Goal: Task Accomplishment & Management: Use online tool/utility

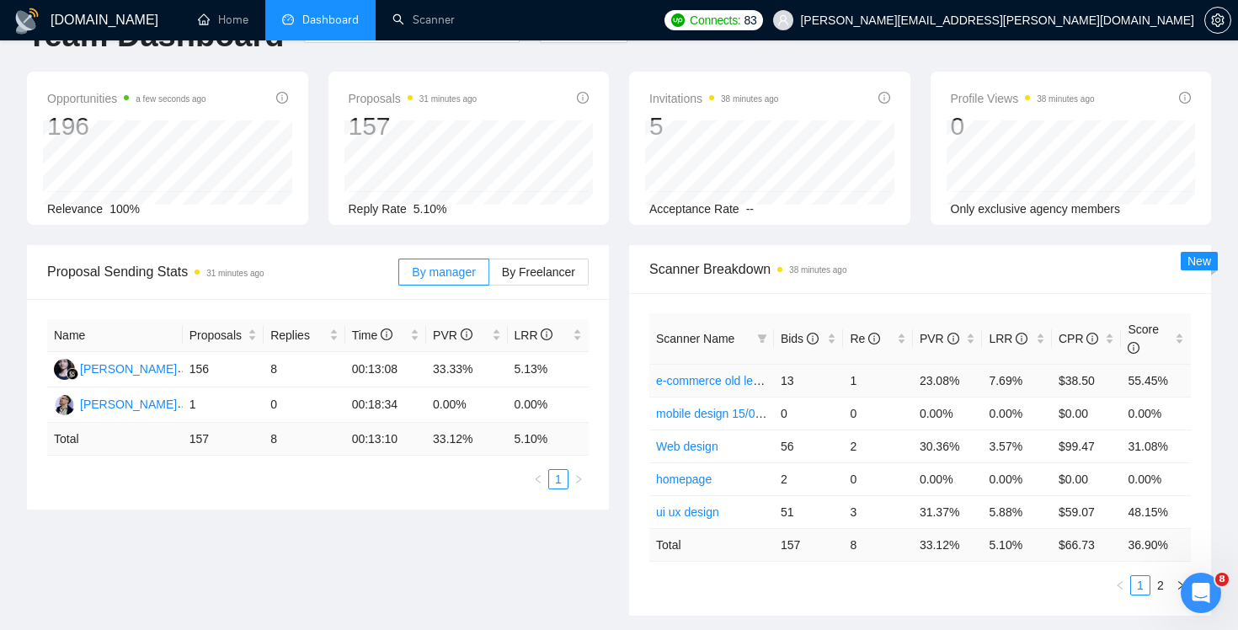
scroll to position [105, 0]
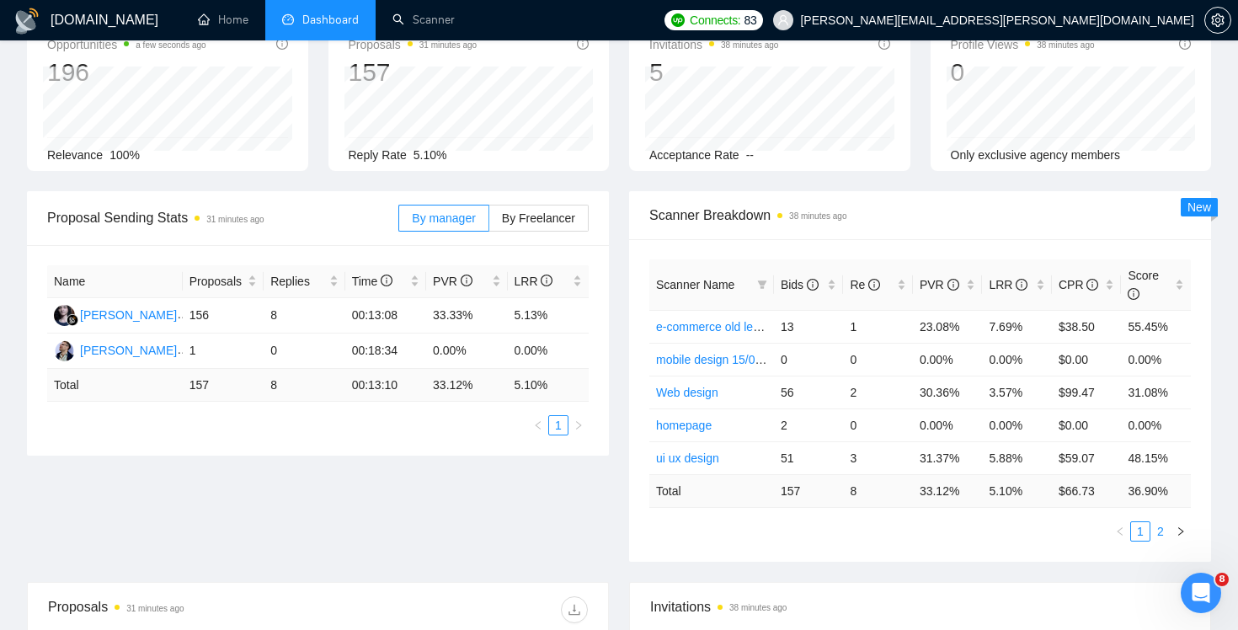
click at [1160, 534] on link "2" at bounding box center [1160, 531] width 19 height 19
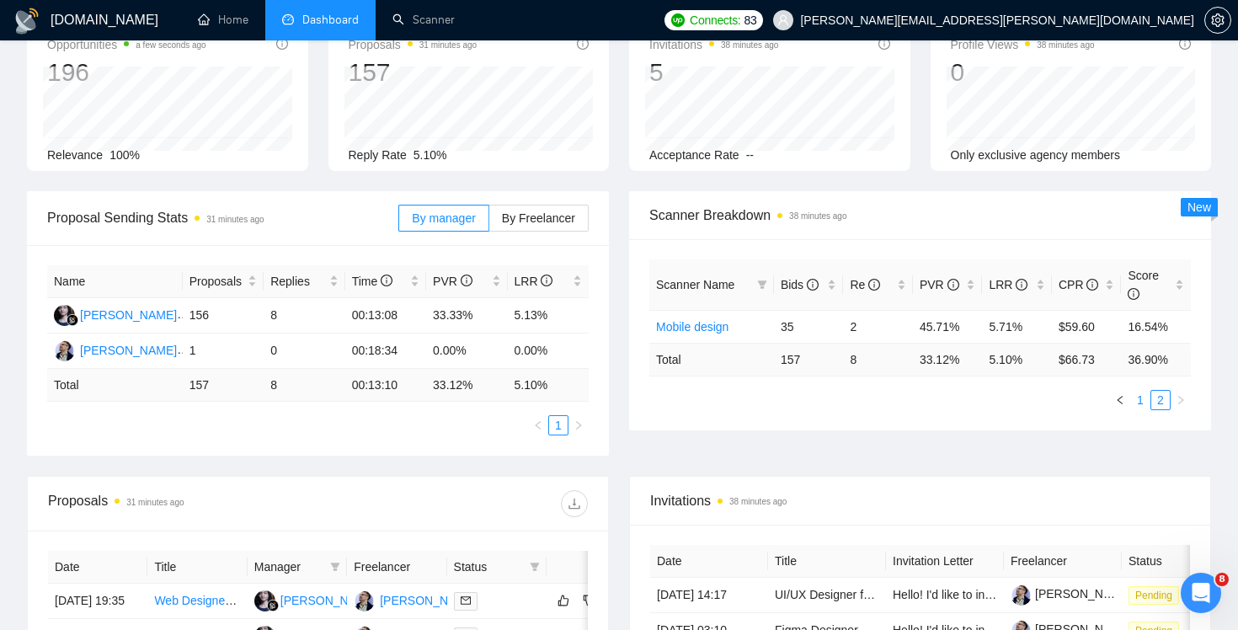
click at [1136, 398] on link "1" at bounding box center [1140, 400] width 19 height 19
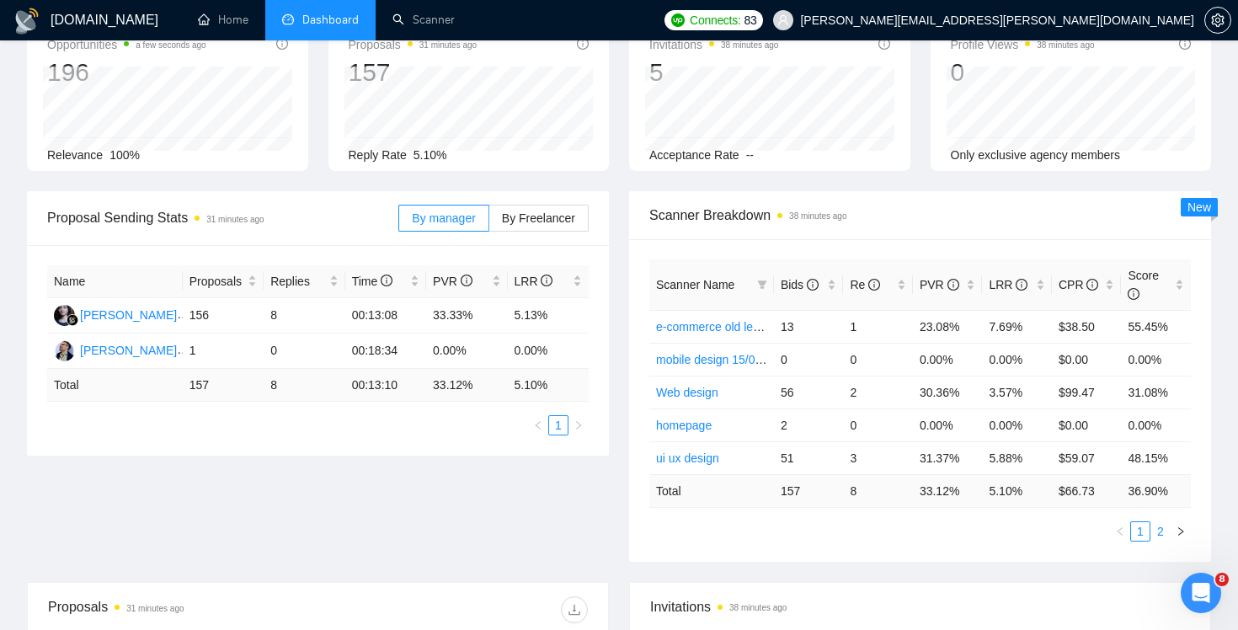
click at [1160, 536] on link "2" at bounding box center [1160, 531] width 19 height 19
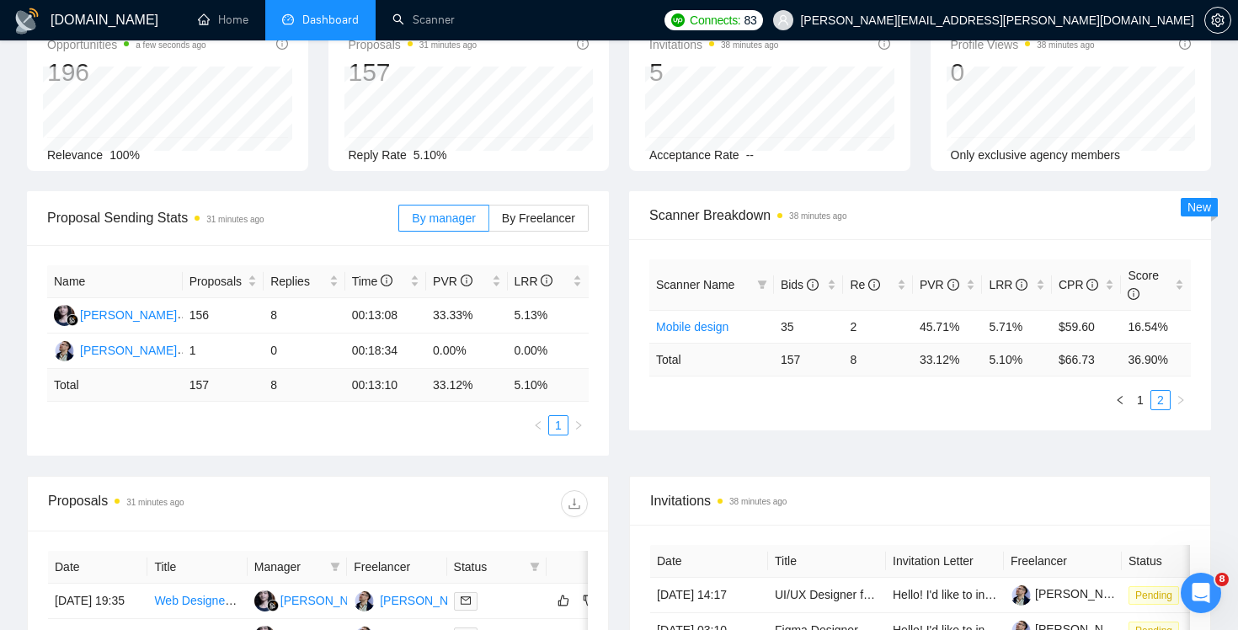
click at [1143, 415] on div "Scanner Name Bids Re PVR LRR CPR Score Mobile design 35 2 45.71% 5.71% $59.60 1…" at bounding box center [920, 334] width 582 height 191
click at [1143, 403] on link "1" at bounding box center [1140, 400] width 19 height 19
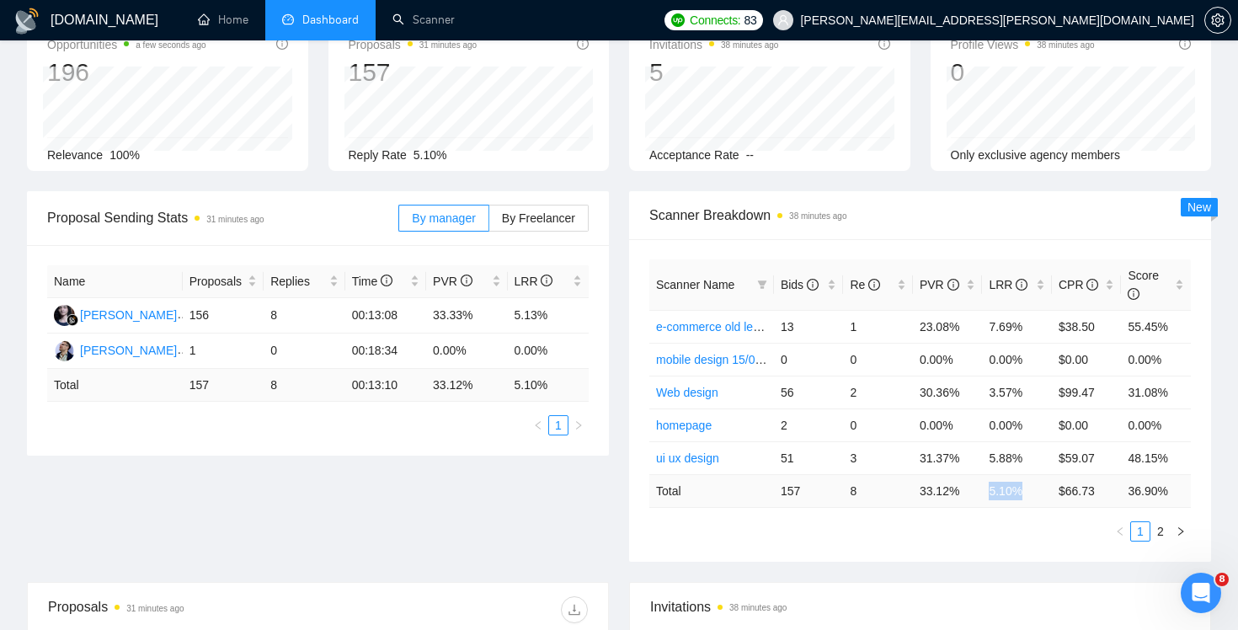
drag, startPoint x: 989, startPoint y: 492, endPoint x: 1031, endPoint y: 493, distance: 43.0
click at [1031, 493] on td "5.10 %" at bounding box center [1017, 490] width 70 height 33
click at [1042, 565] on div "Proposal Sending Stats 31 minutes ago By manager By Freelancer Name Proposals R…" at bounding box center [619, 386] width 1204 height 391
click at [1160, 535] on link "2" at bounding box center [1160, 531] width 19 height 19
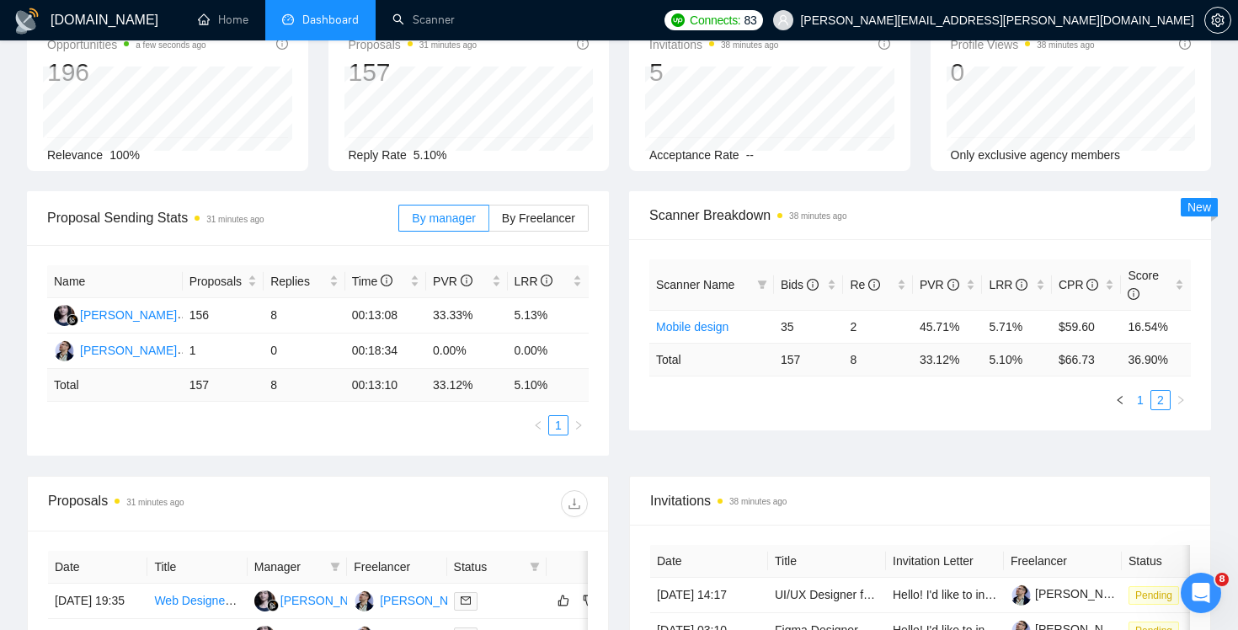
click at [1139, 396] on link "1" at bounding box center [1140, 400] width 19 height 19
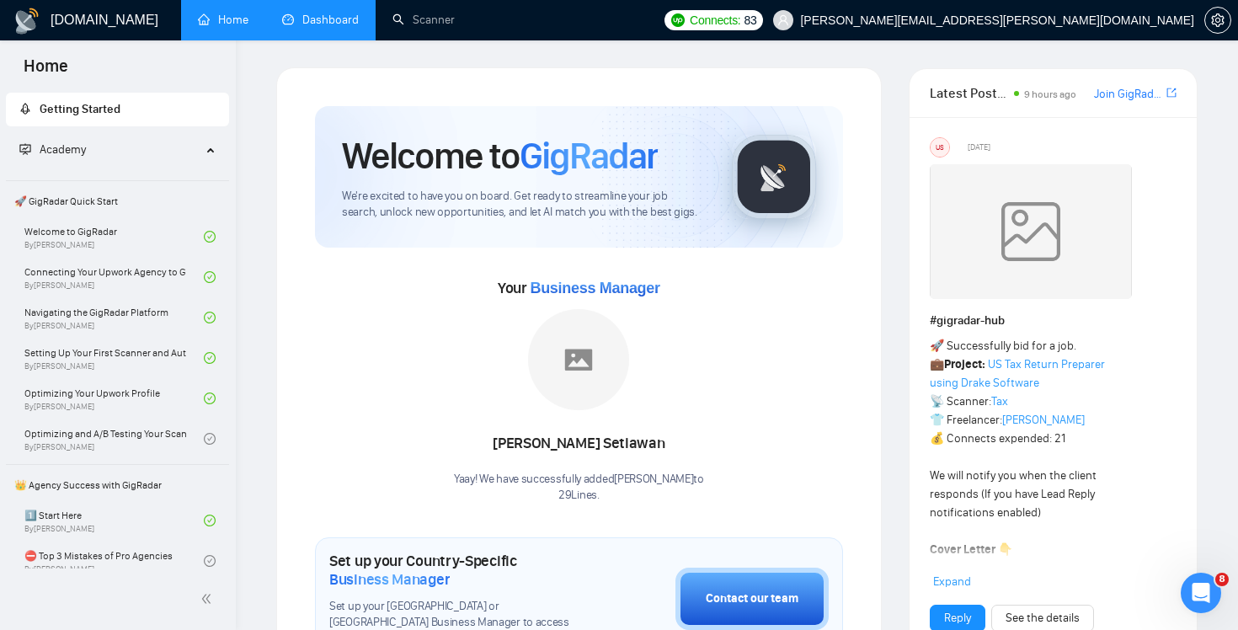
click at [320, 27] on link "Dashboard" at bounding box center [320, 20] width 77 height 14
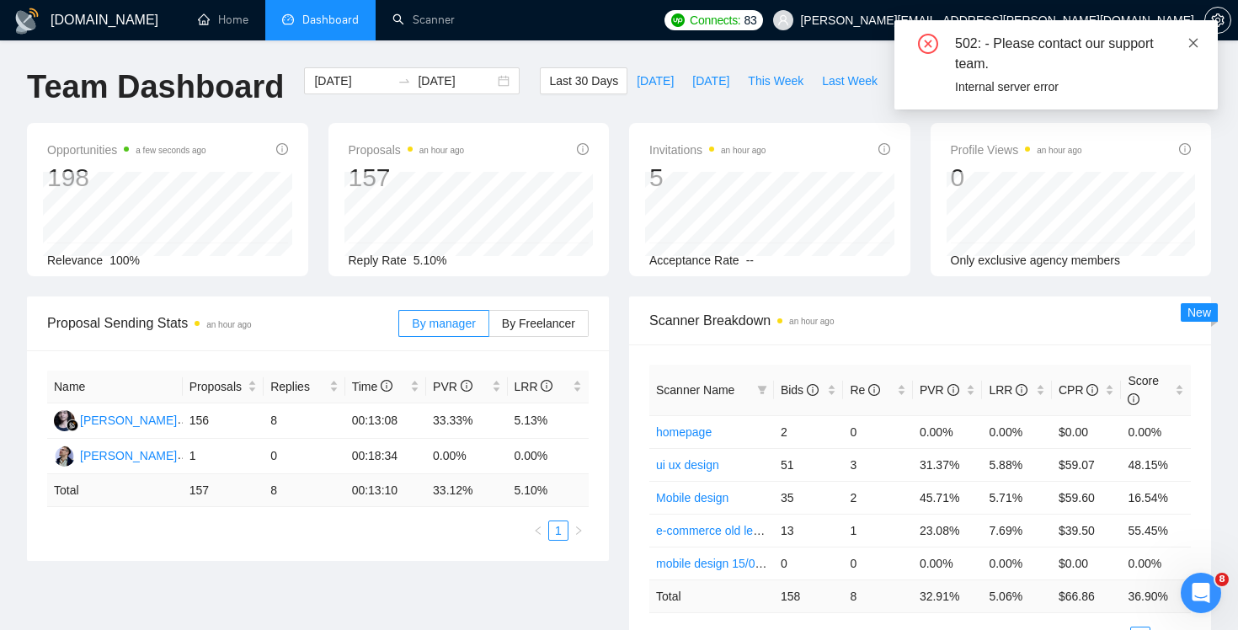
click at [1191, 40] on icon "close" at bounding box center [1193, 42] width 9 height 9
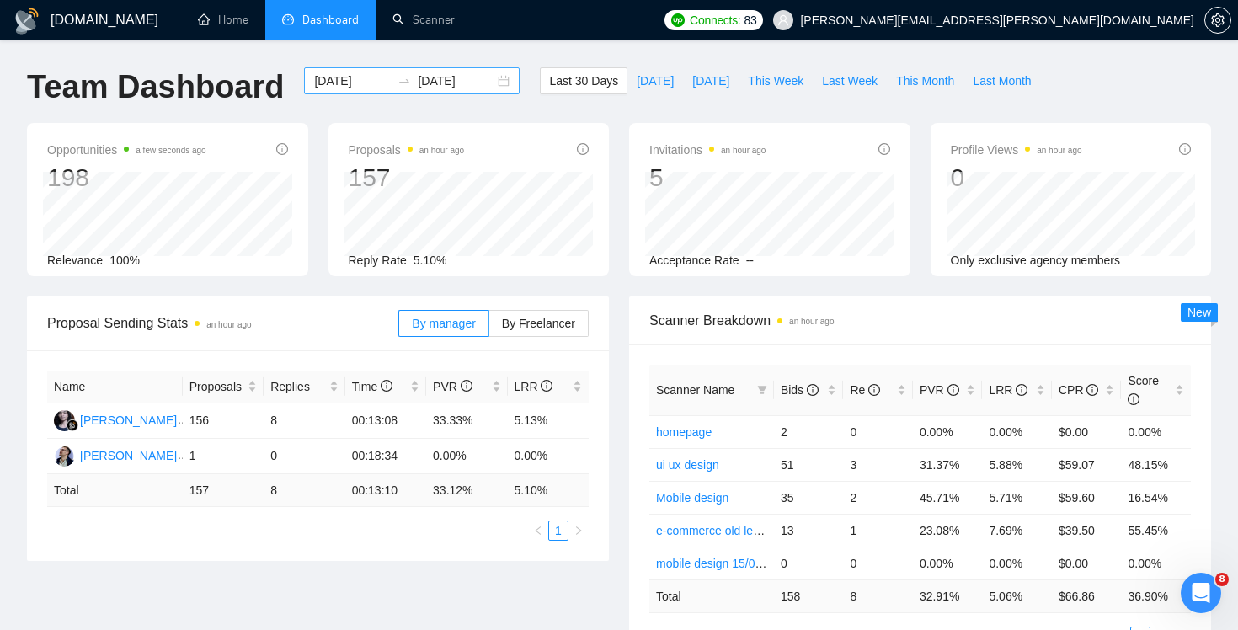
click at [447, 90] on div "2025-08-17 2025-09-16" at bounding box center [412, 80] width 216 height 27
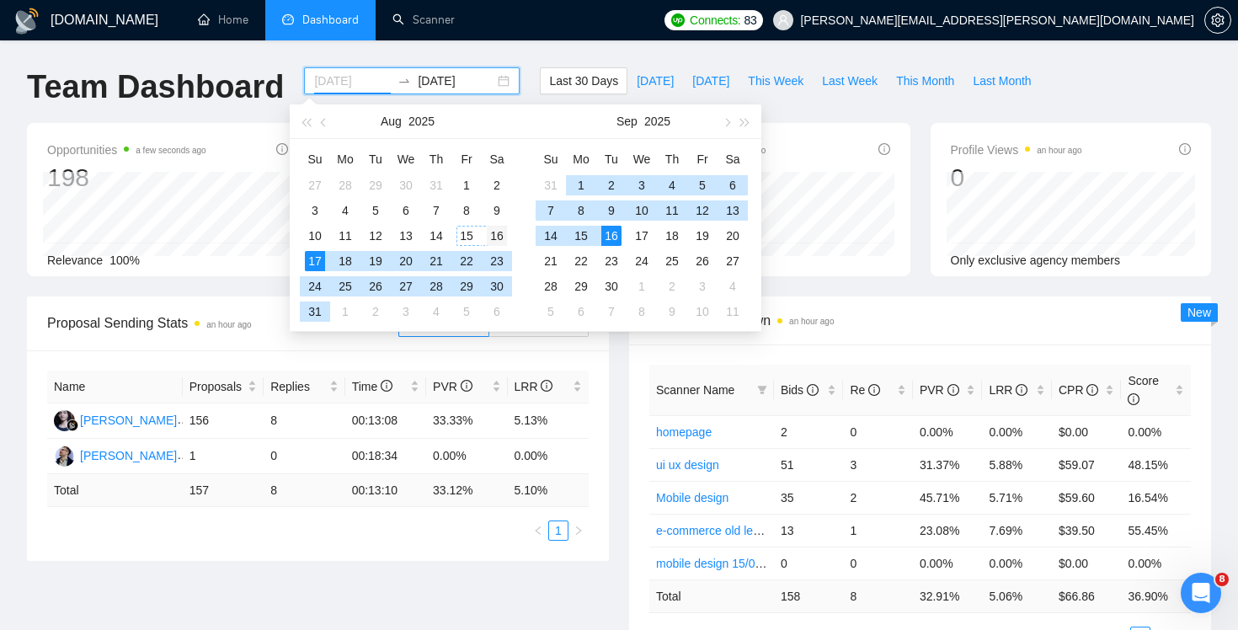
type input "2025-08-16"
click at [494, 238] on div "16" at bounding box center [497, 236] width 20 height 20
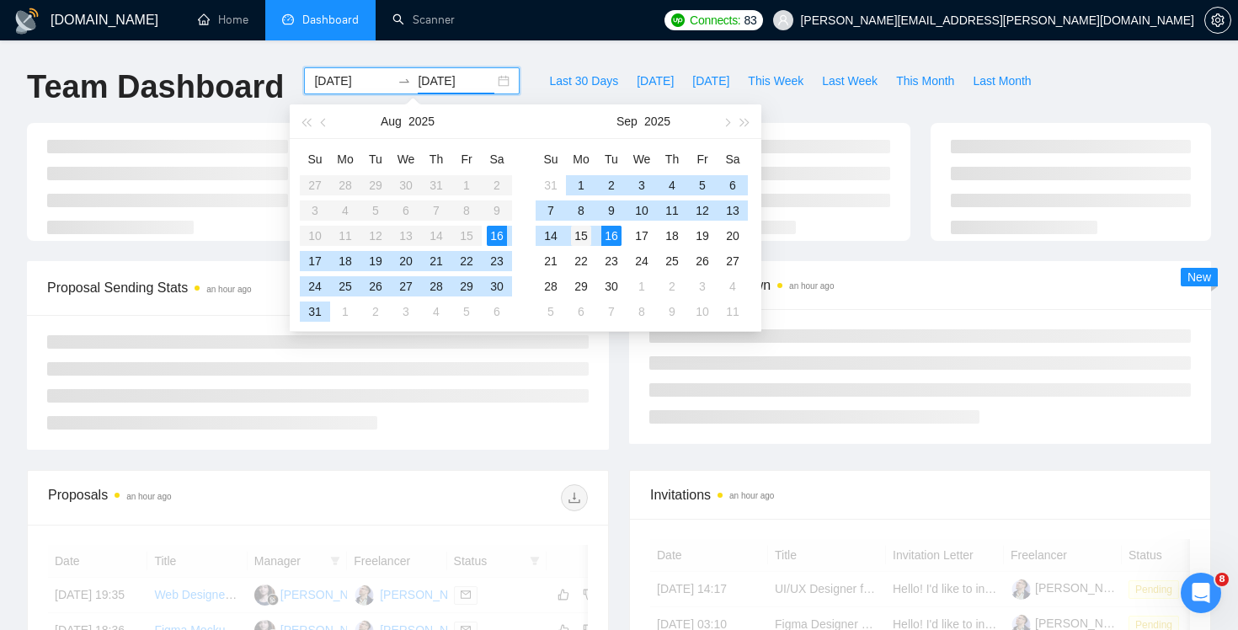
type input "2025-09-15"
click at [582, 230] on div "15" at bounding box center [581, 236] width 20 height 20
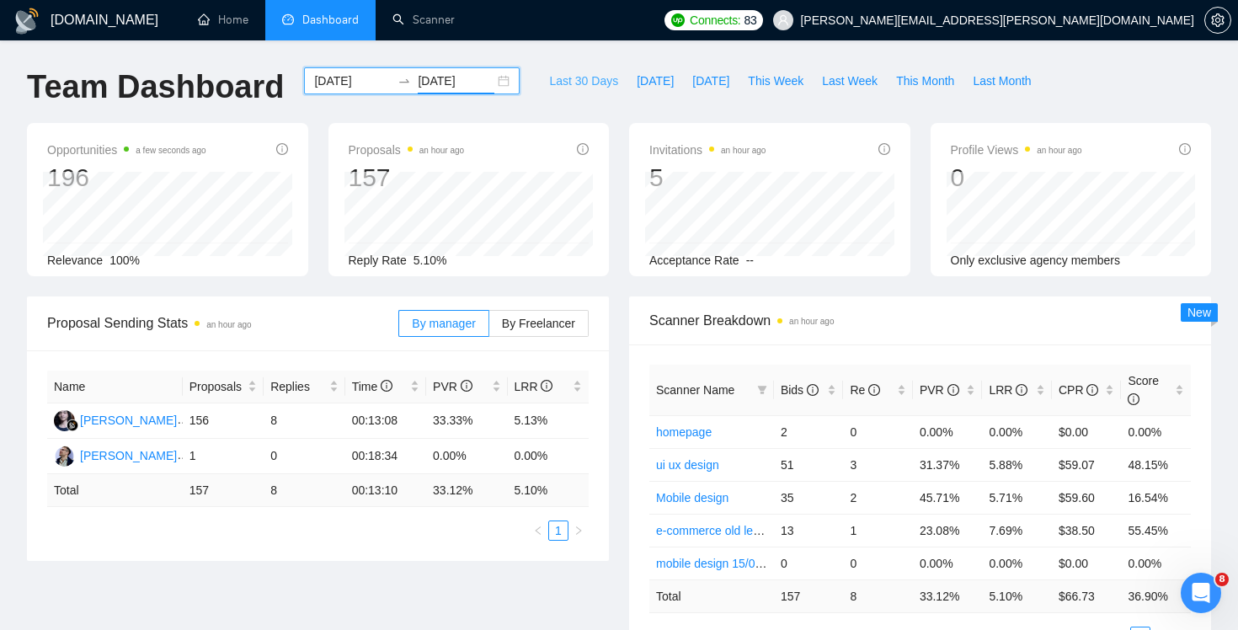
click at [584, 85] on span "Last 30 Days" at bounding box center [583, 81] width 69 height 19
type input "[DATE]"
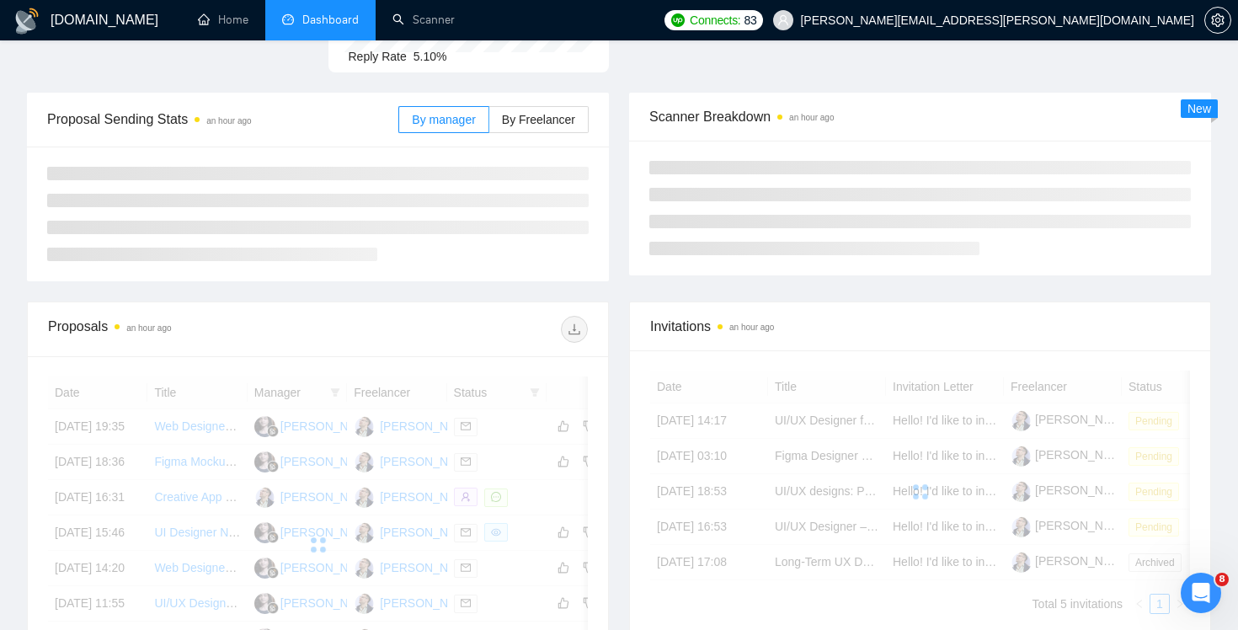
scroll to position [262, 0]
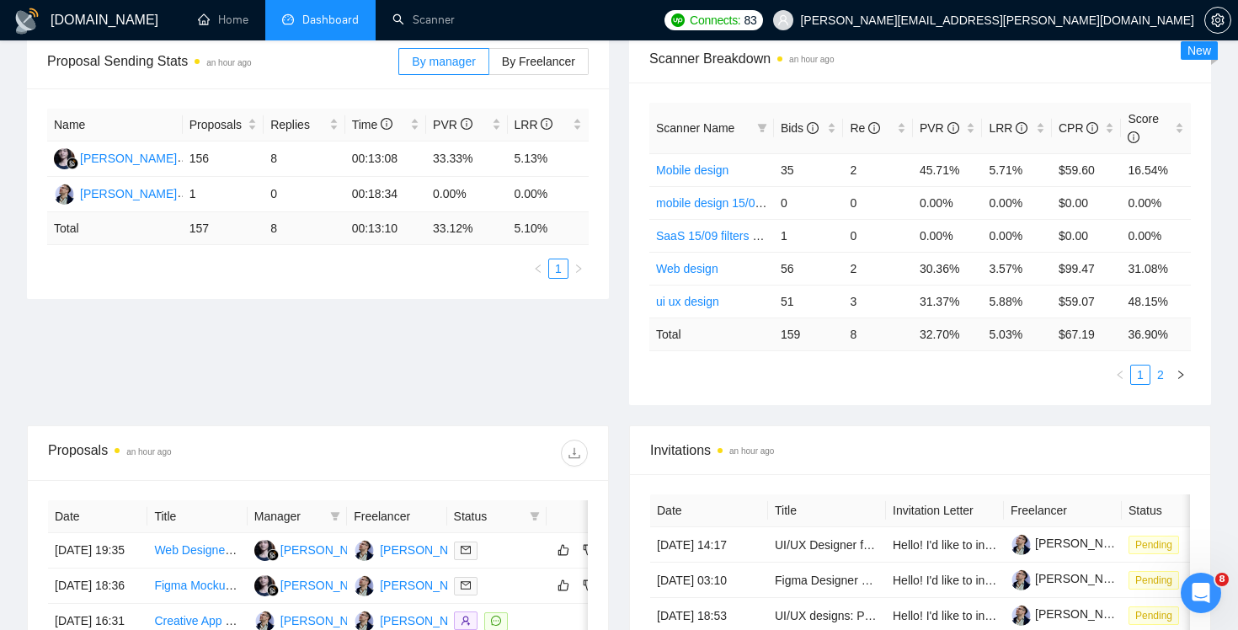
click at [1165, 376] on link "2" at bounding box center [1160, 374] width 19 height 19
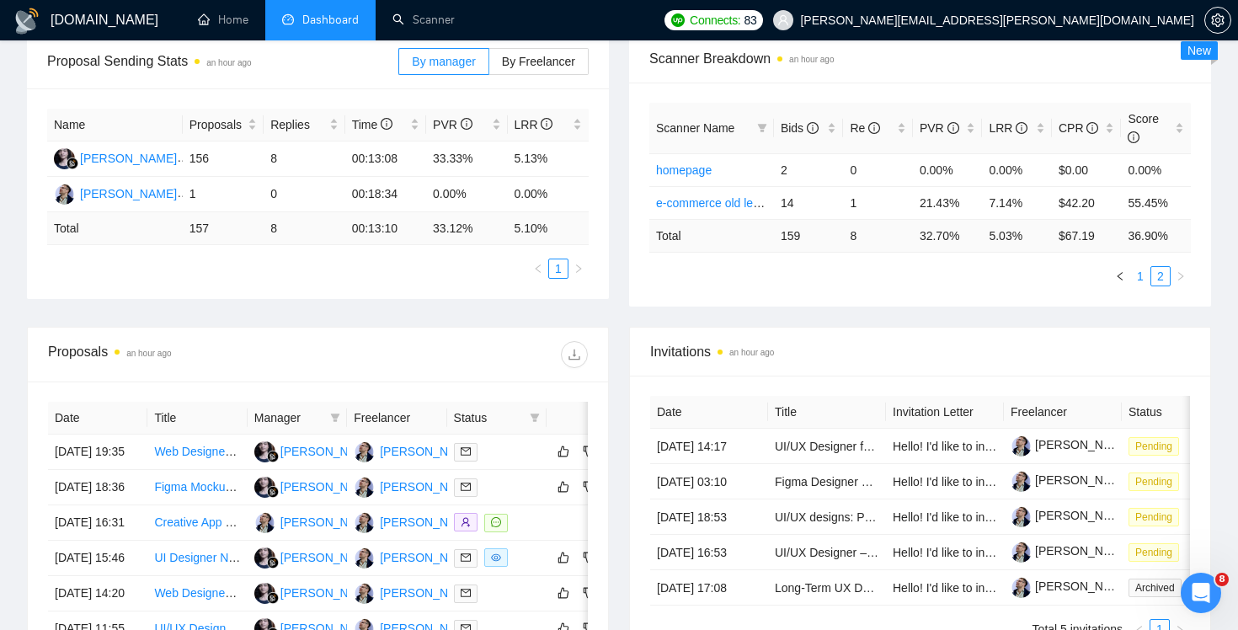
click at [1134, 273] on link "1" at bounding box center [1140, 276] width 19 height 19
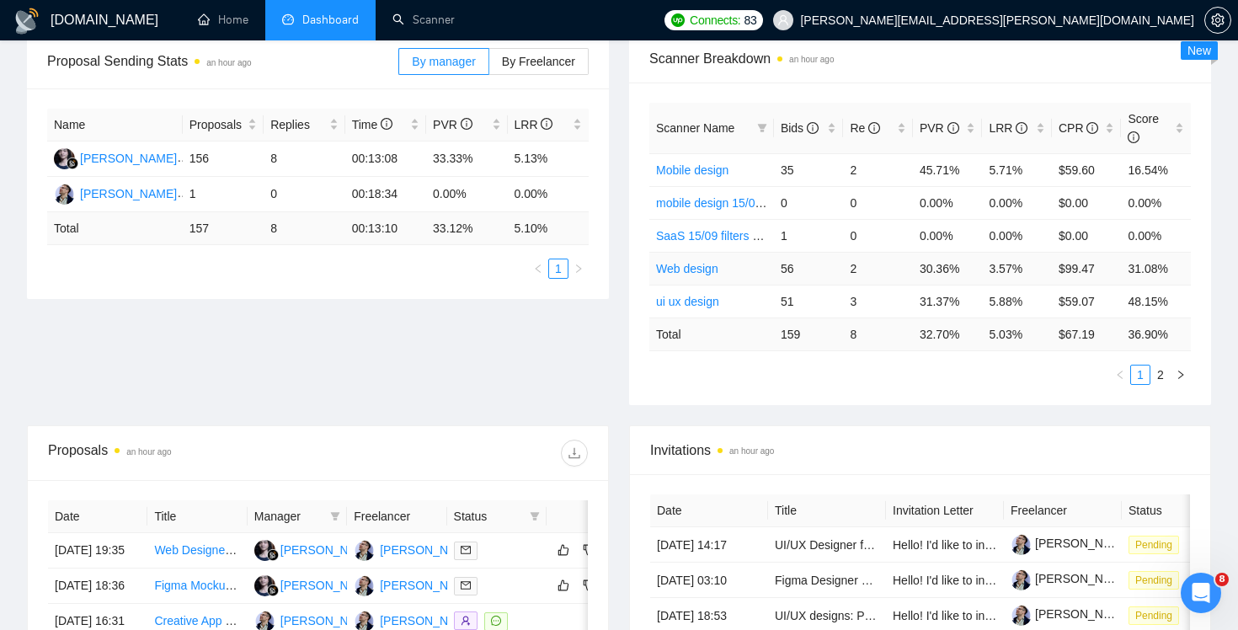
scroll to position [0, 0]
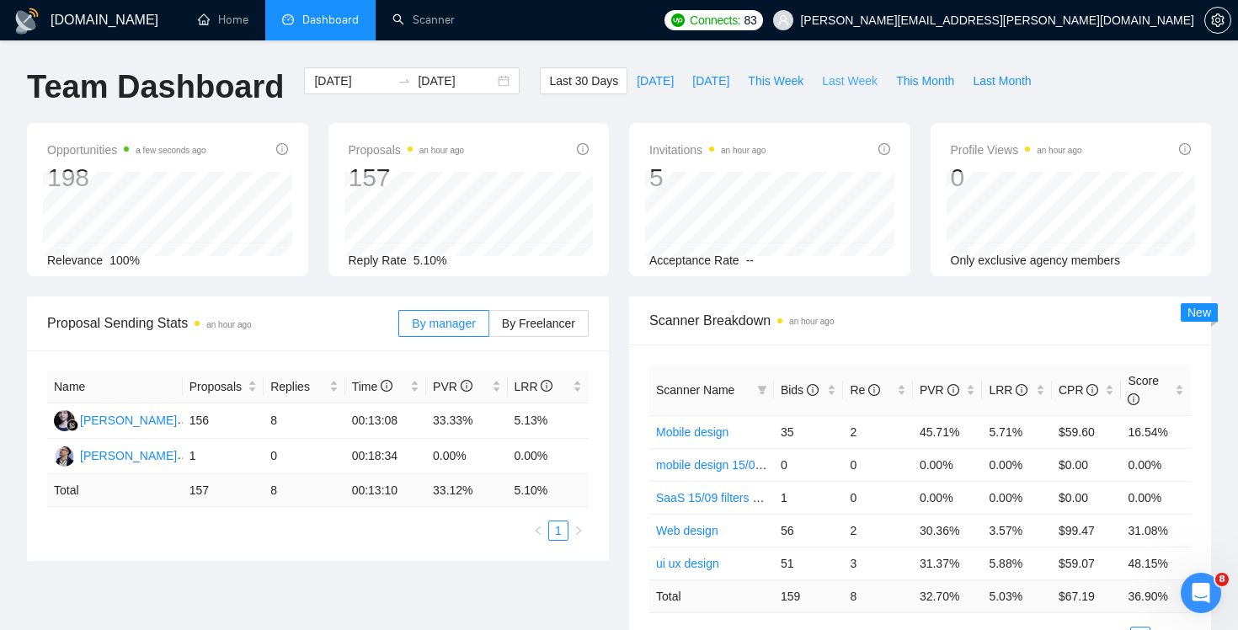
click at [850, 85] on span "Last Week" at bounding box center [850, 81] width 56 height 19
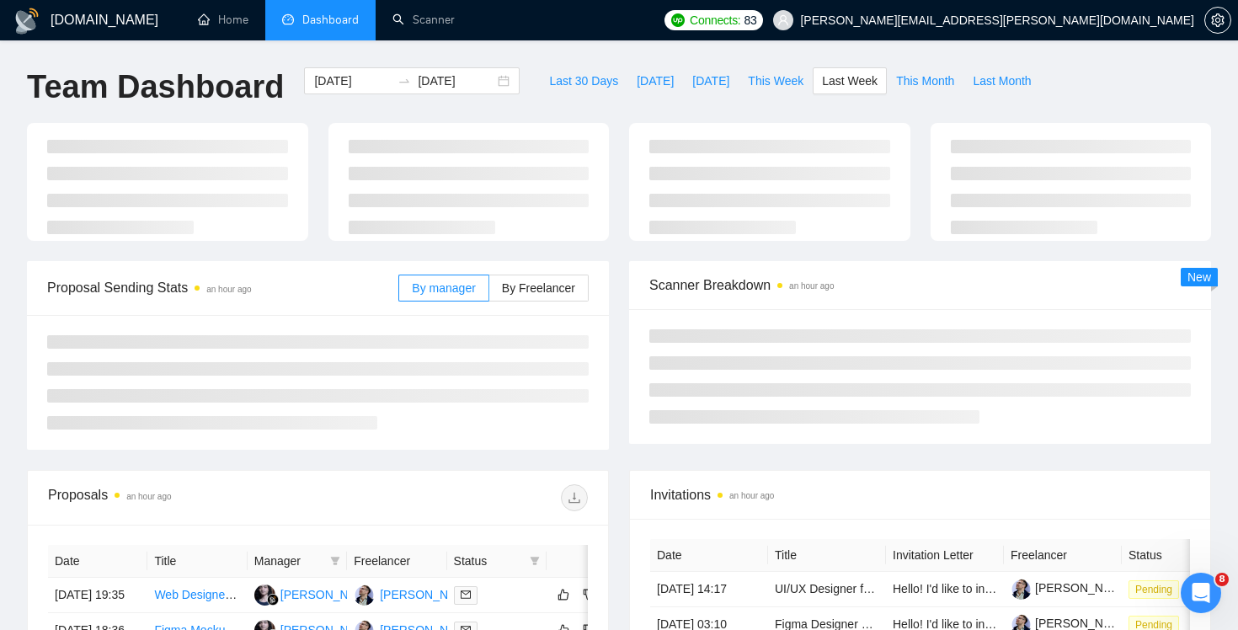
type input "2025-09-08"
type input "2025-09-14"
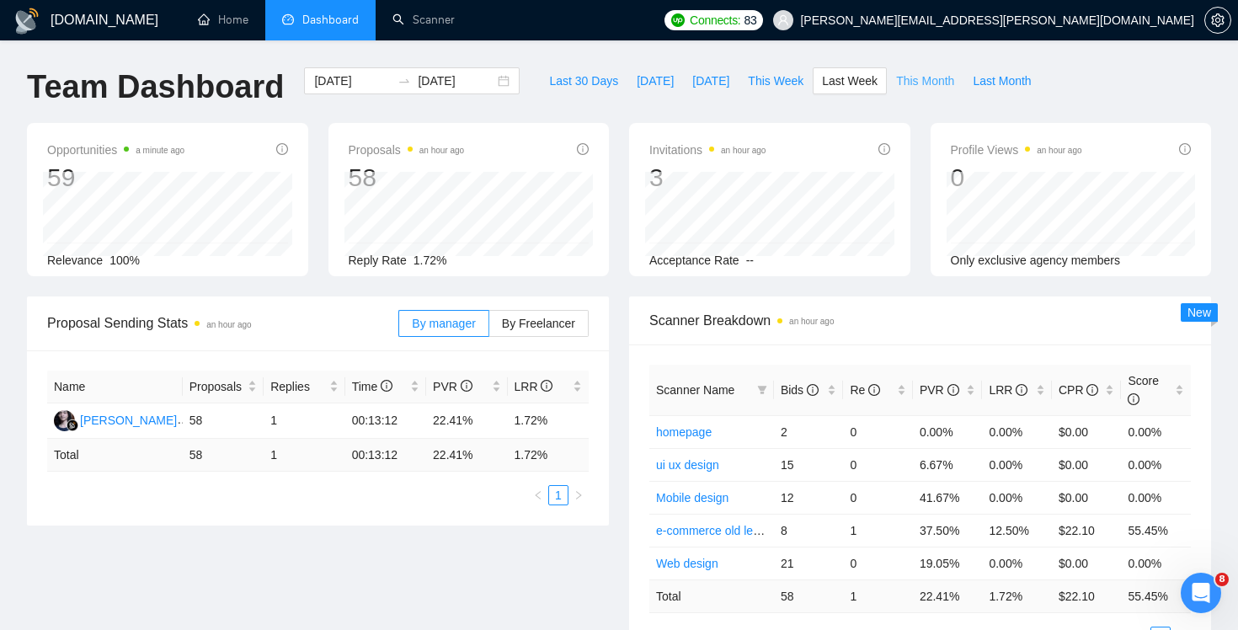
click at [943, 82] on span "This Month" at bounding box center [925, 81] width 58 height 19
type input "2025-09-01"
type input "2025-09-30"
click at [1012, 88] on span "Last Month" at bounding box center [1002, 81] width 58 height 19
type input "2025-08-01"
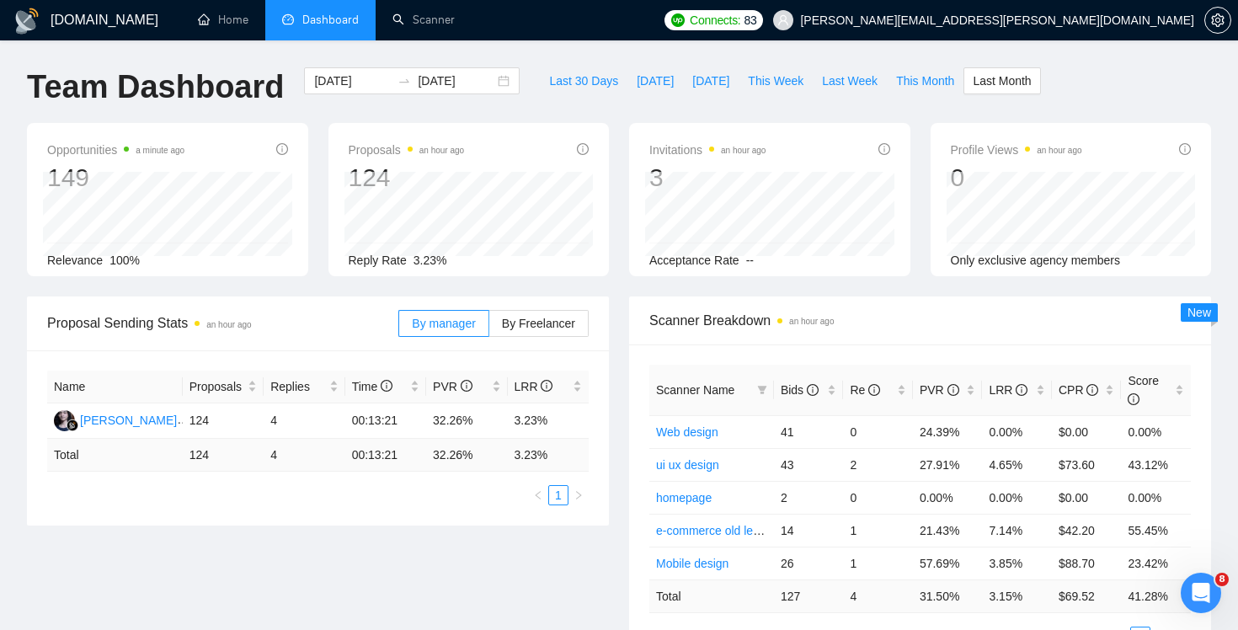
type input "2025-08-31"
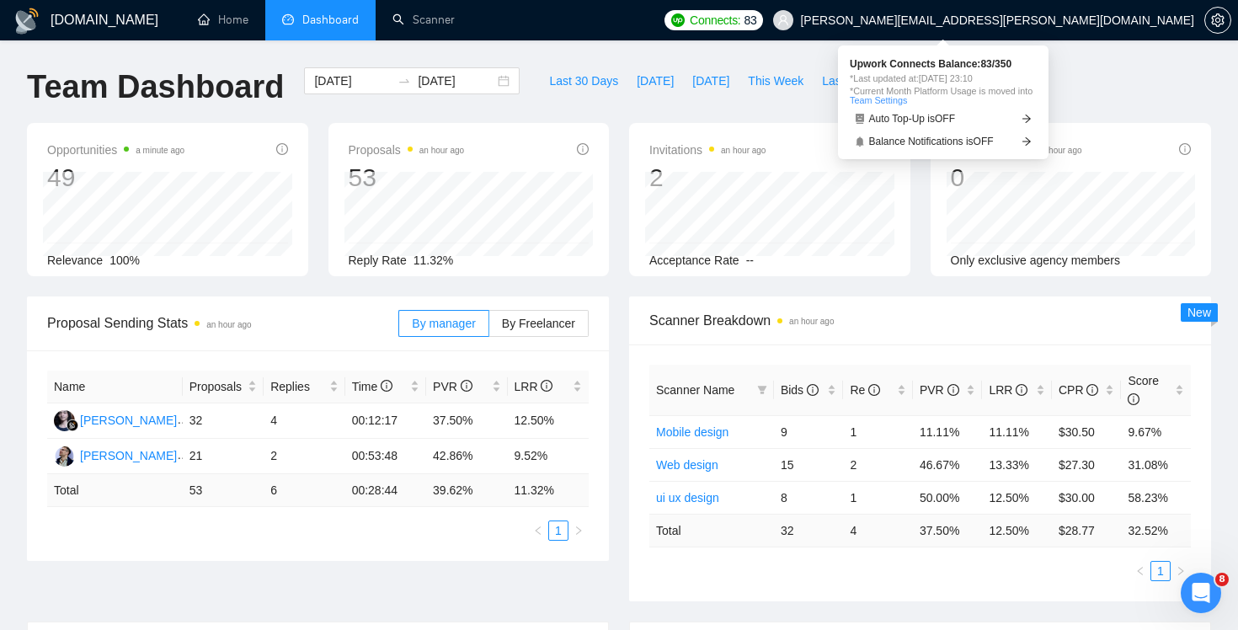
click at [740, 23] on span "Connects:" at bounding box center [715, 20] width 51 height 19
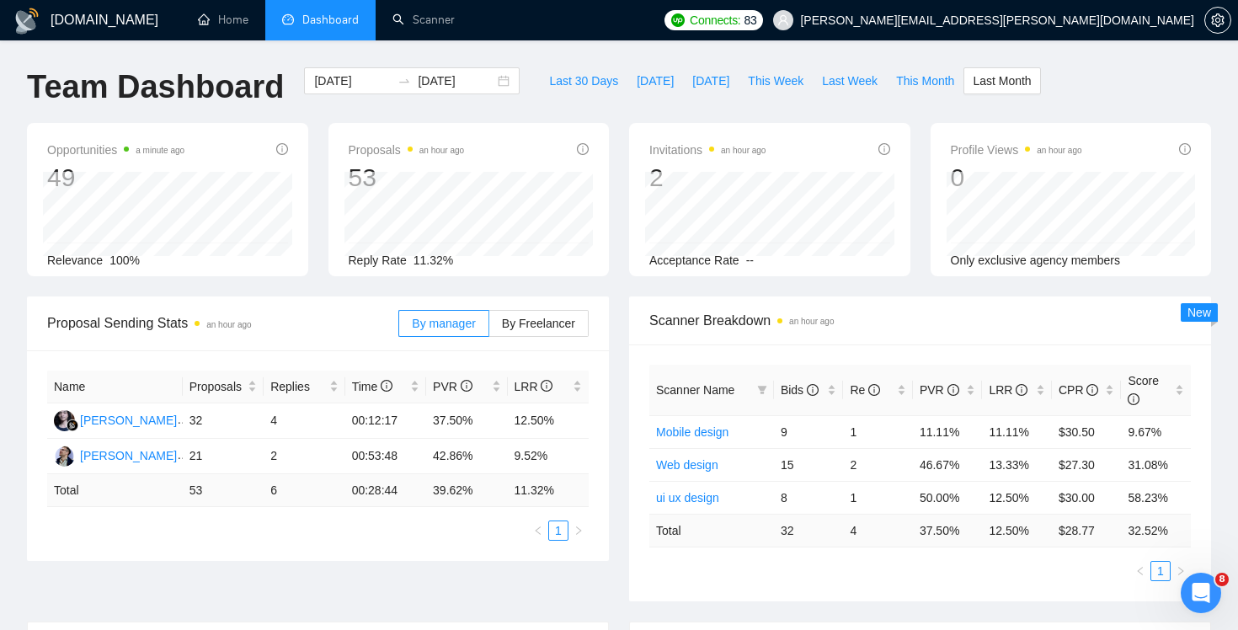
click at [93, 26] on h1 "[DOMAIN_NAME]" at bounding box center [105, 20] width 108 height 40
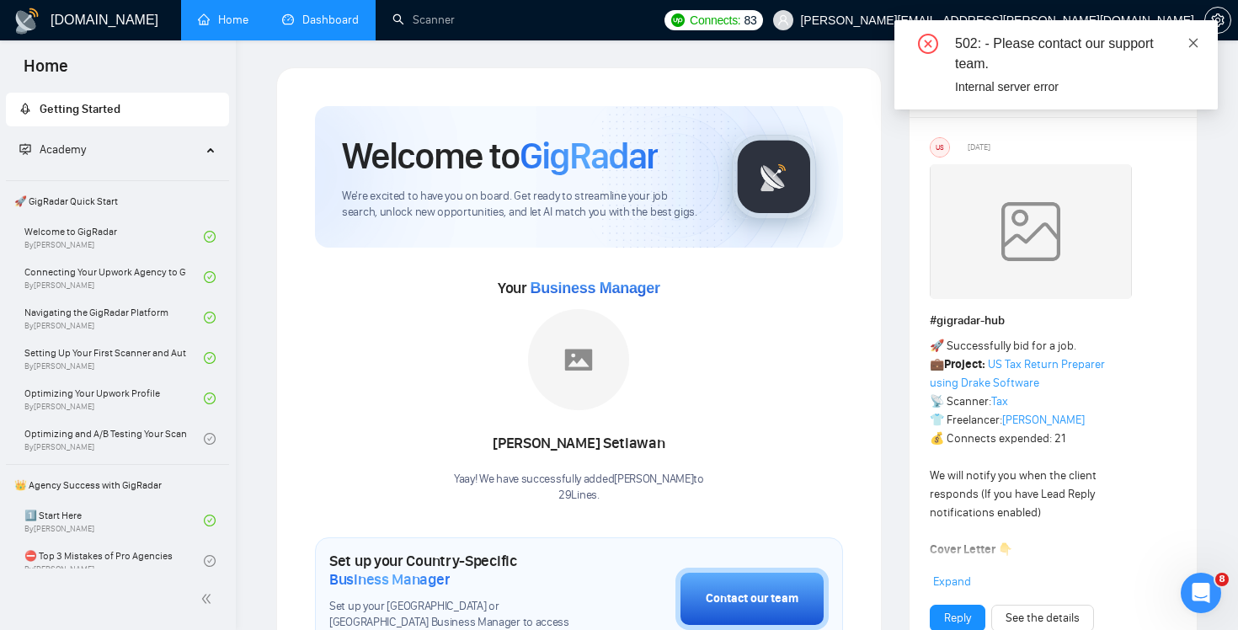
click at [1196, 37] on icon "close" at bounding box center [1193, 43] width 12 height 12
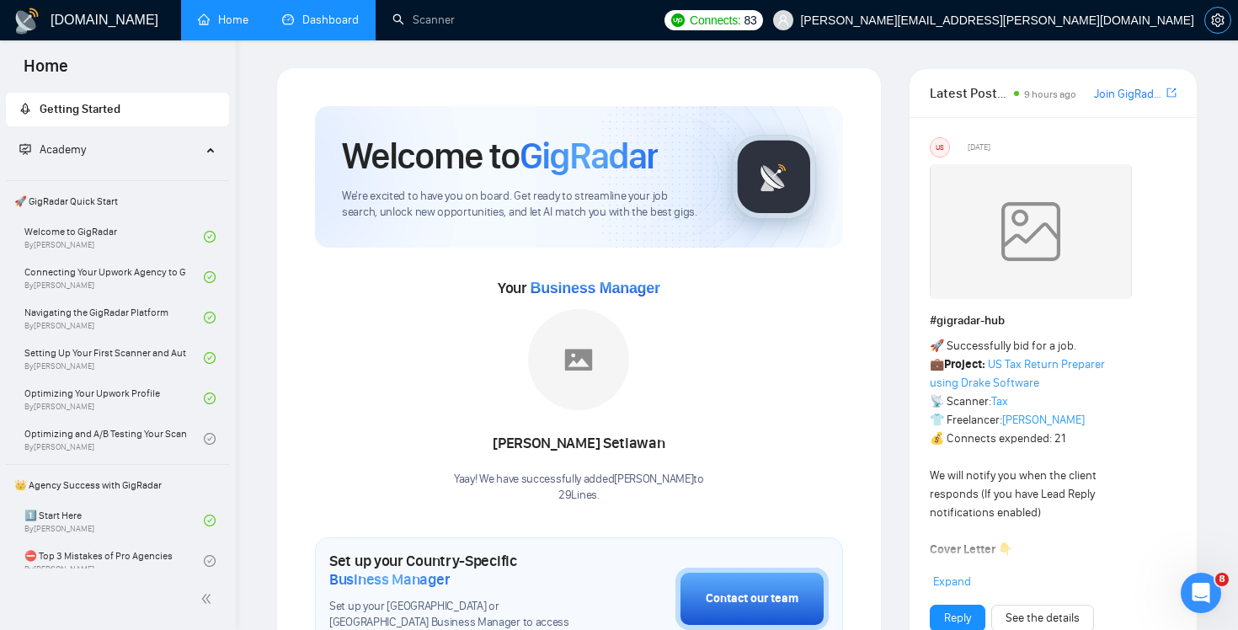
click at [1223, 22] on icon "setting" at bounding box center [1217, 19] width 13 height 13
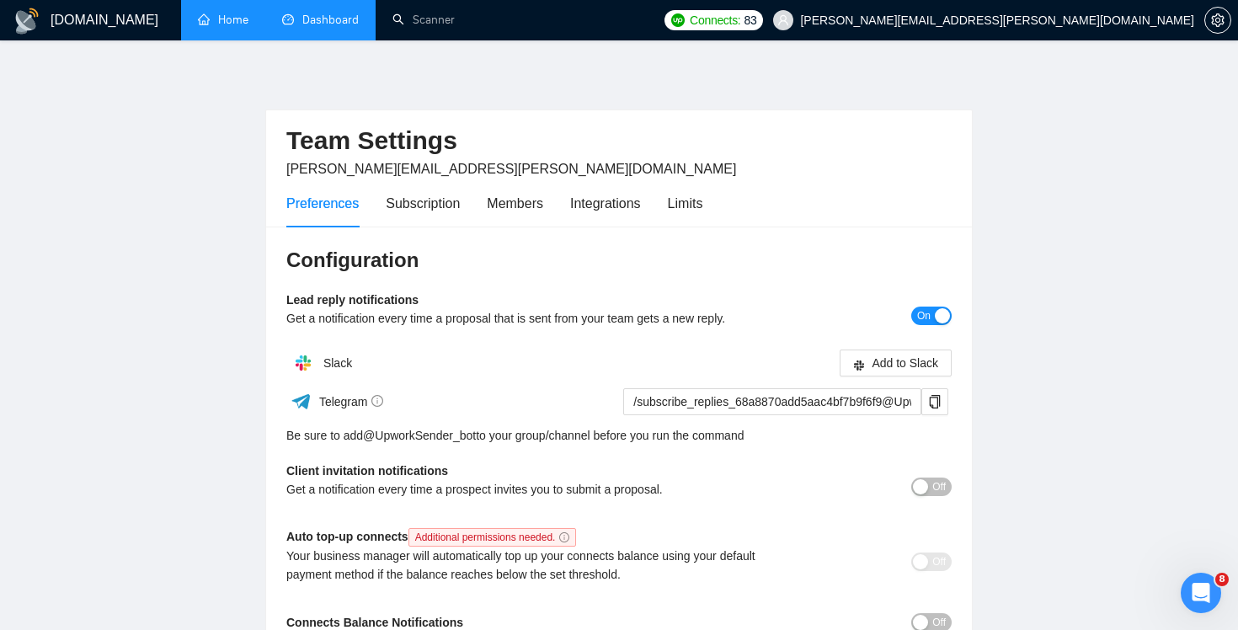
click at [224, 19] on link "Home" at bounding box center [223, 20] width 51 height 14
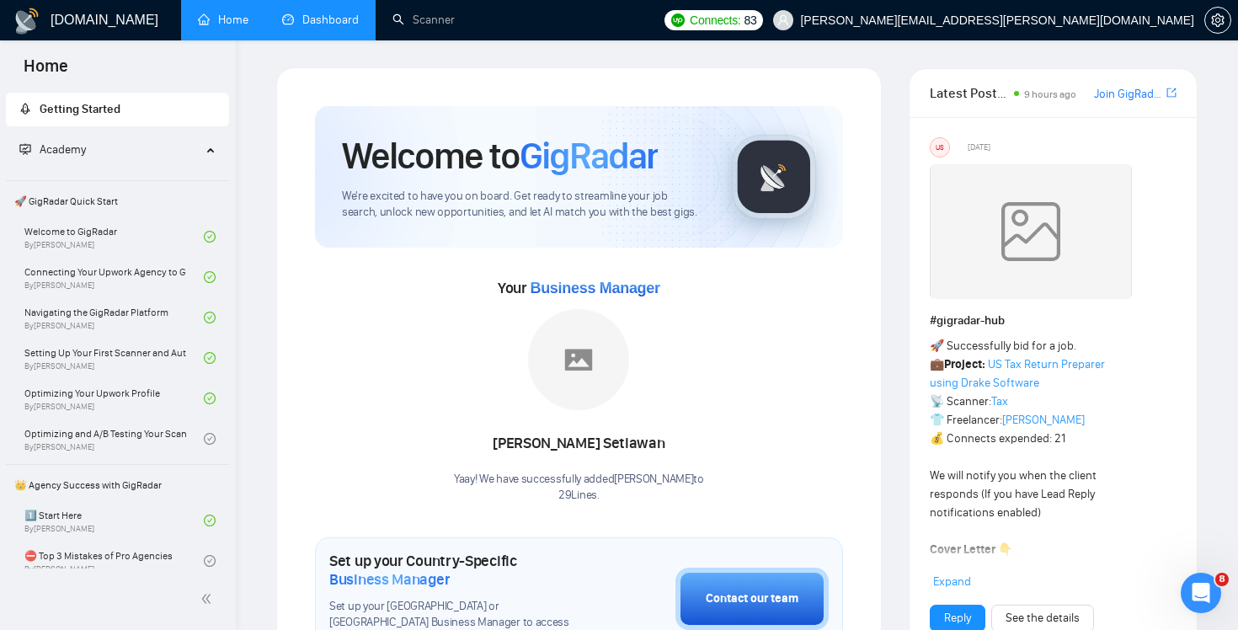
click at [337, 21] on link "Dashboard" at bounding box center [320, 20] width 77 height 14
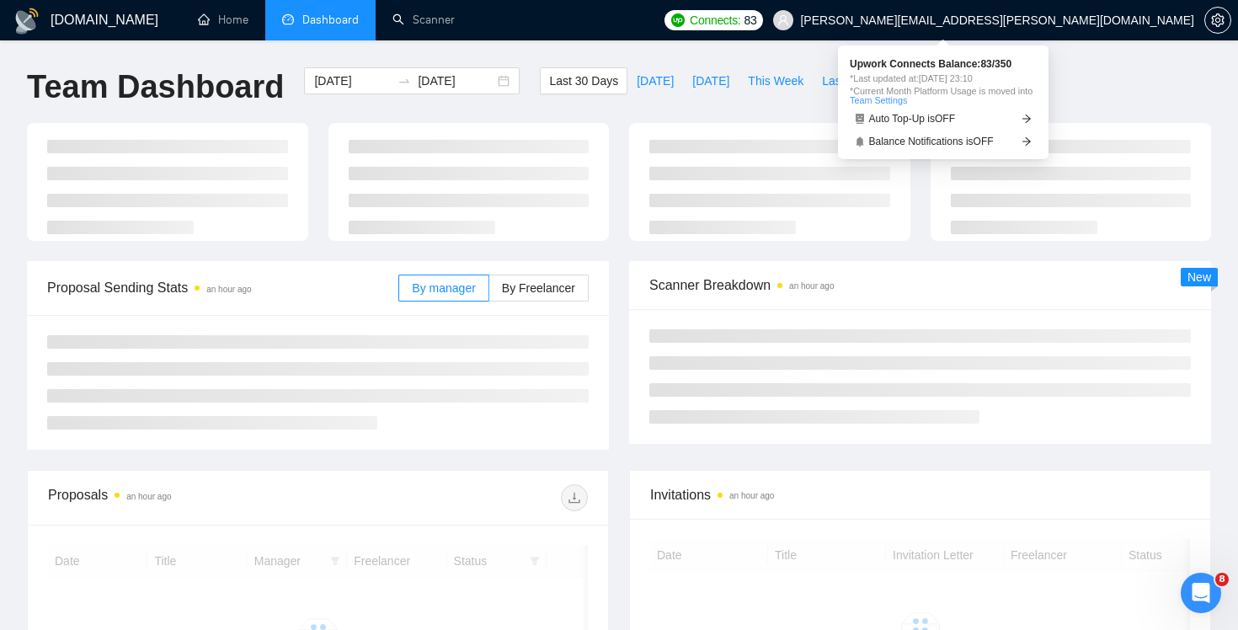
click at [740, 19] on span "Connects:" at bounding box center [715, 20] width 51 height 19
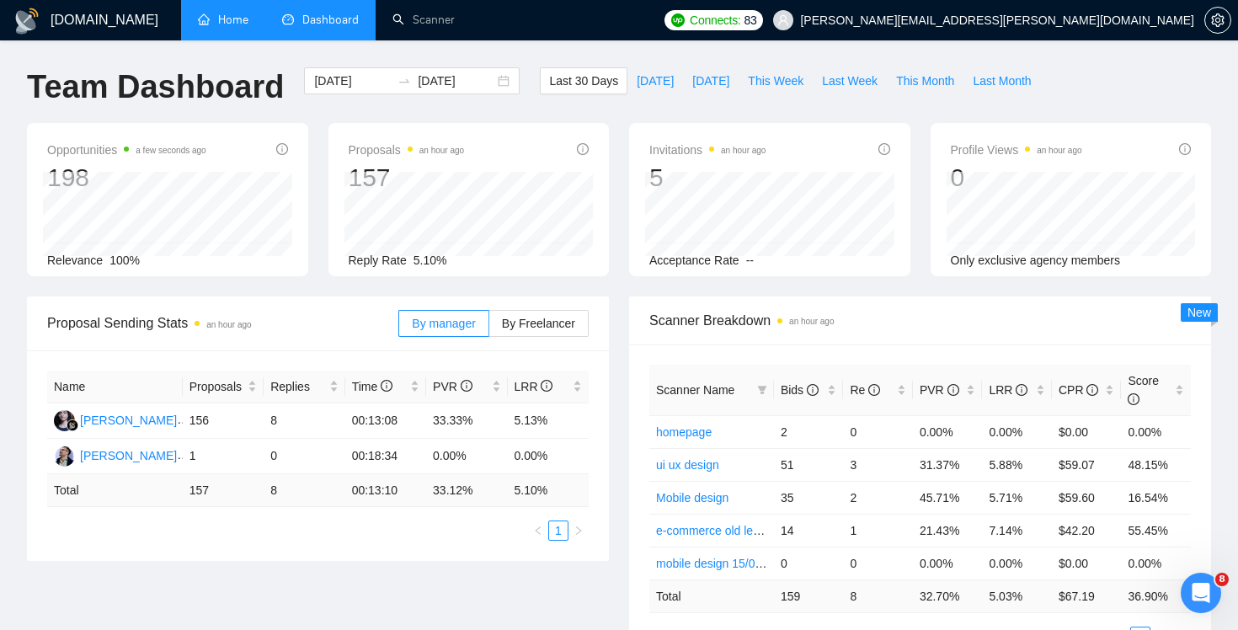
click at [220, 13] on link "Home" at bounding box center [223, 20] width 51 height 14
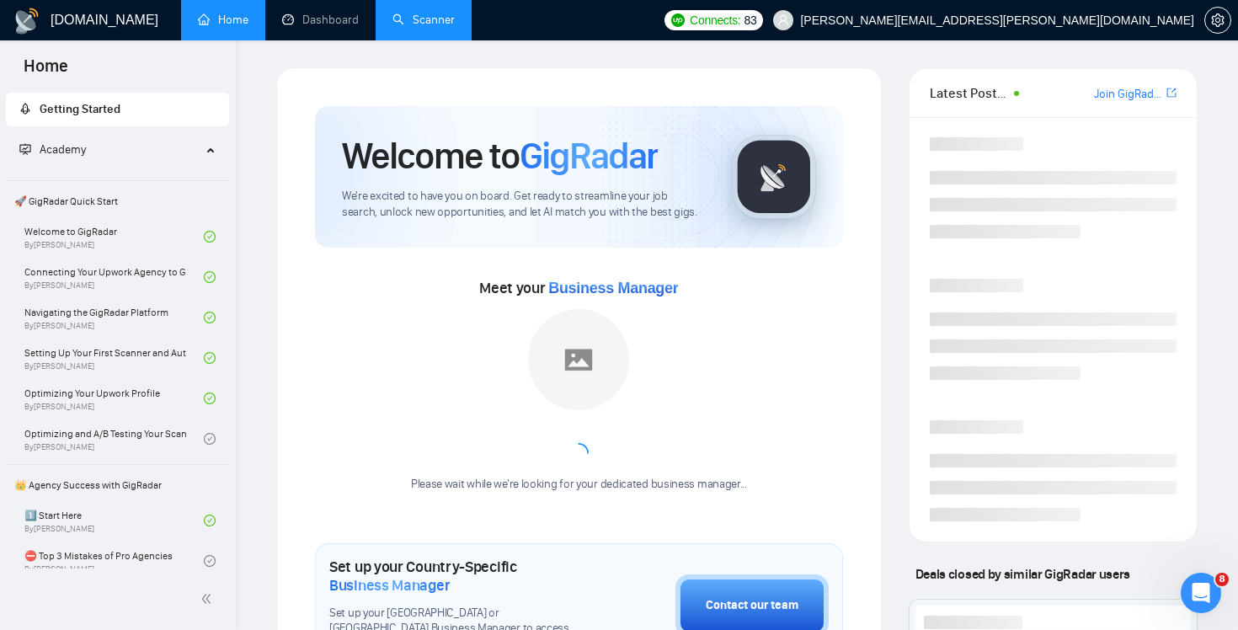
click at [431, 19] on link "Scanner" at bounding box center [423, 20] width 62 height 14
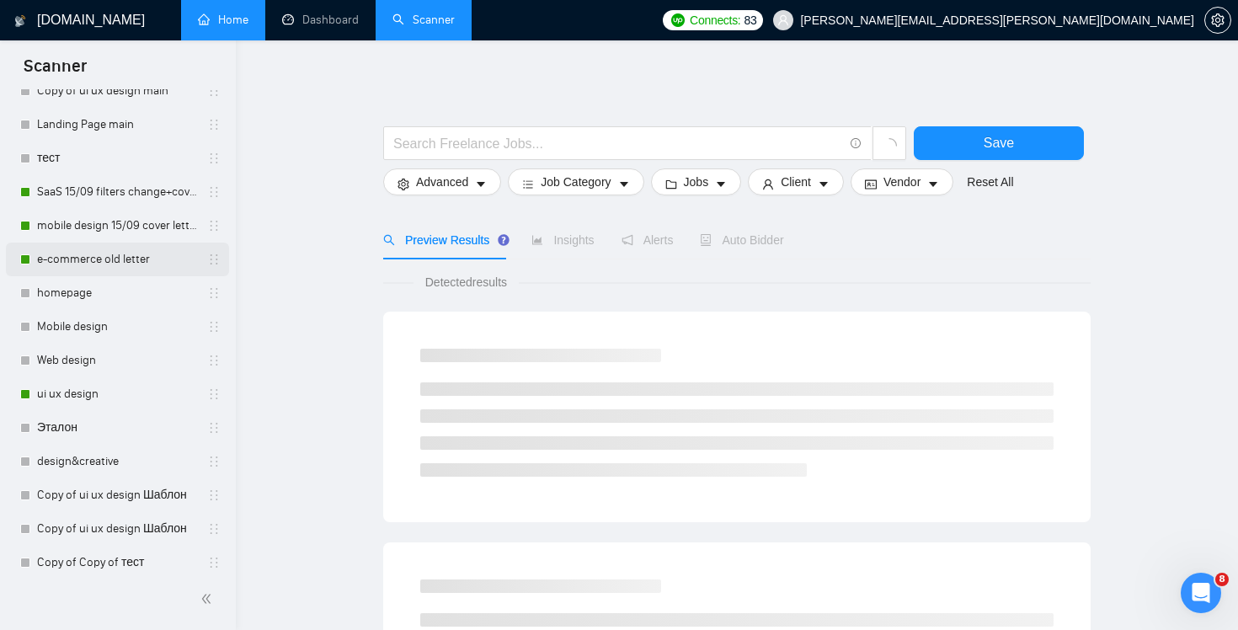
scroll to position [278, 0]
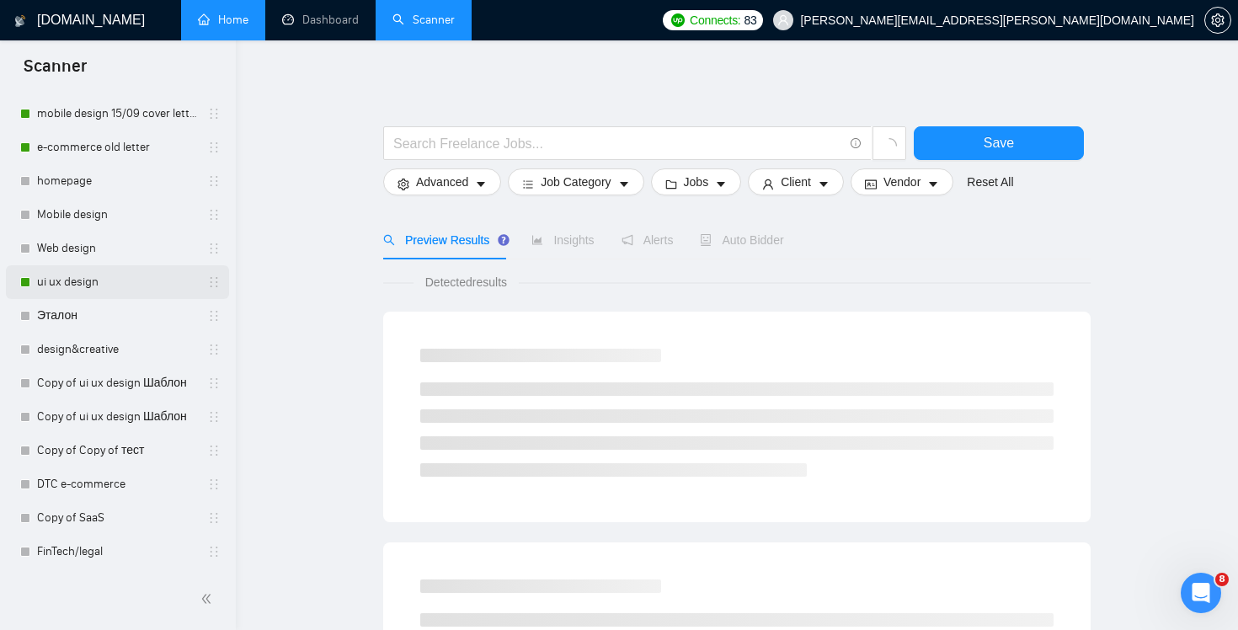
click at [114, 281] on link "ui ux design" at bounding box center [117, 282] width 160 height 34
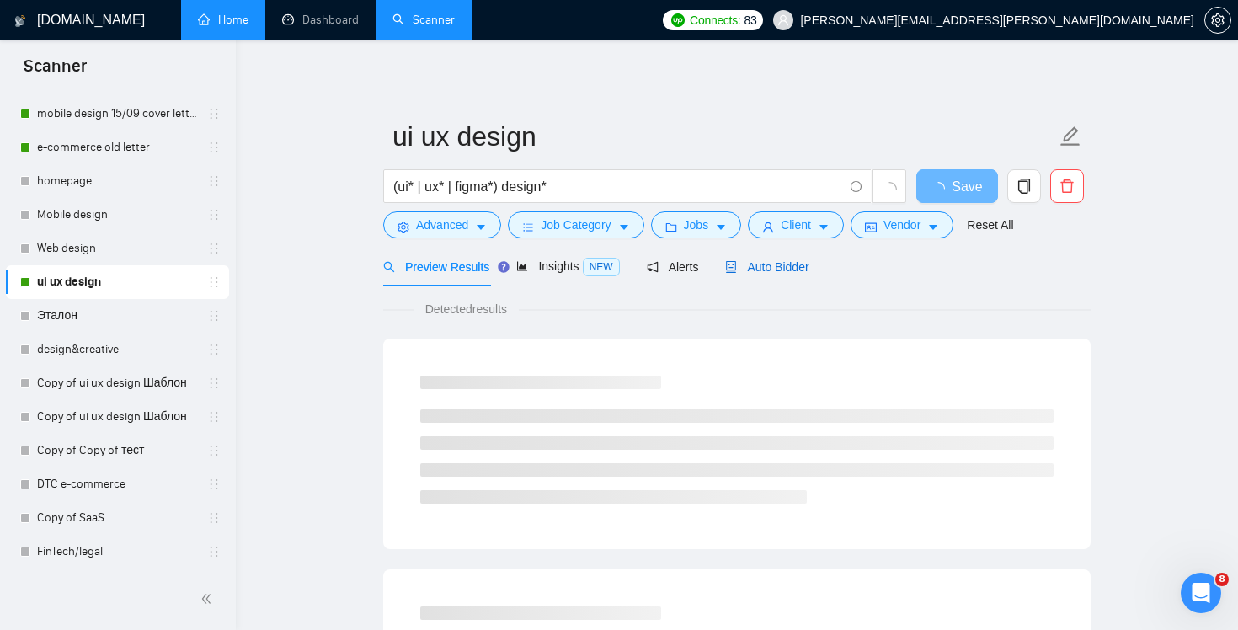
click at [787, 272] on span "Auto Bidder" at bounding box center [766, 266] width 83 height 13
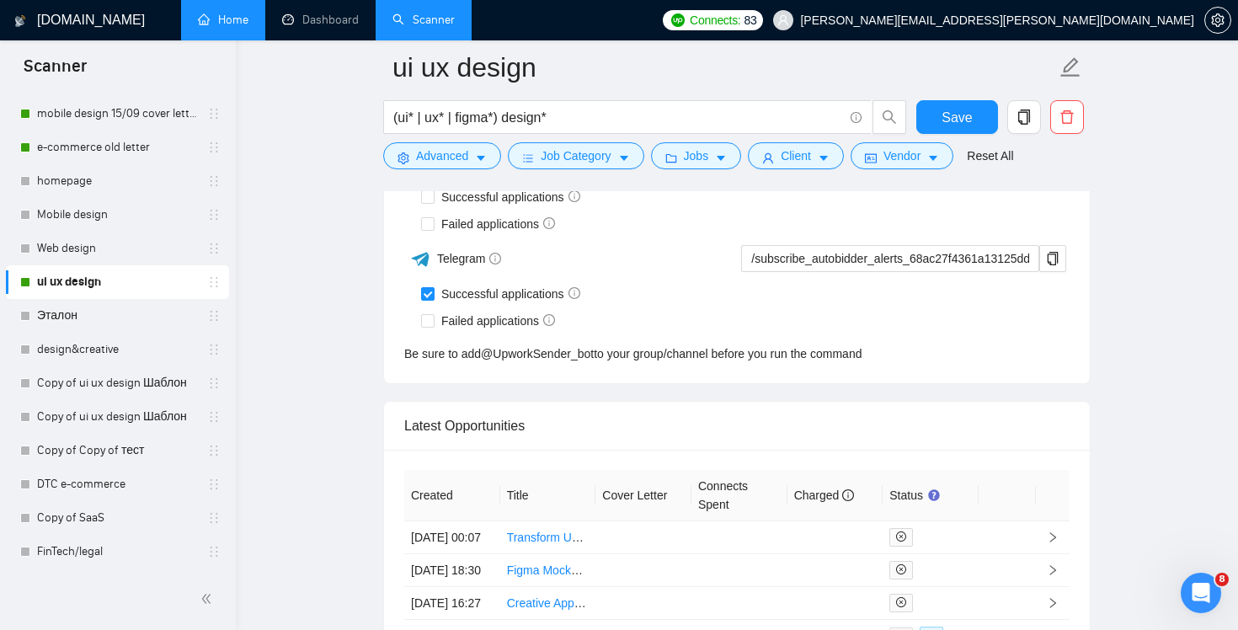
scroll to position [4373, 0]
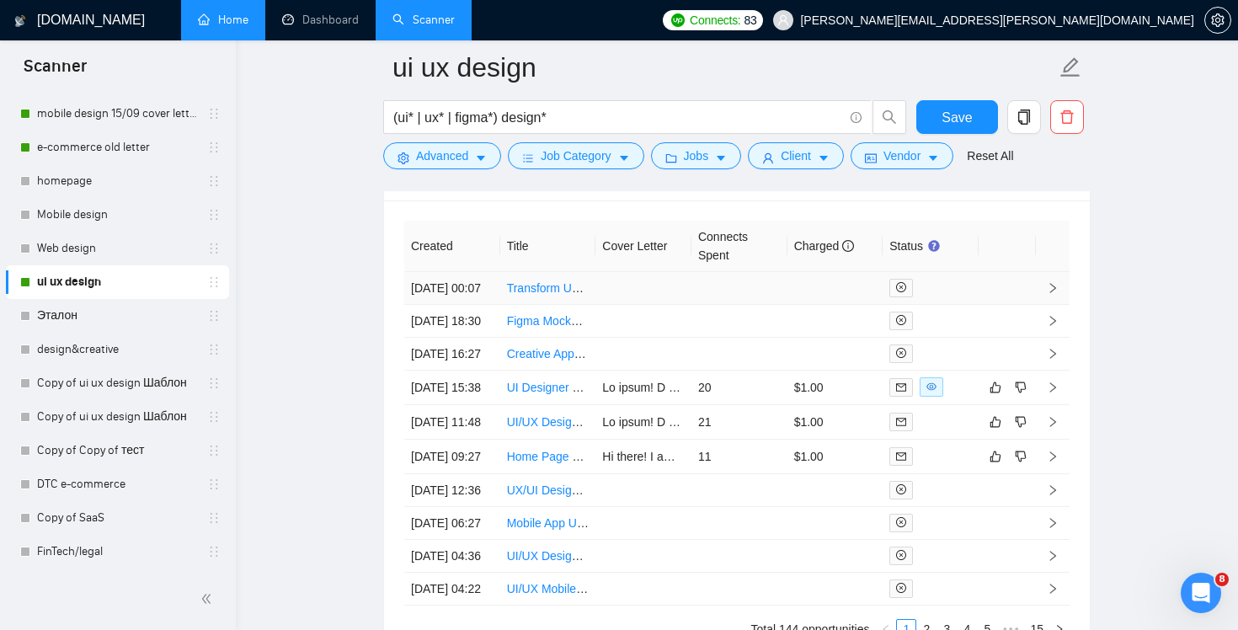
click at [729, 305] on td at bounding box center [739, 288] width 96 height 33
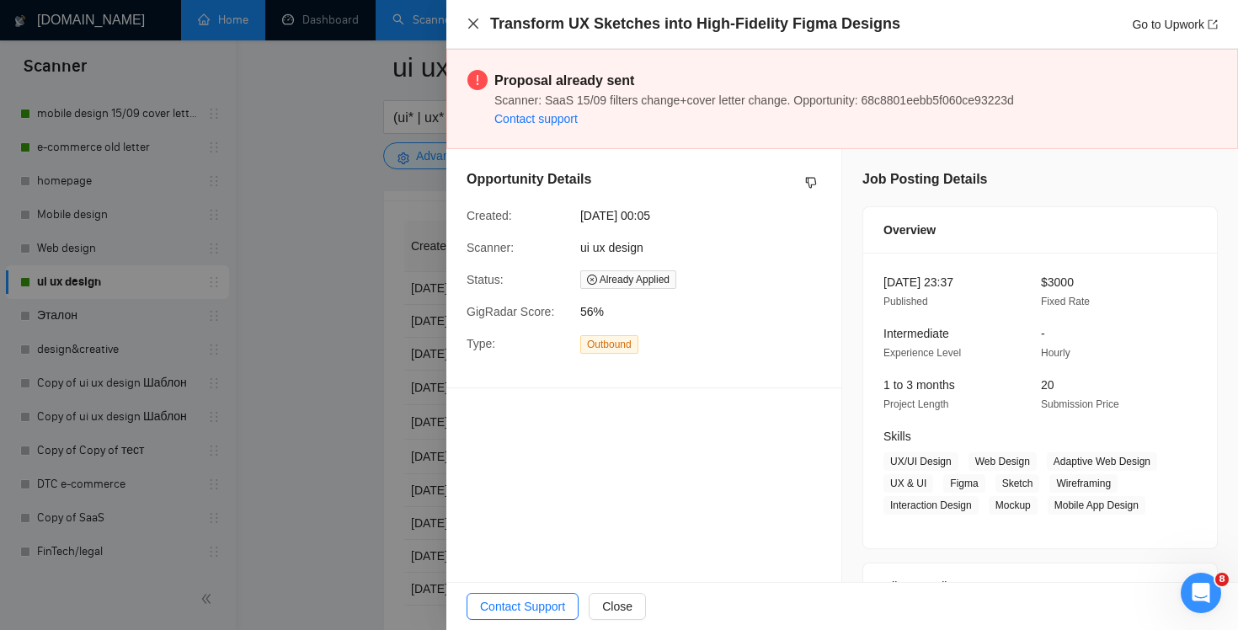
click at [469, 25] on icon "close" at bounding box center [472, 23] width 13 height 13
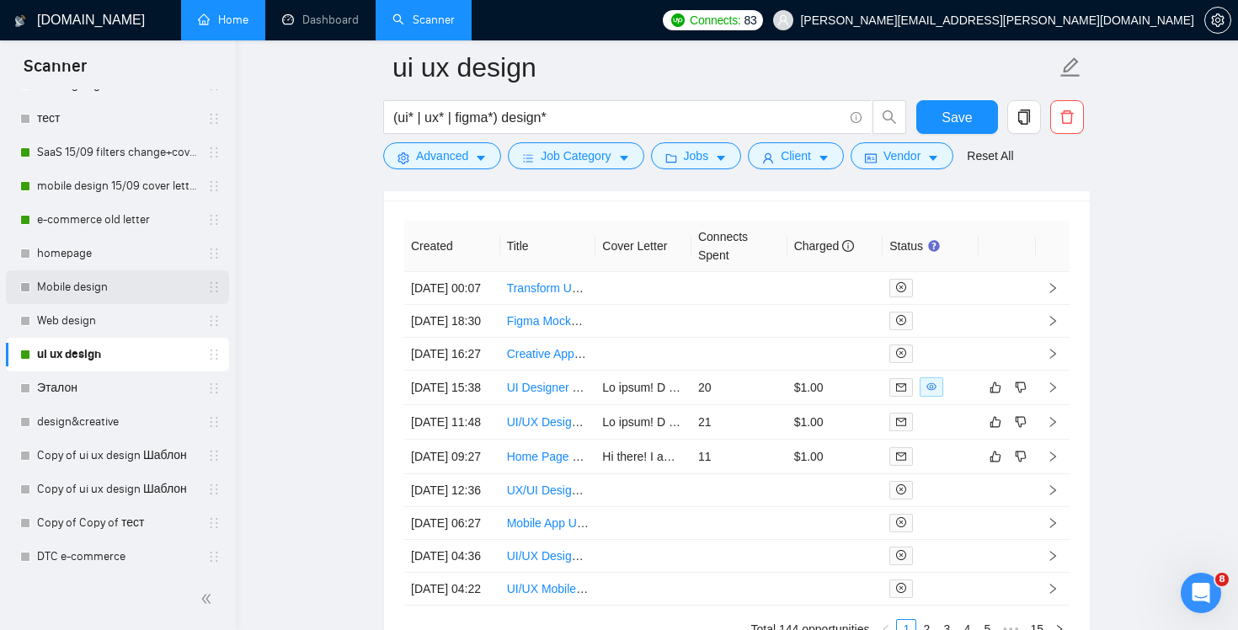
scroll to position [200, 0]
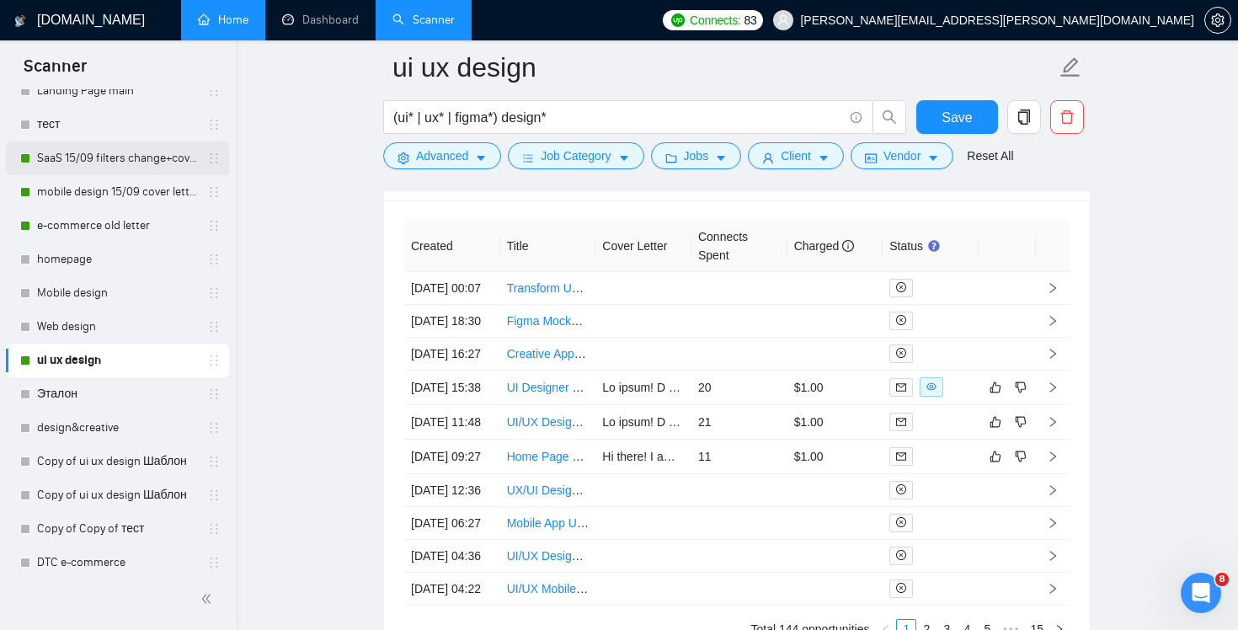
click at [116, 157] on link "SaaS 15/09 filters change+cover letter change" at bounding box center [117, 158] width 160 height 34
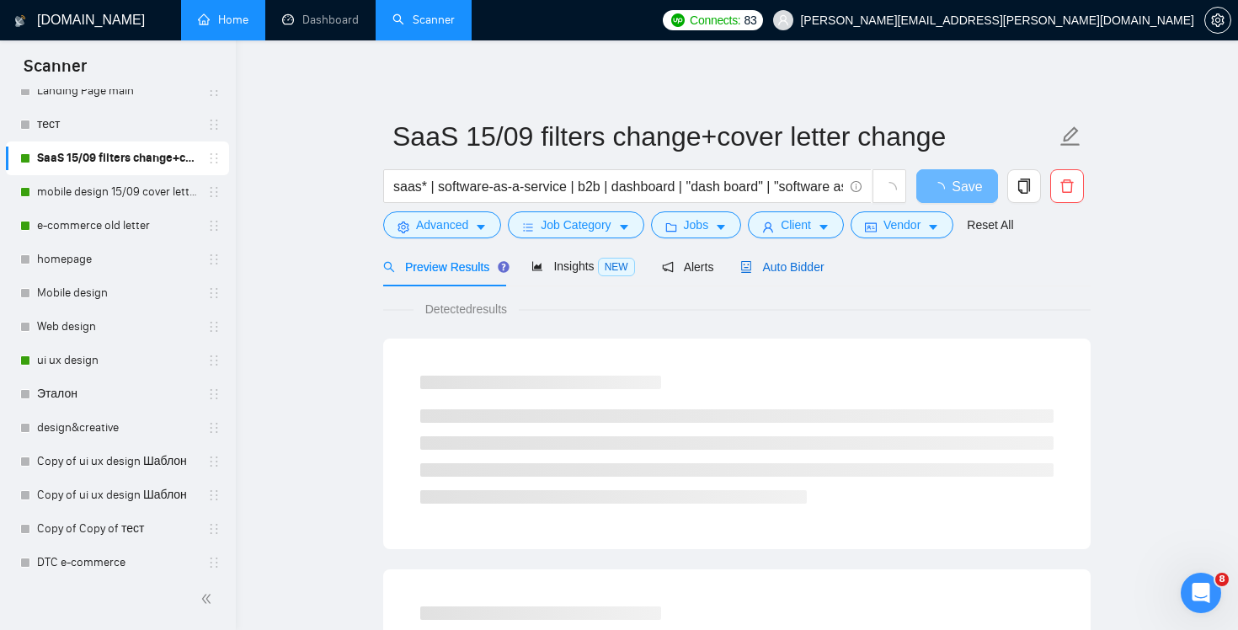
click at [773, 271] on span "Auto Bidder" at bounding box center [781, 266] width 83 height 13
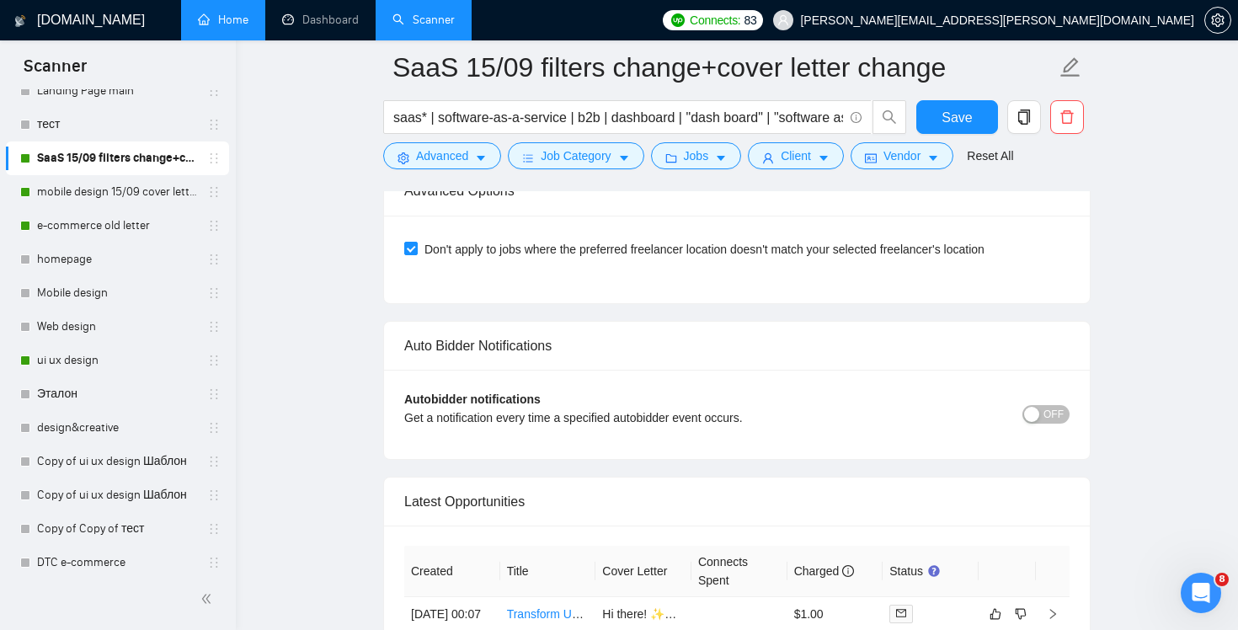
scroll to position [4024, 0]
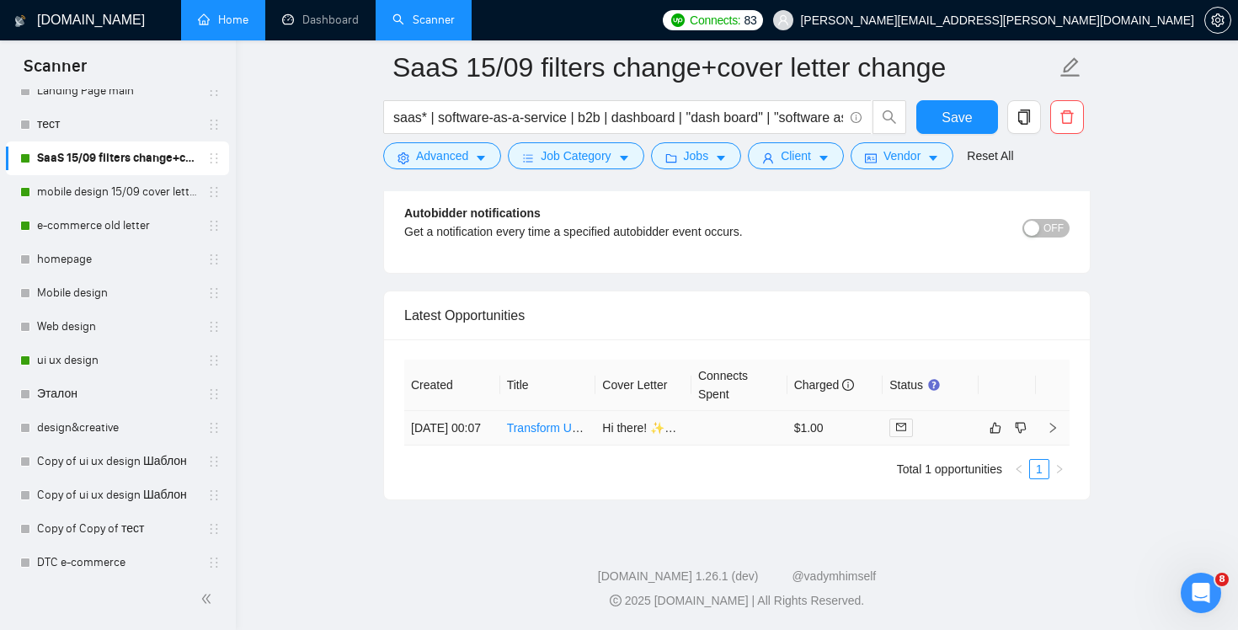
click at [983, 415] on td at bounding box center [1006, 428] width 57 height 35
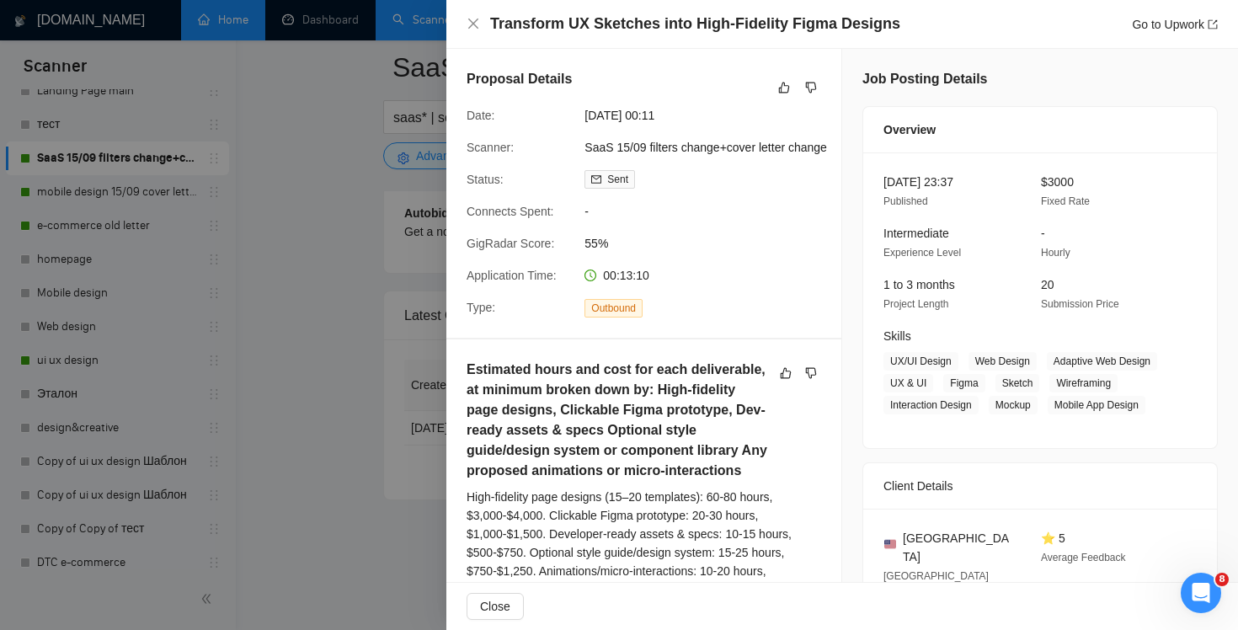
click at [478, 16] on div "Transform UX Sketches into High-Fidelity Figma Designs Go to Upwork" at bounding box center [841, 23] width 751 height 21
click at [471, 19] on icon "close" at bounding box center [472, 23] width 13 height 13
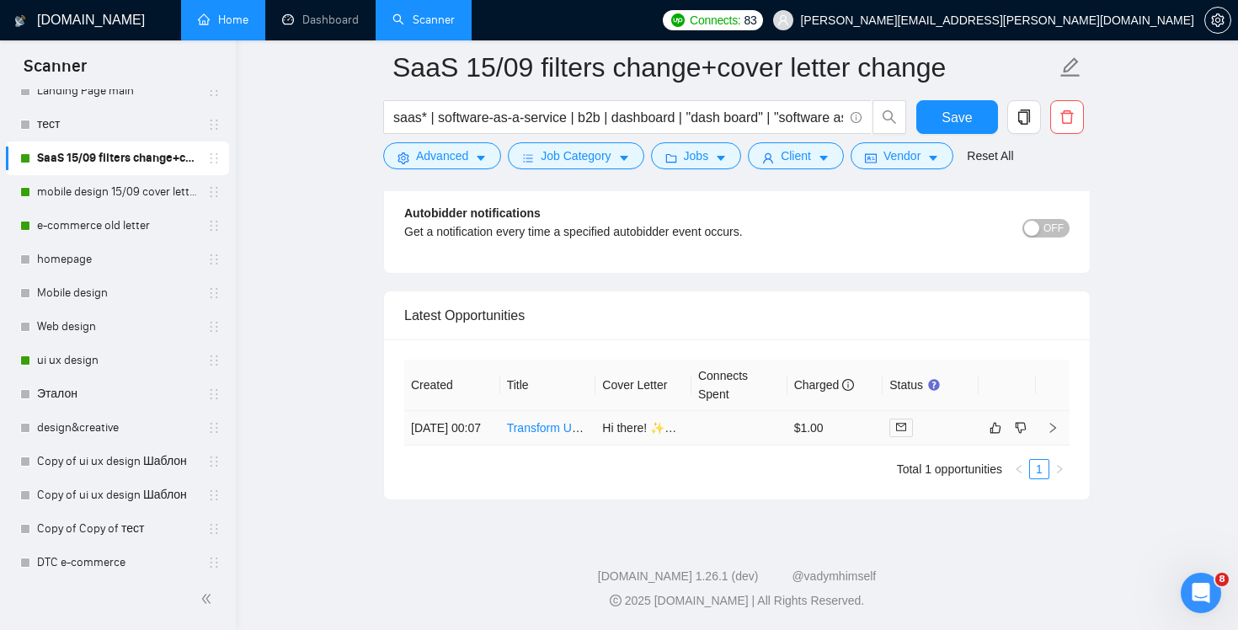
click at [846, 428] on td "$1.00" at bounding box center [835, 428] width 96 height 35
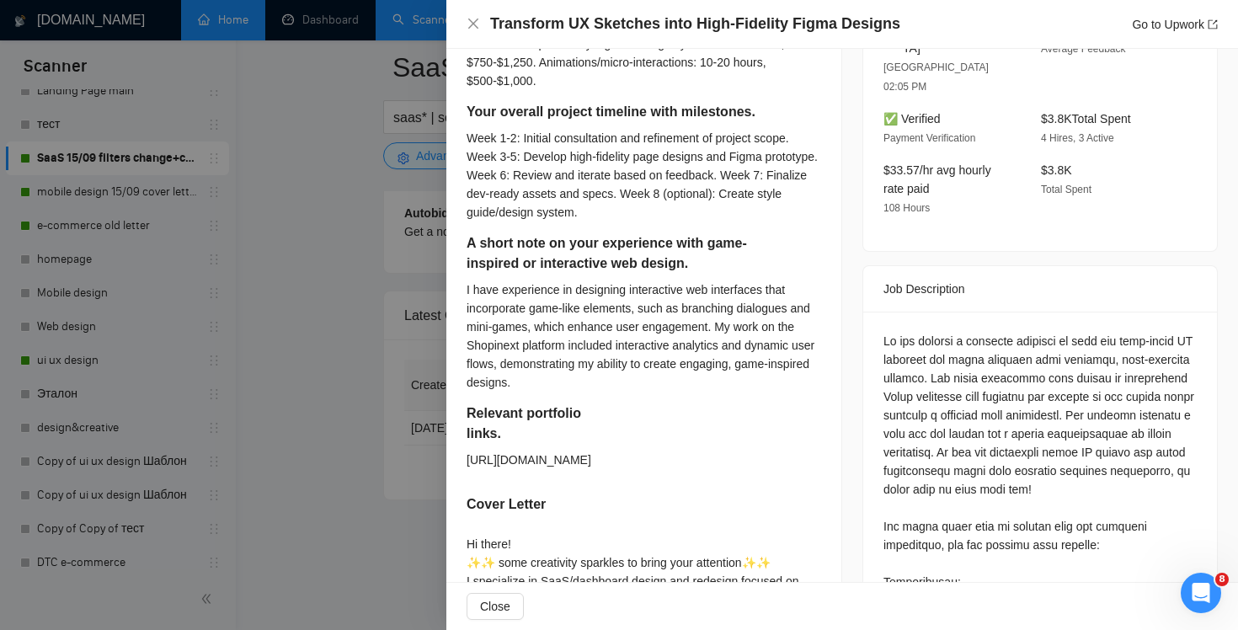
scroll to position [544, 0]
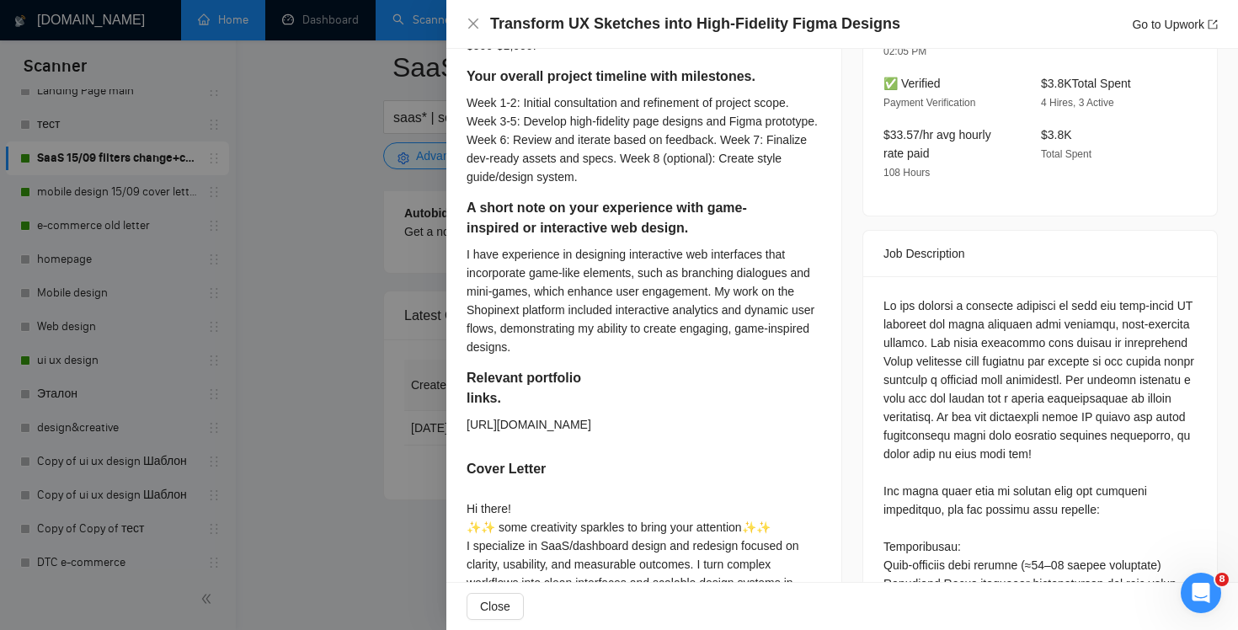
drag, startPoint x: 625, startPoint y: 439, endPoint x: 464, endPoint y: 419, distance: 162.0
click at [464, 419] on div "Estimated hours and cost for each deliverable, at minimum broken down by: High-…" at bounding box center [643, 327] width 395 height 1064
copy div "[URL][DOMAIN_NAME]"
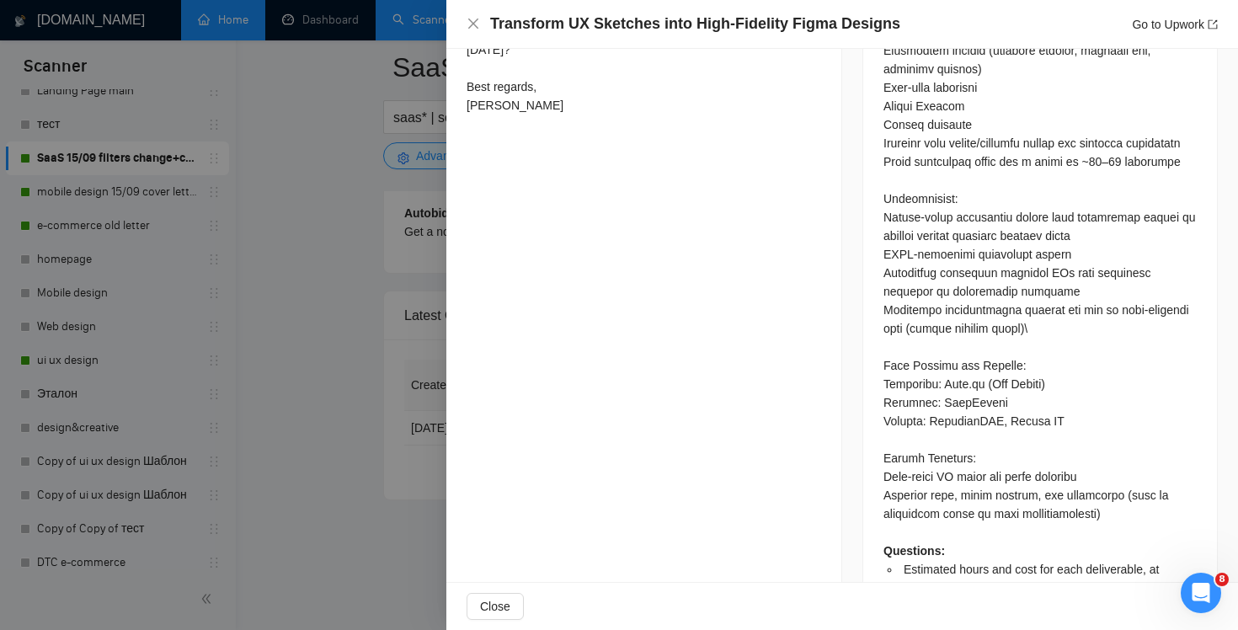
scroll to position [1202, 0]
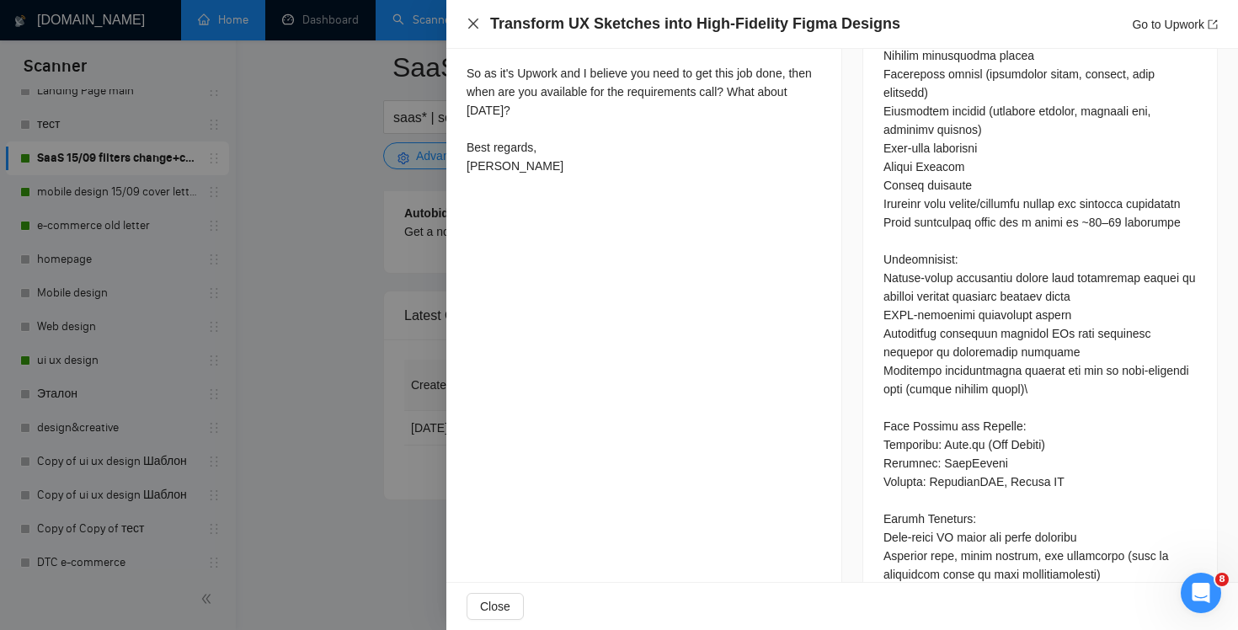
click at [468, 25] on icon "close" at bounding box center [472, 23] width 13 height 13
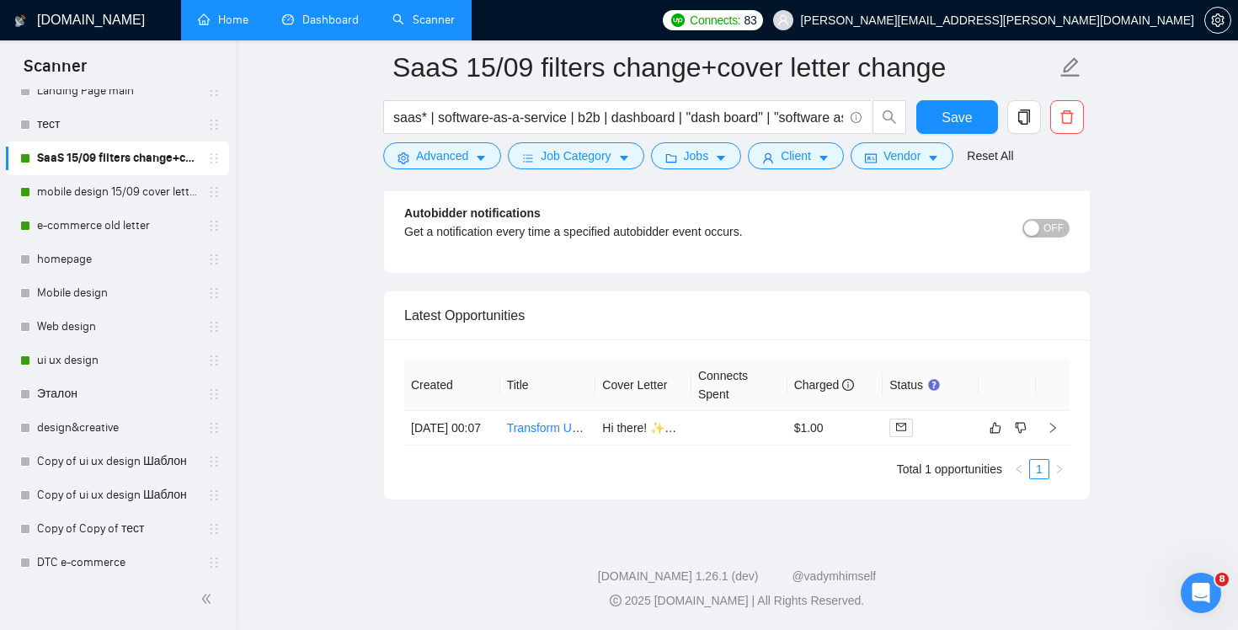
click at [308, 27] on link "Dashboard" at bounding box center [320, 20] width 77 height 14
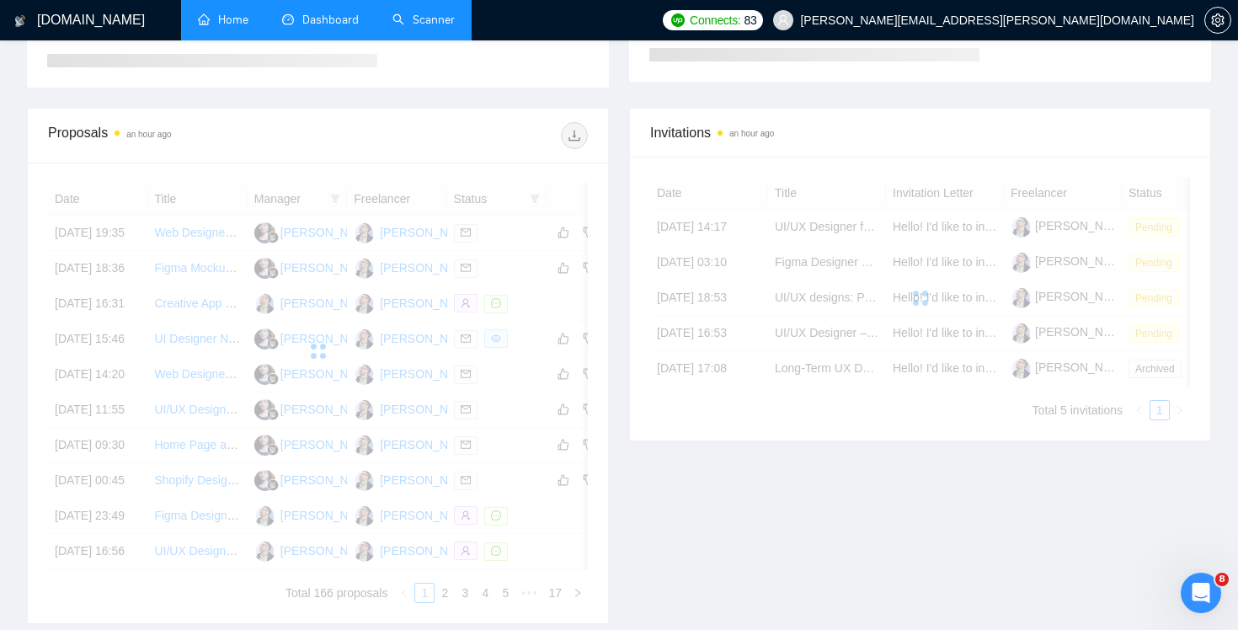
scroll to position [397, 0]
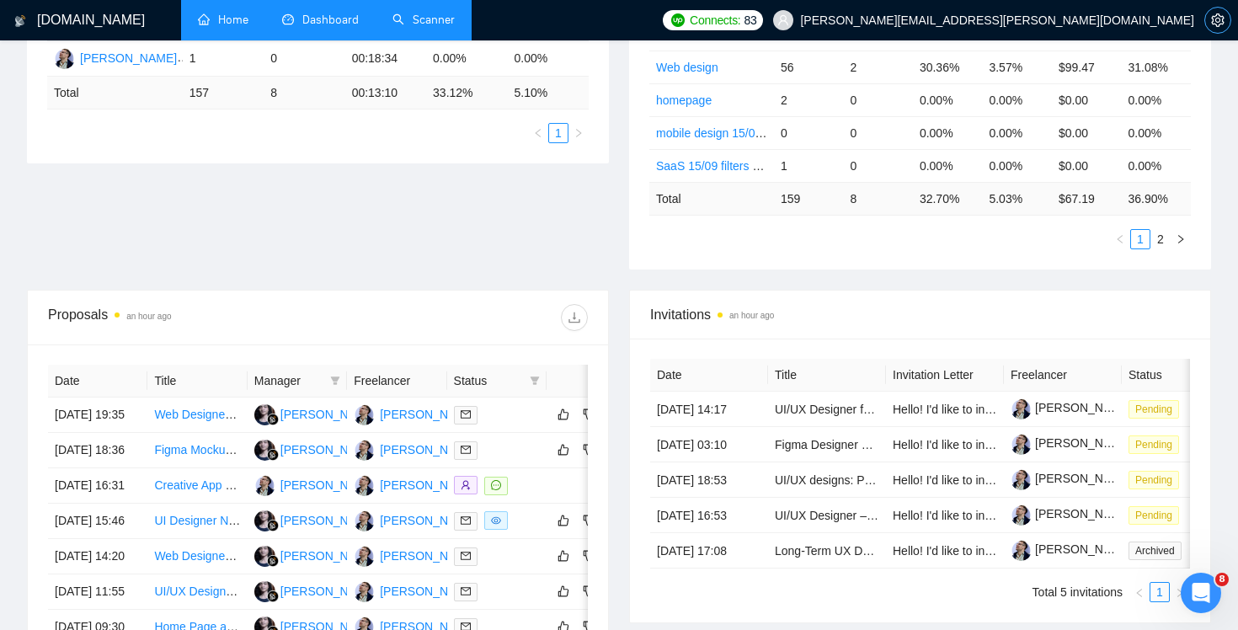
click at [1221, 28] on button "button" at bounding box center [1217, 20] width 27 height 27
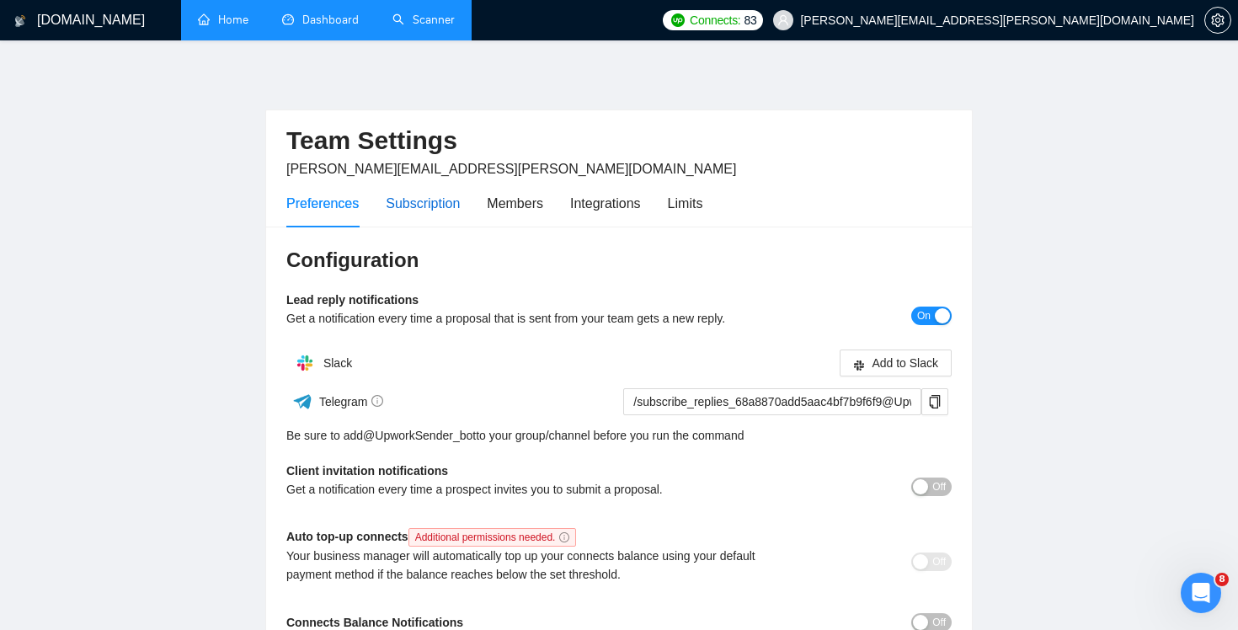
click at [429, 211] on div "Subscription" at bounding box center [423, 203] width 74 height 21
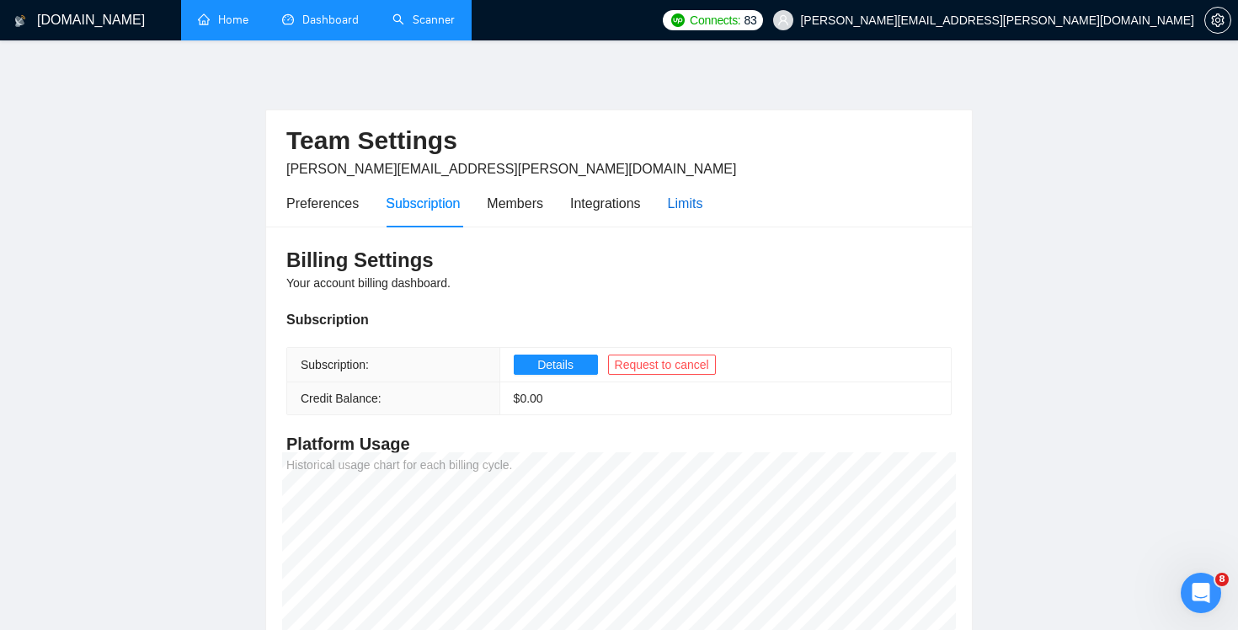
click at [694, 205] on div "Limits" at bounding box center [685, 203] width 35 height 21
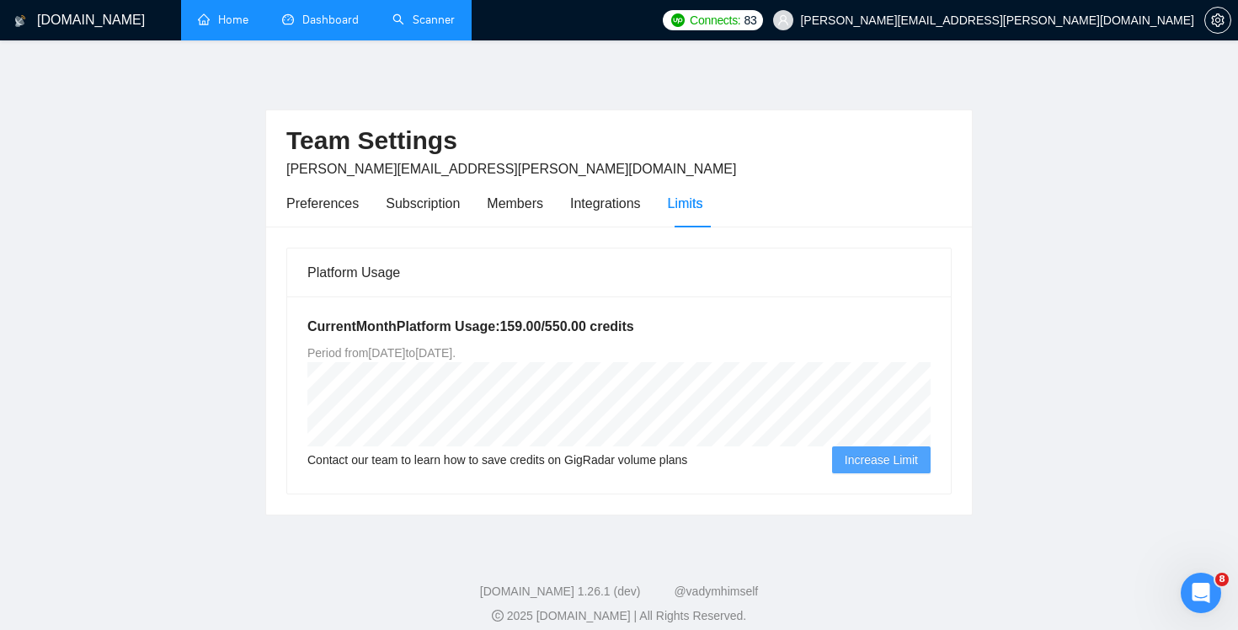
click at [318, 27] on link "Dashboard" at bounding box center [320, 20] width 77 height 14
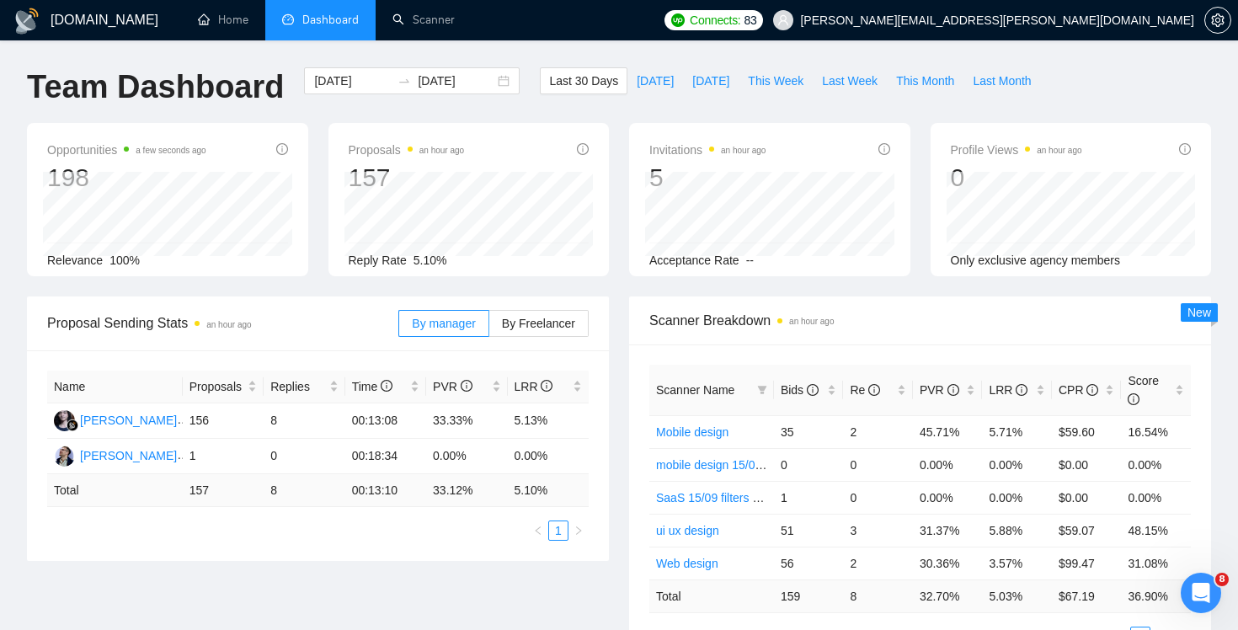
click at [72, 24] on h1 "[DOMAIN_NAME]" at bounding box center [105, 20] width 108 height 40
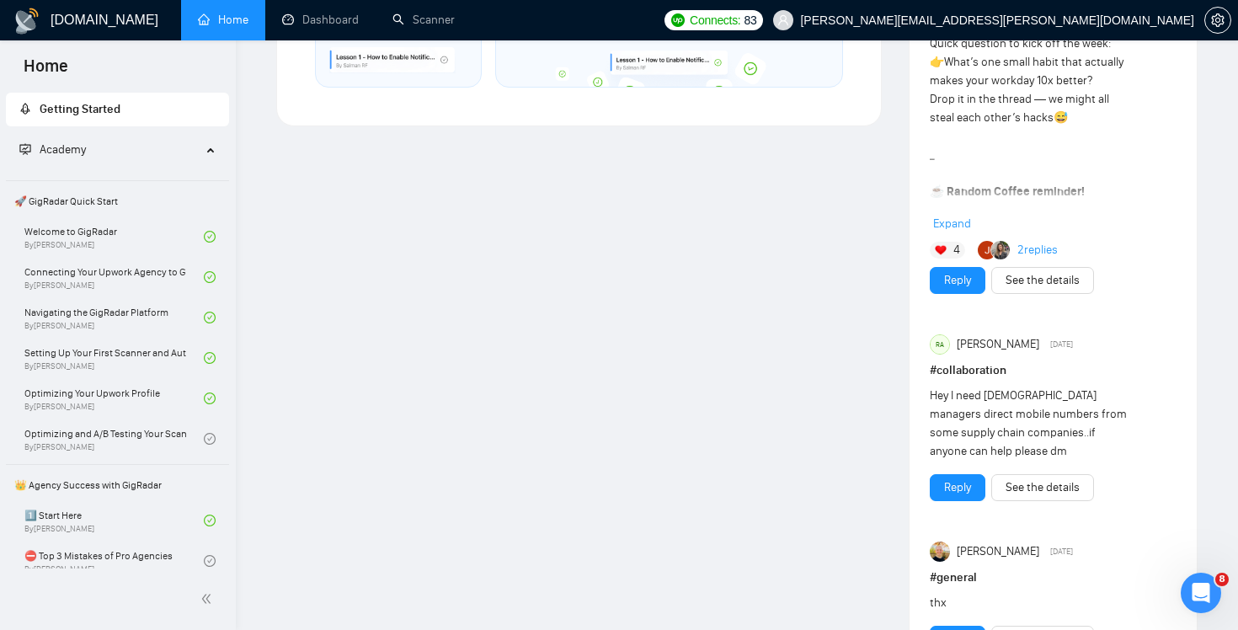
scroll to position [1180, 0]
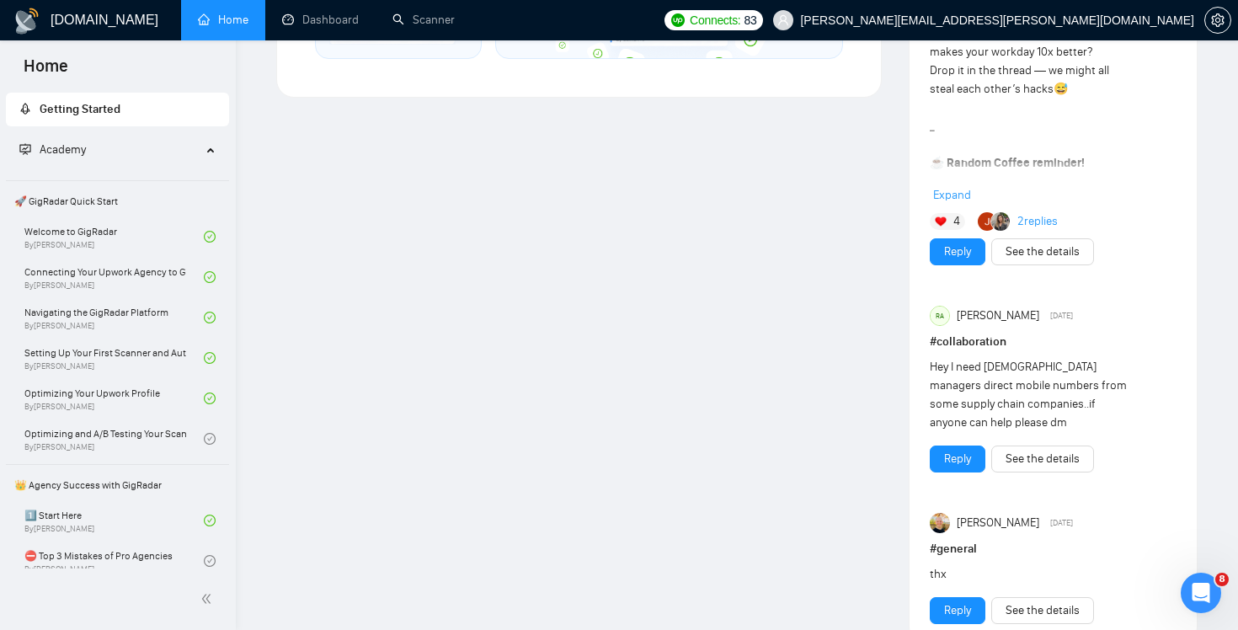
click at [1050, 226] on link "2 replies" at bounding box center [1037, 221] width 40 height 17
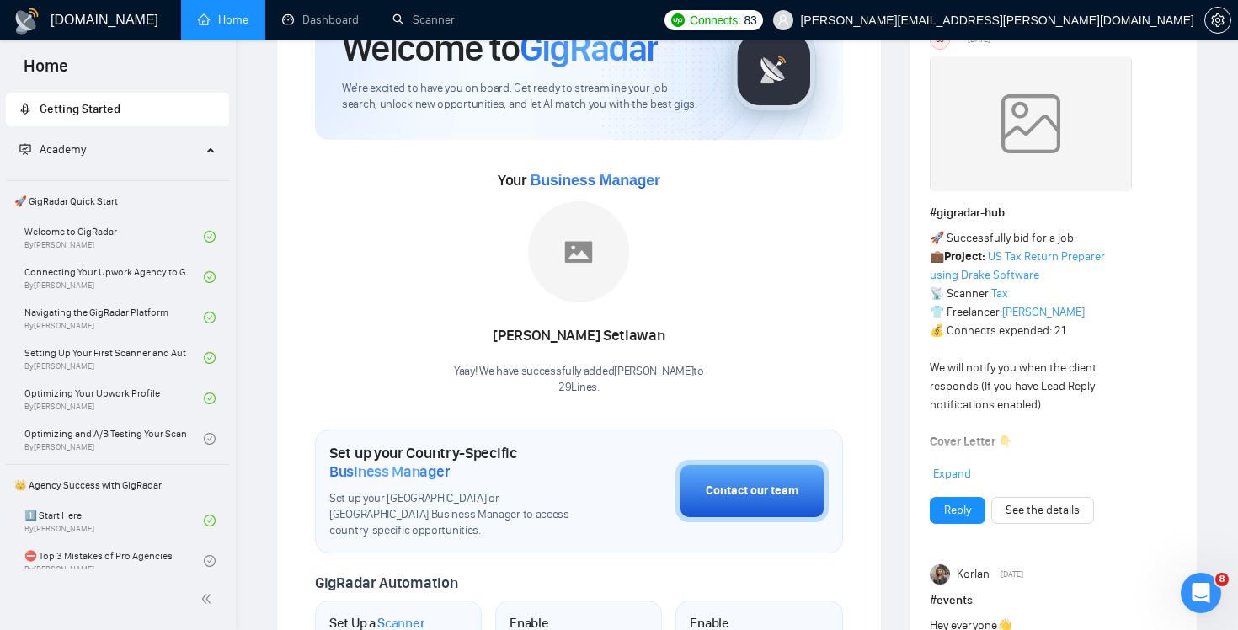
scroll to position [86, 0]
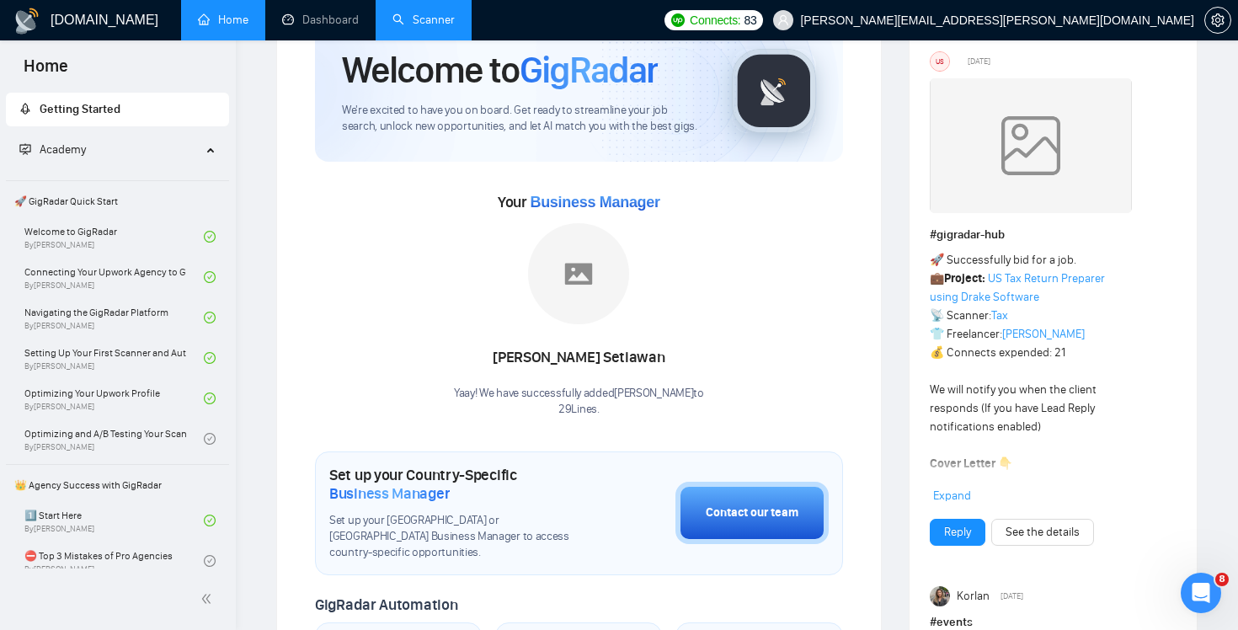
click at [429, 24] on link "Scanner" at bounding box center [423, 20] width 62 height 14
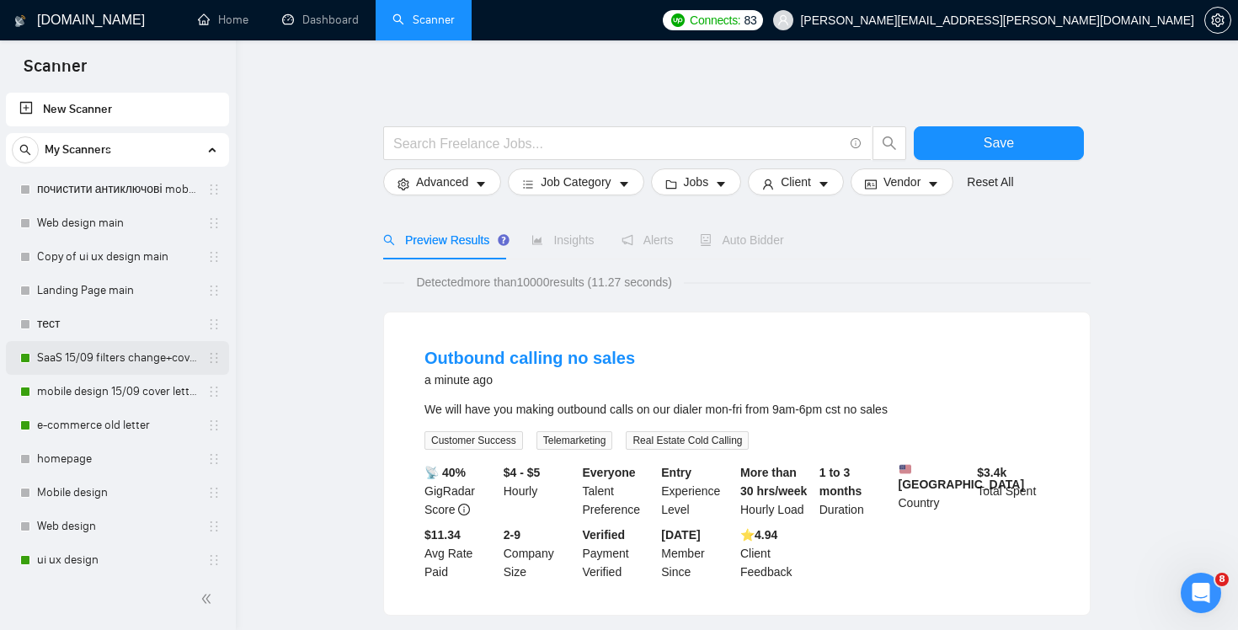
click at [100, 367] on link "SaaS 15/09 filters change+cover letter change" at bounding box center [117, 358] width 160 height 34
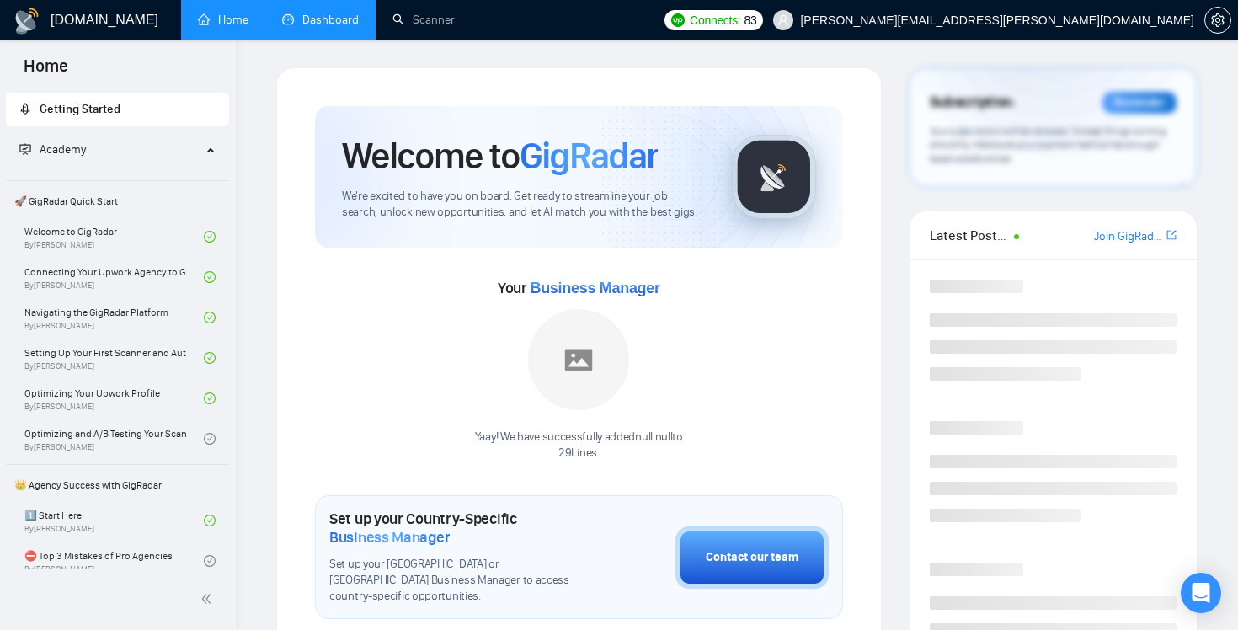
click at [347, 19] on link "Dashboard" at bounding box center [320, 20] width 77 height 14
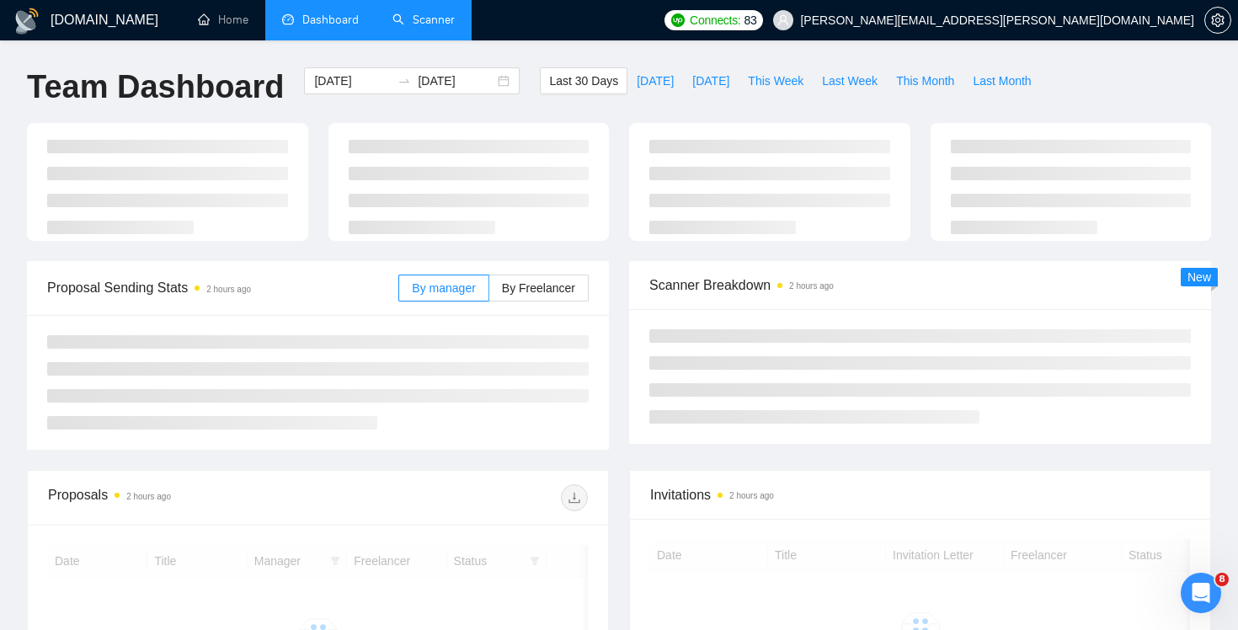
click at [413, 19] on link "Scanner" at bounding box center [423, 20] width 62 height 14
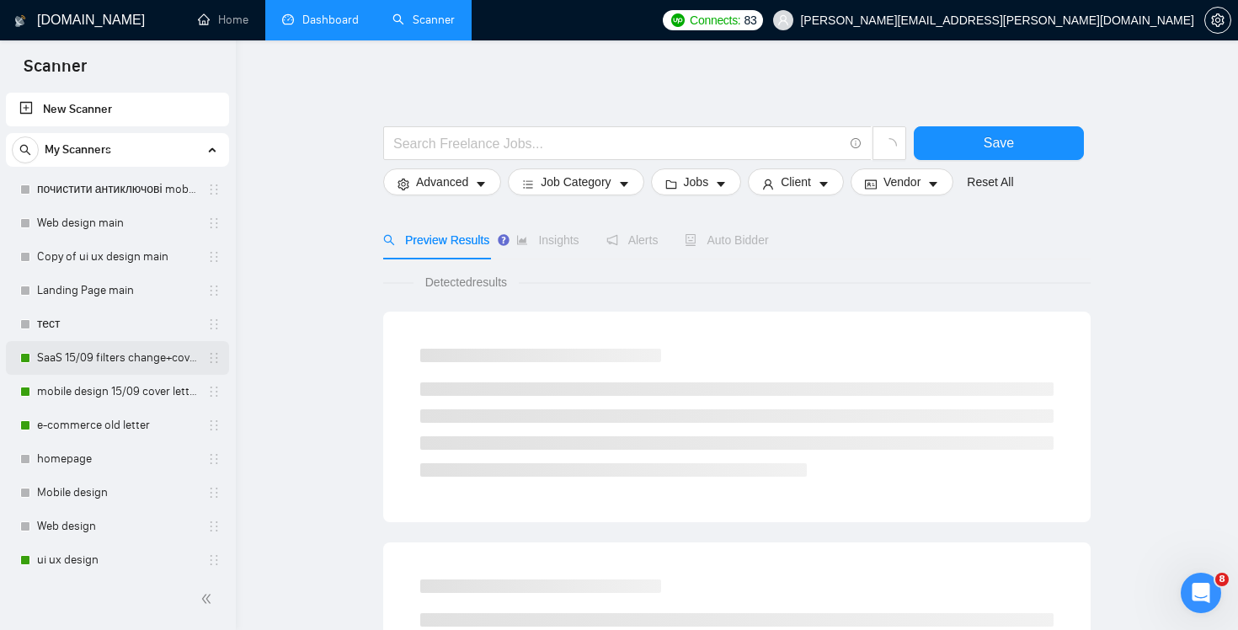
click at [67, 361] on link "SaaS 15/09 filters change+cover letter change" at bounding box center [117, 358] width 160 height 34
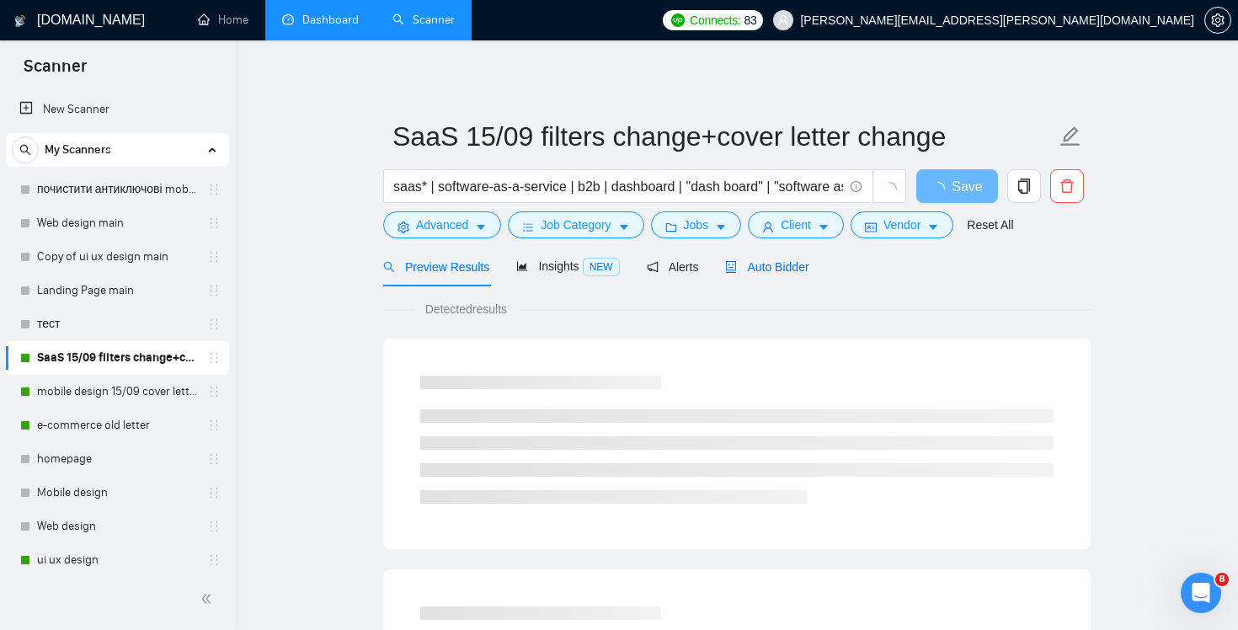
click at [796, 262] on span "Auto Bidder" at bounding box center [766, 266] width 83 height 13
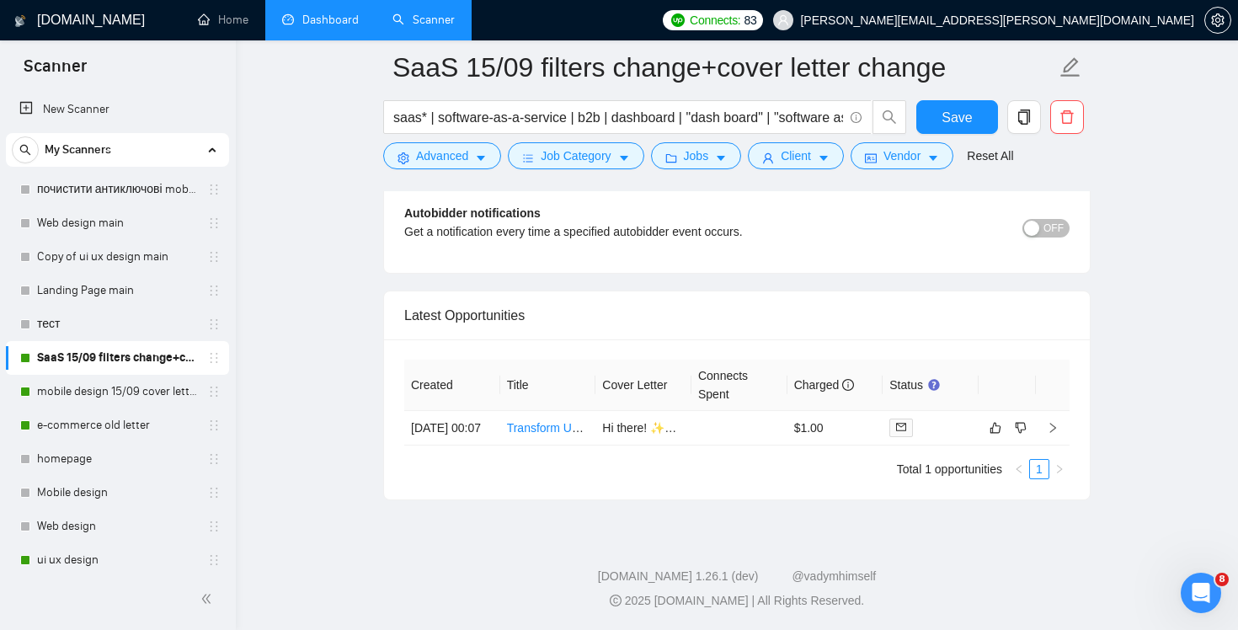
scroll to position [4024, 0]
click at [729, 416] on td at bounding box center [739, 428] width 96 height 35
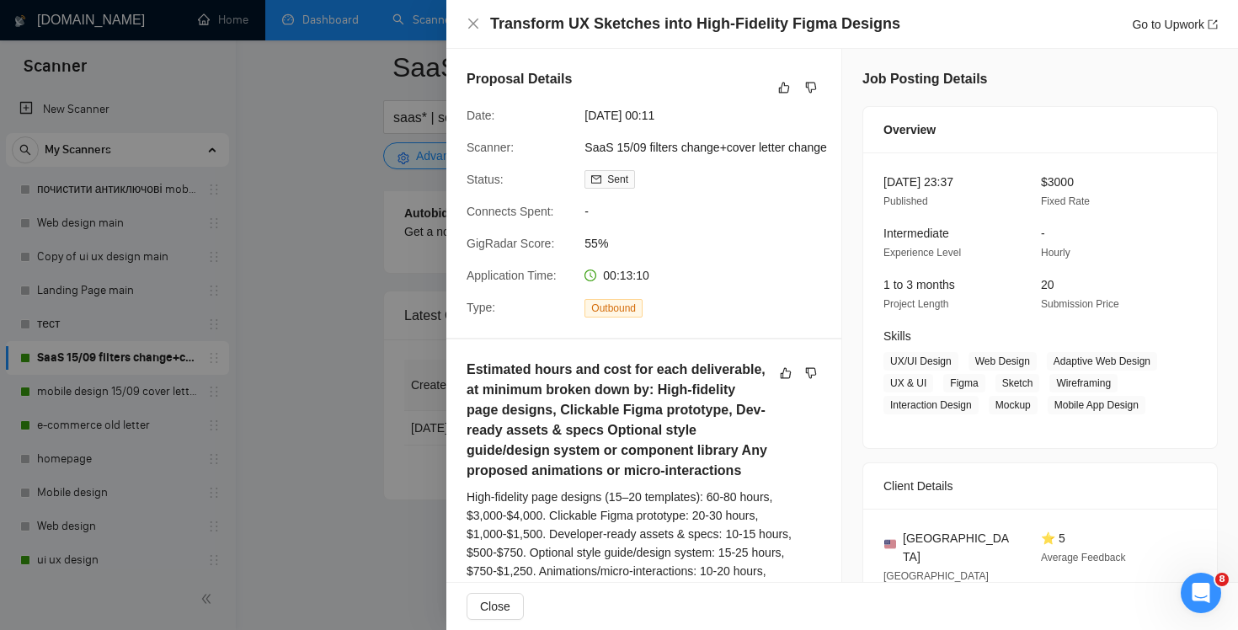
click at [317, 349] on div at bounding box center [619, 315] width 1238 height 630
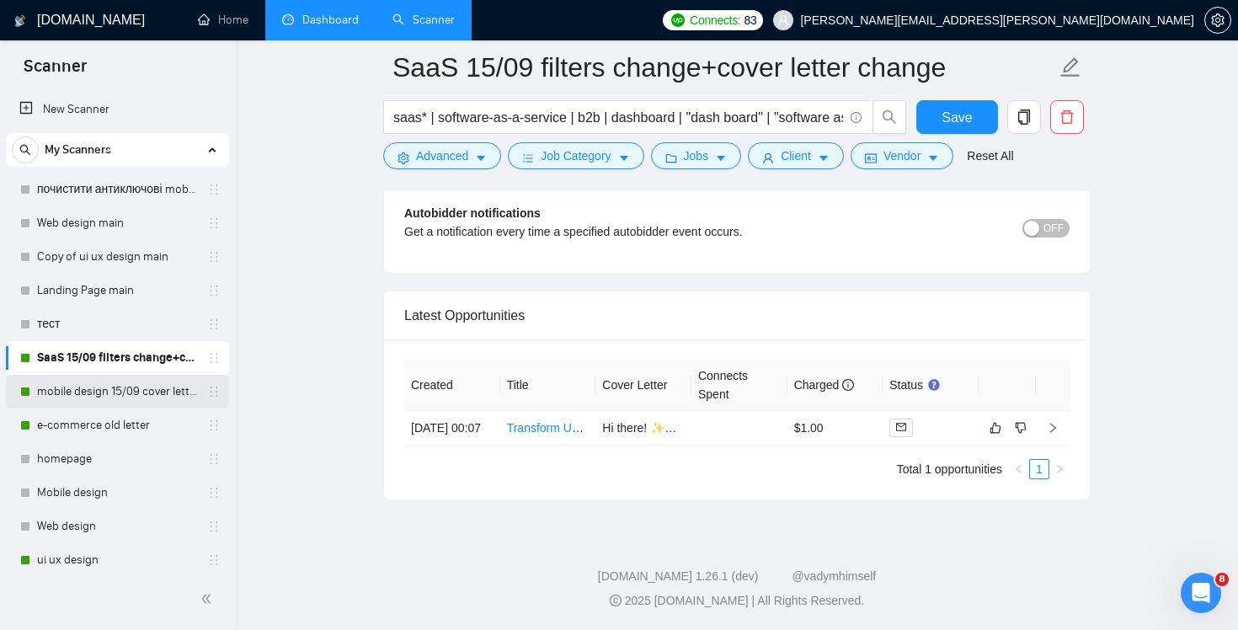
click at [117, 398] on link "mobile design 15/09 cover letter another first part" at bounding box center [117, 392] width 160 height 34
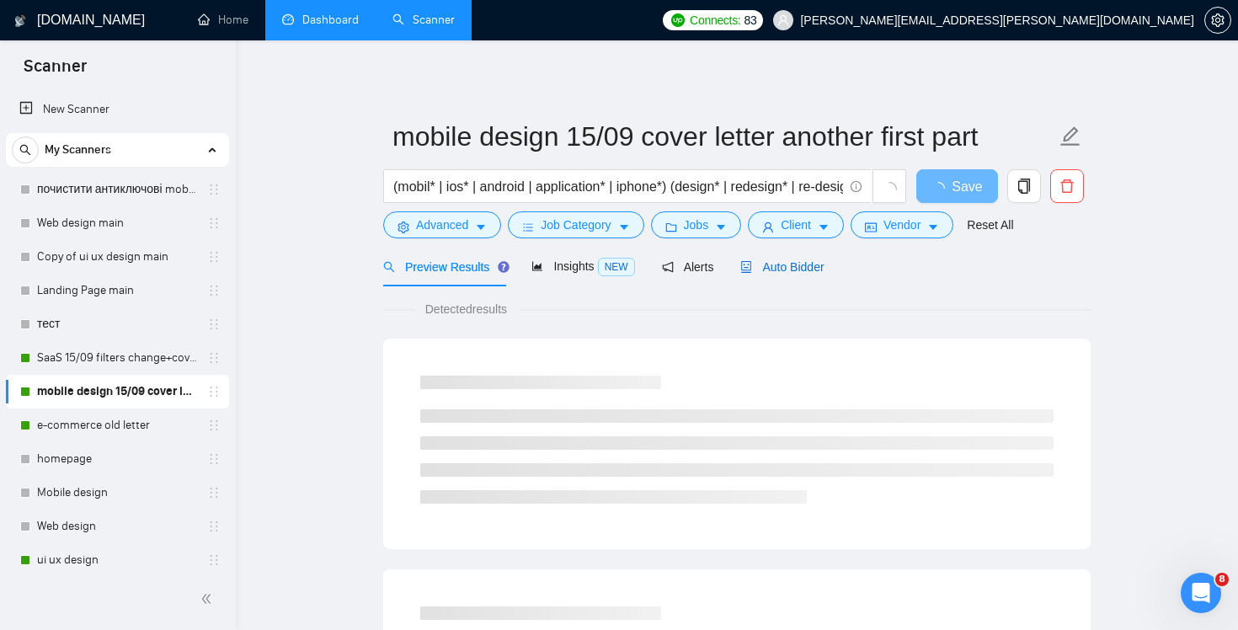
click at [809, 272] on span "Auto Bidder" at bounding box center [781, 266] width 83 height 13
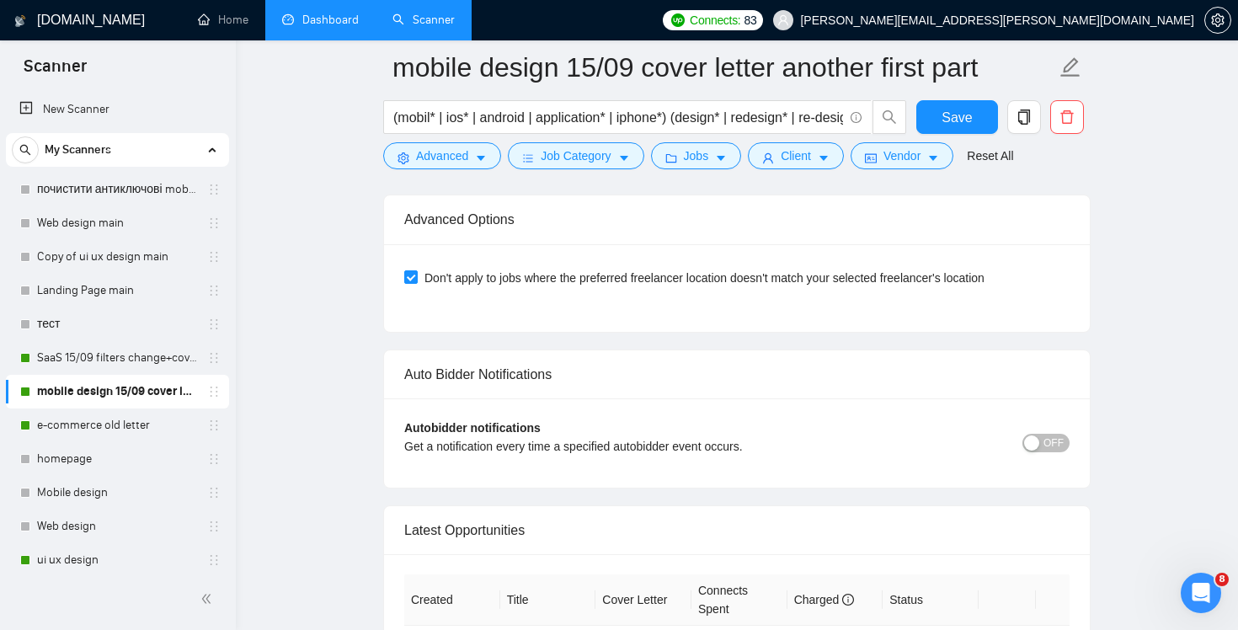
scroll to position [4024, 0]
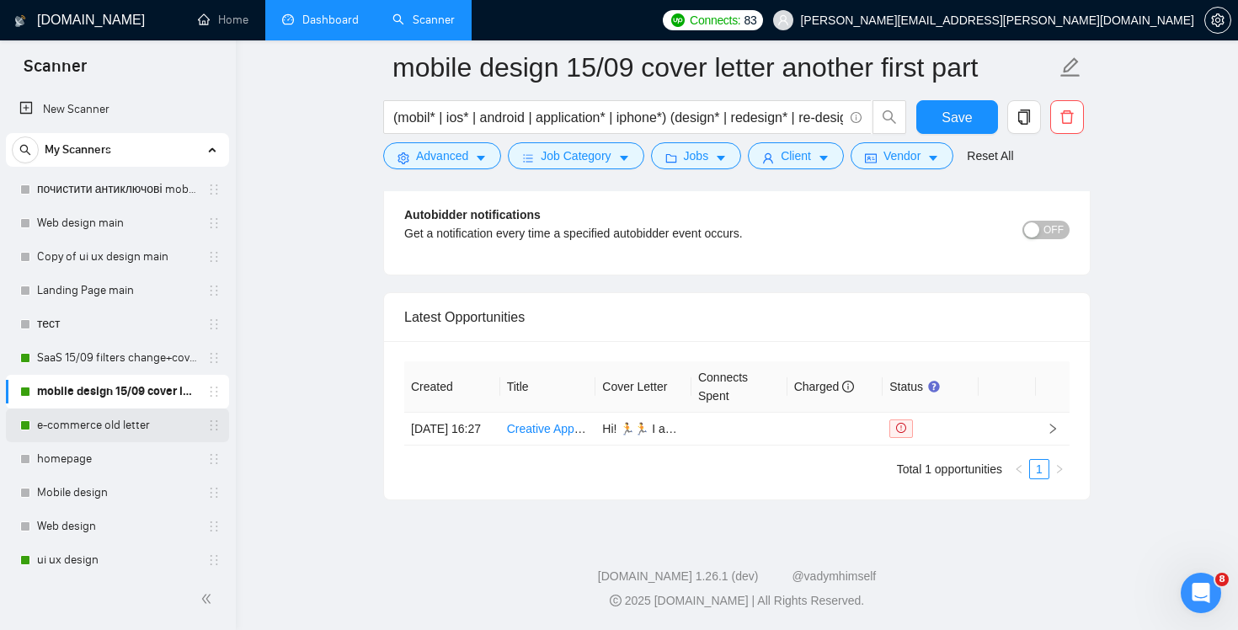
click at [93, 423] on link "e-commerce old letter" at bounding box center [117, 425] width 160 height 34
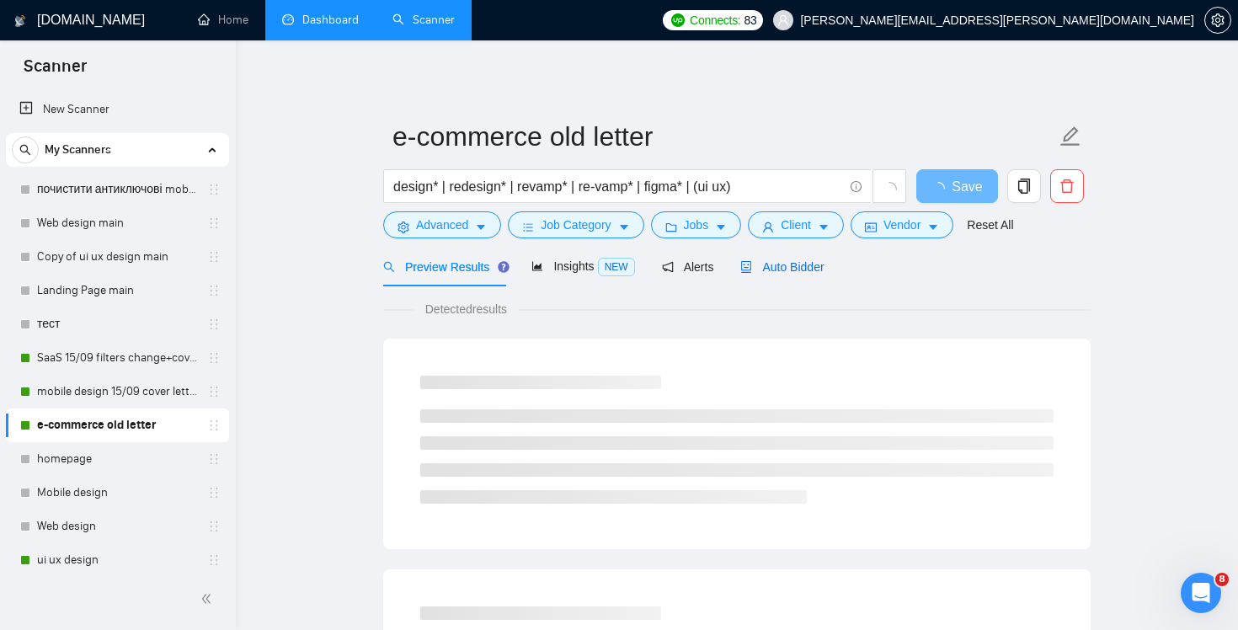
click at [784, 274] on div "Auto Bidder" at bounding box center [781, 267] width 83 height 19
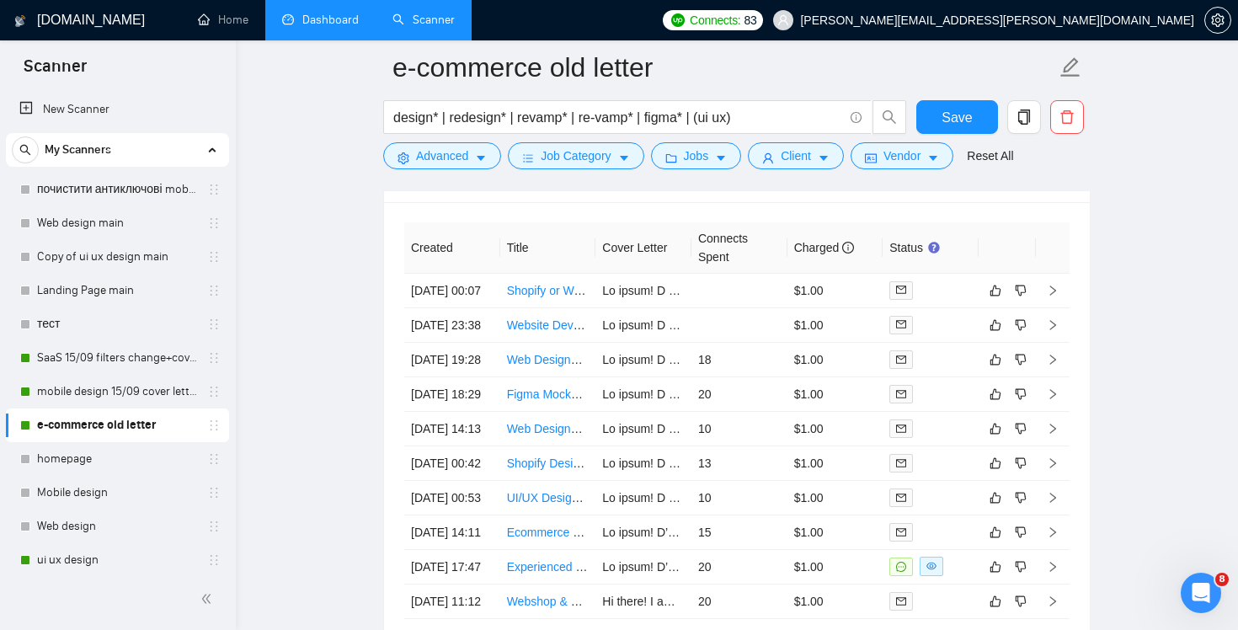
scroll to position [4173, 0]
click at [115, 558] on link "ui ux design" at bounding box center [117, 560] width 160 height 34
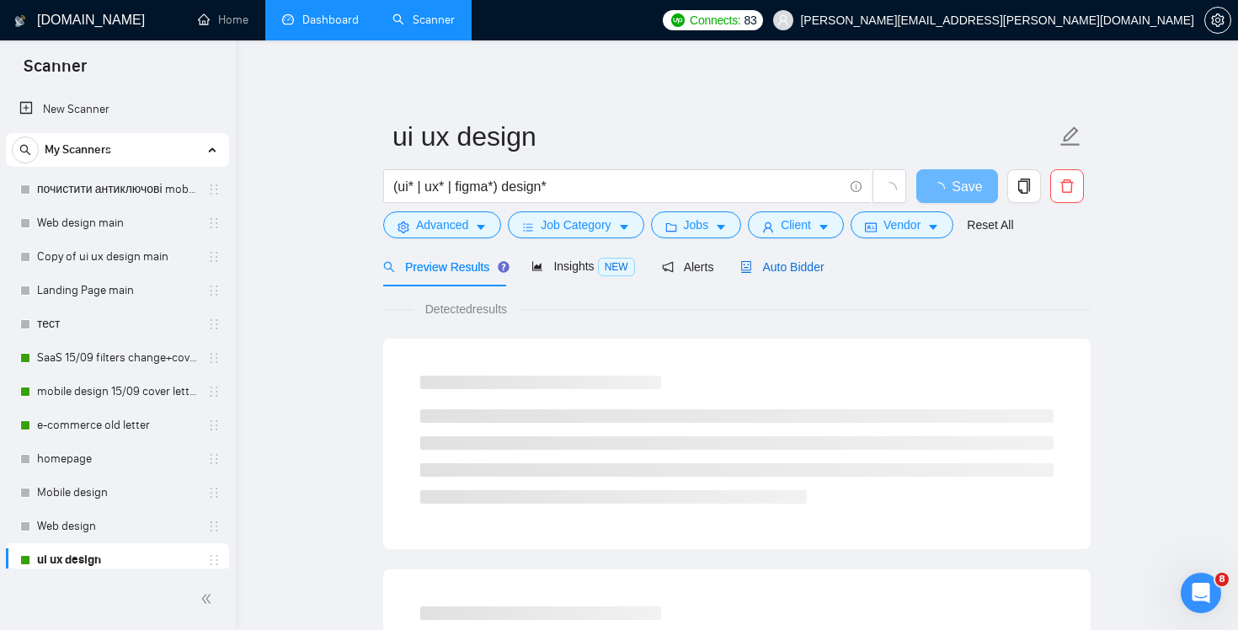
click at [818, 265] on span "Auto Bidder" at bounding box center [781, 266] width 83 height 13
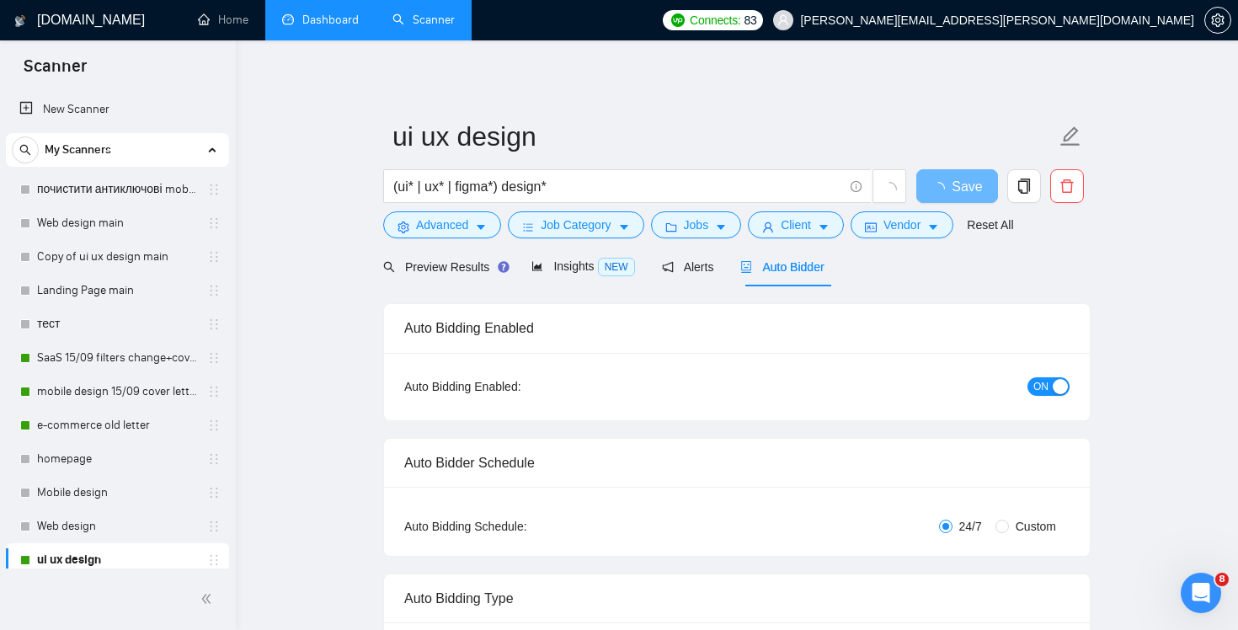
checkbox input "true"
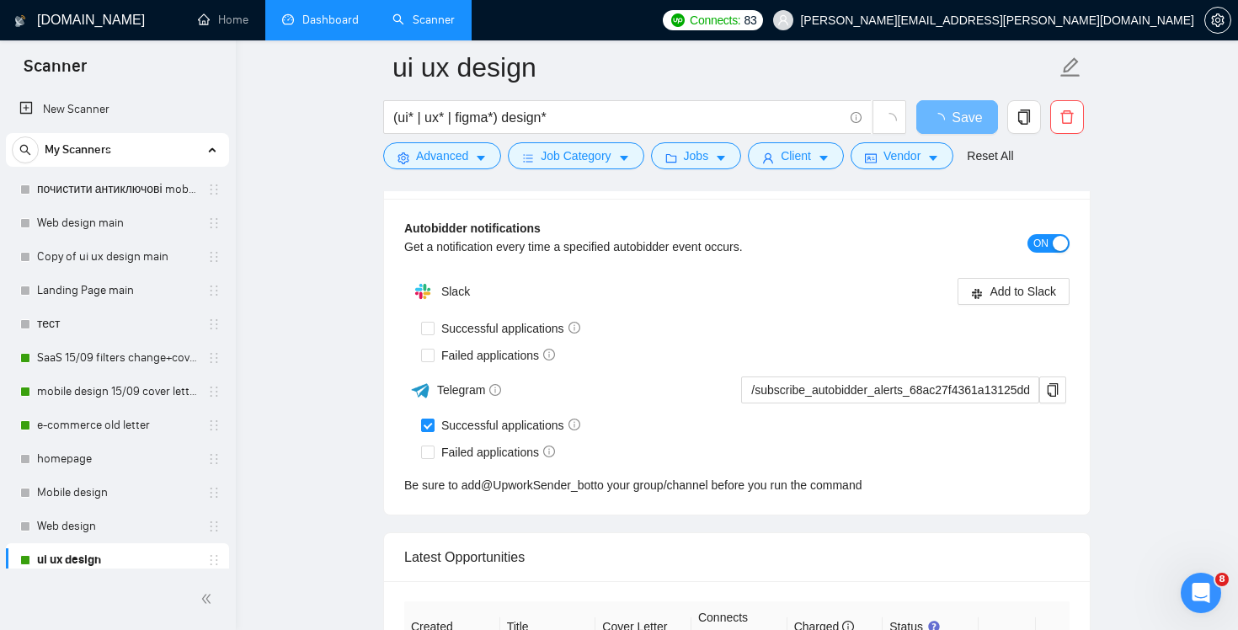
scroll to position [4207, 0]
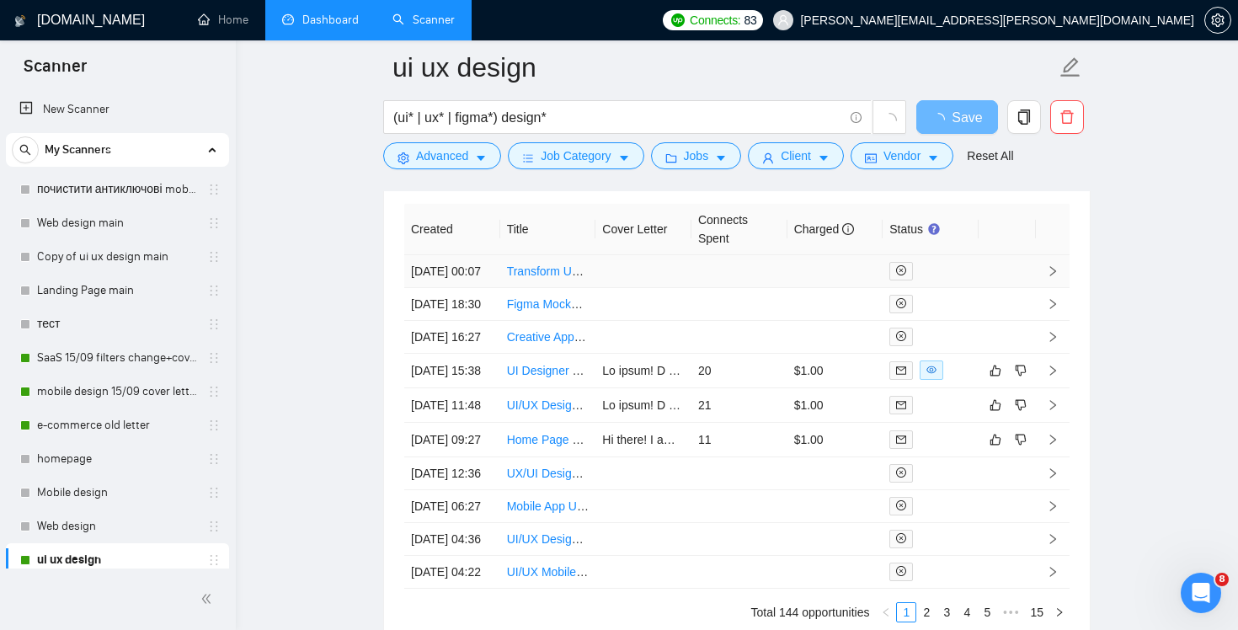
click at [661, 284] on td at bounding box center [643, 271] width 96 height 33
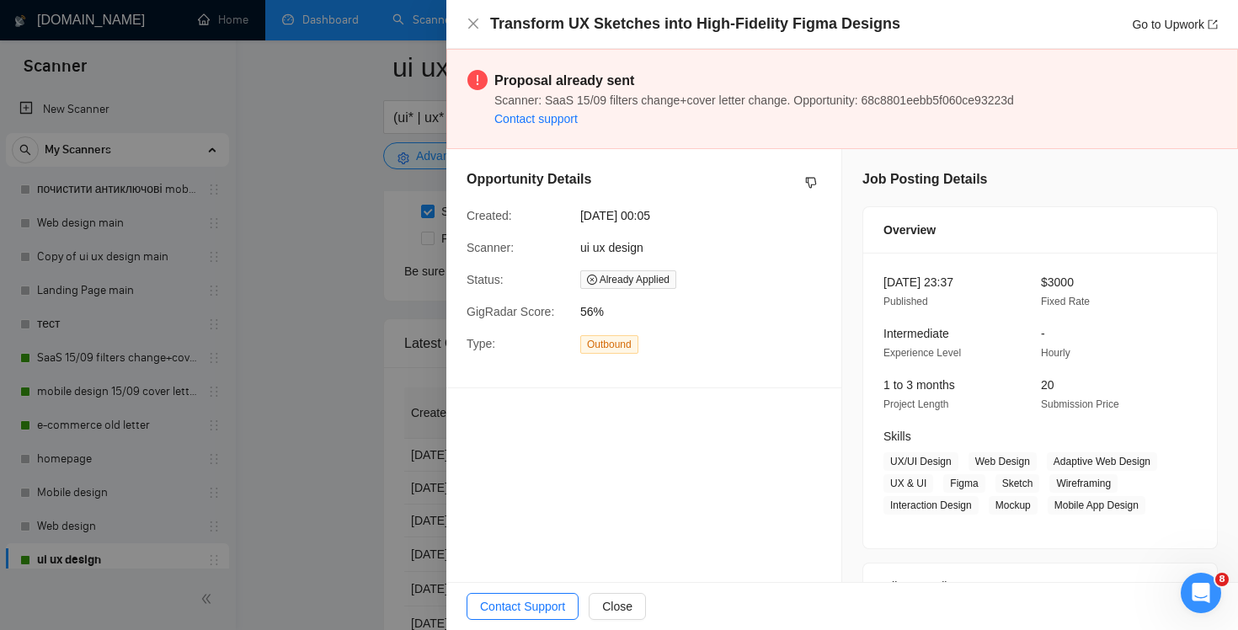
click at [388, 298] on div at bounding box center [619, 315] width 1238 height 630
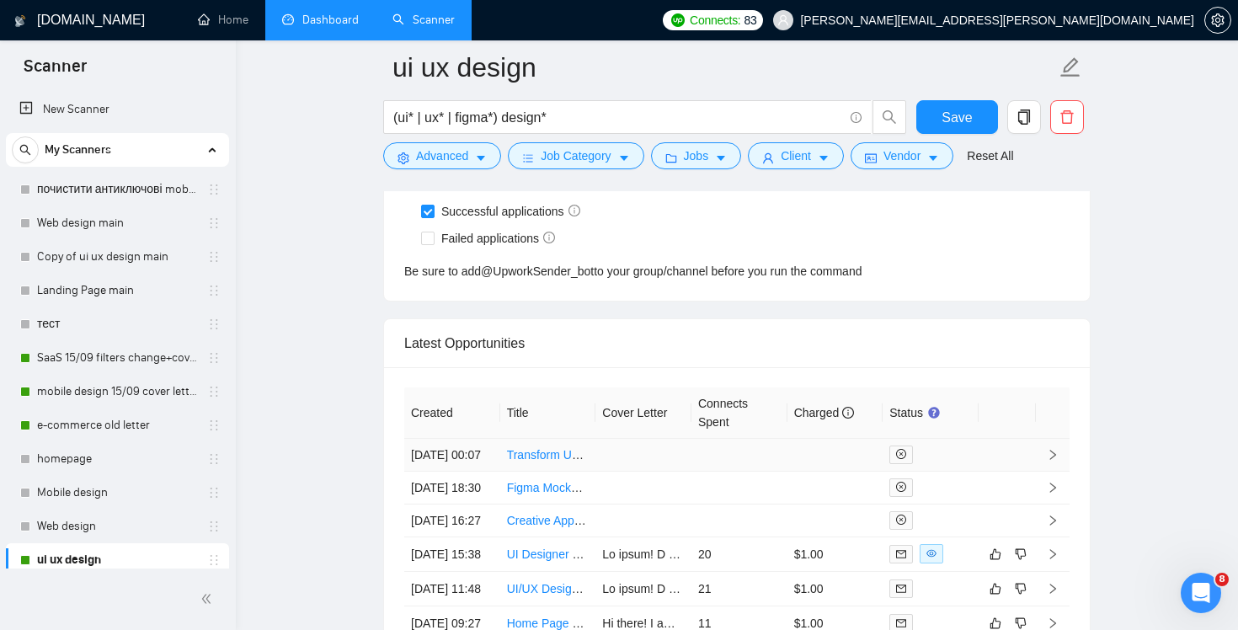
click at [709, 465] on td at bounding box center [739, 455] width 96 height 33
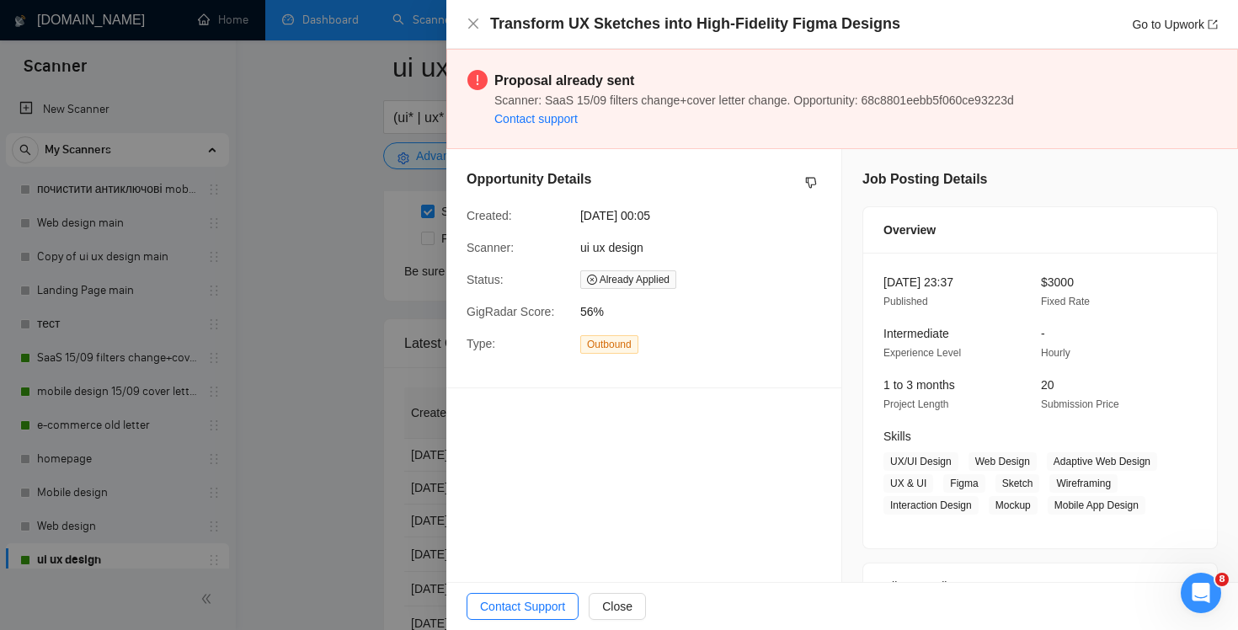
click at [466, 20] on div "Transform UX Sketches into High-Fidelity Figma Designs Go to Upwork" at bounding box center [842, 24] width 792 height 49
click at [475, 24] on icon "close" at bounding box center [472, 23] width 13 height 13
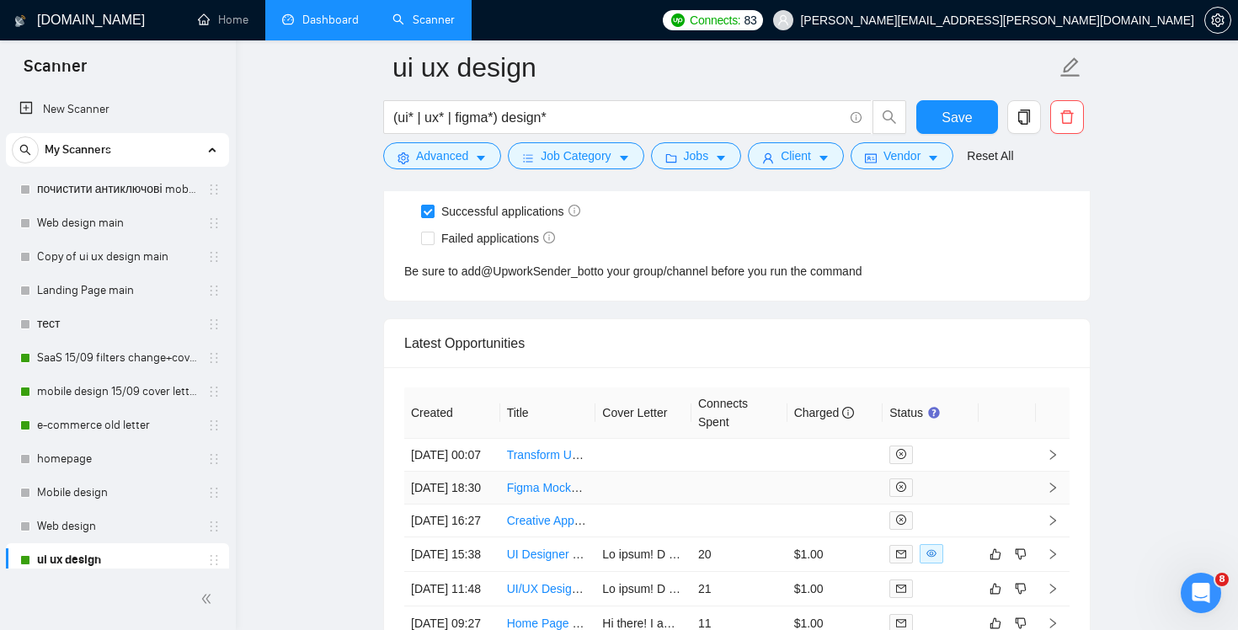
click at [692, 504] on td at bounding box center [739, 488] width 96 height 33
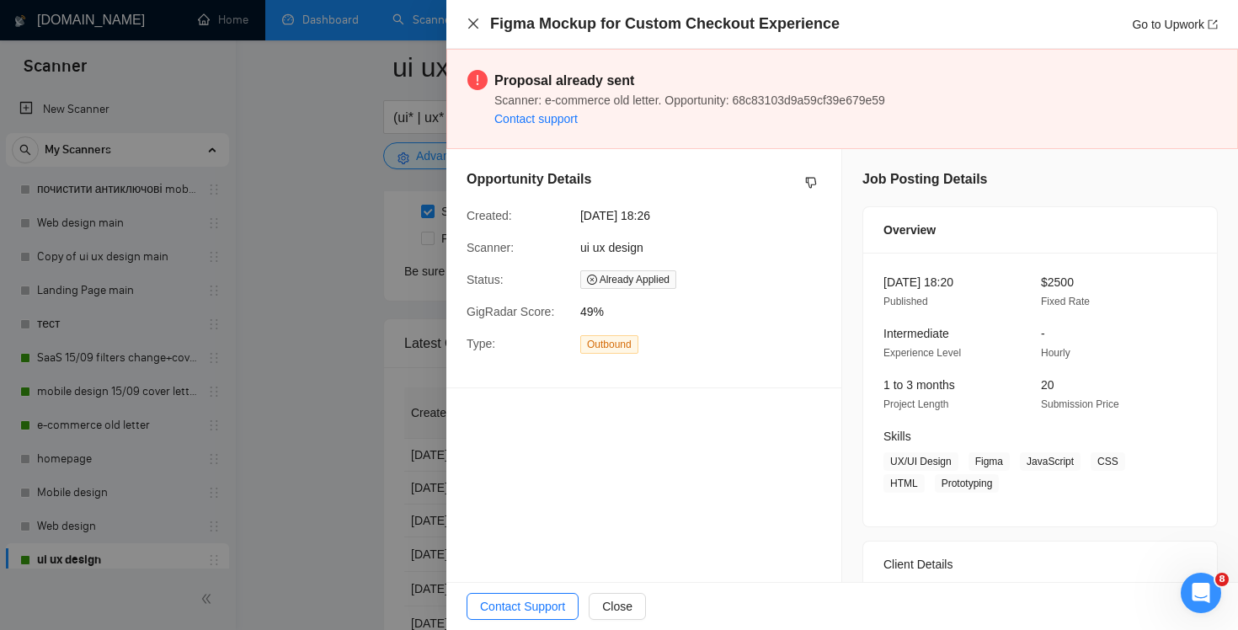
click at [471, 22] on icon "close" at bounding box center [473, 24] width 10 height 10
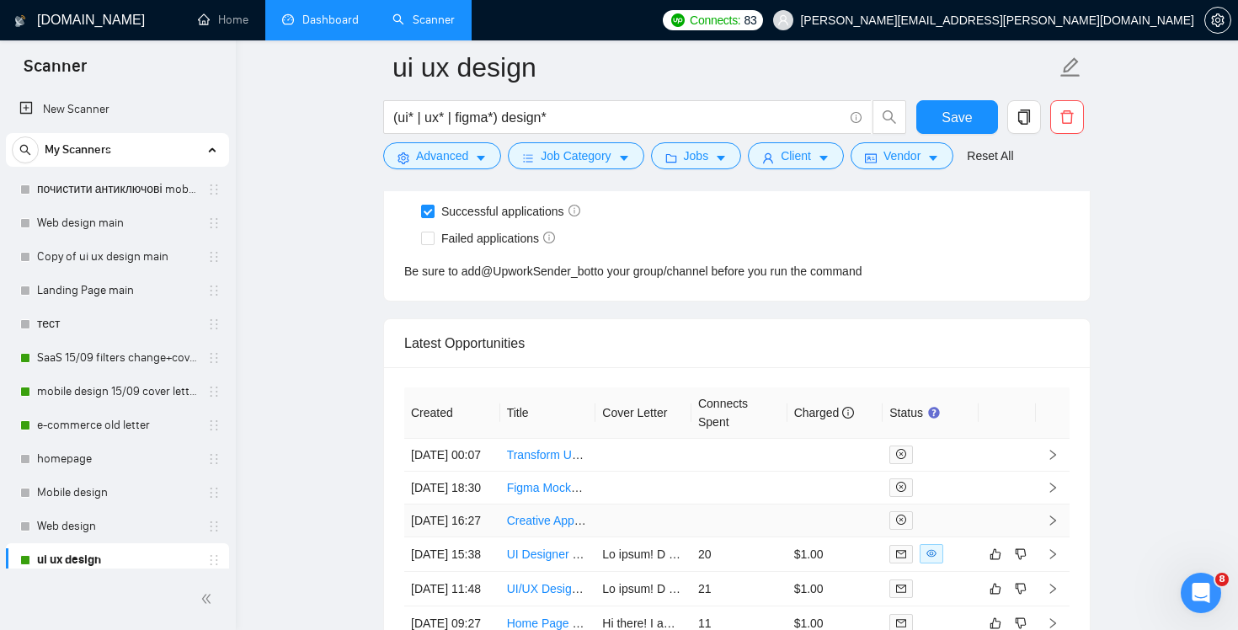
click at [697, 537] on td at bounding box center [739, 520] width 96 height 33
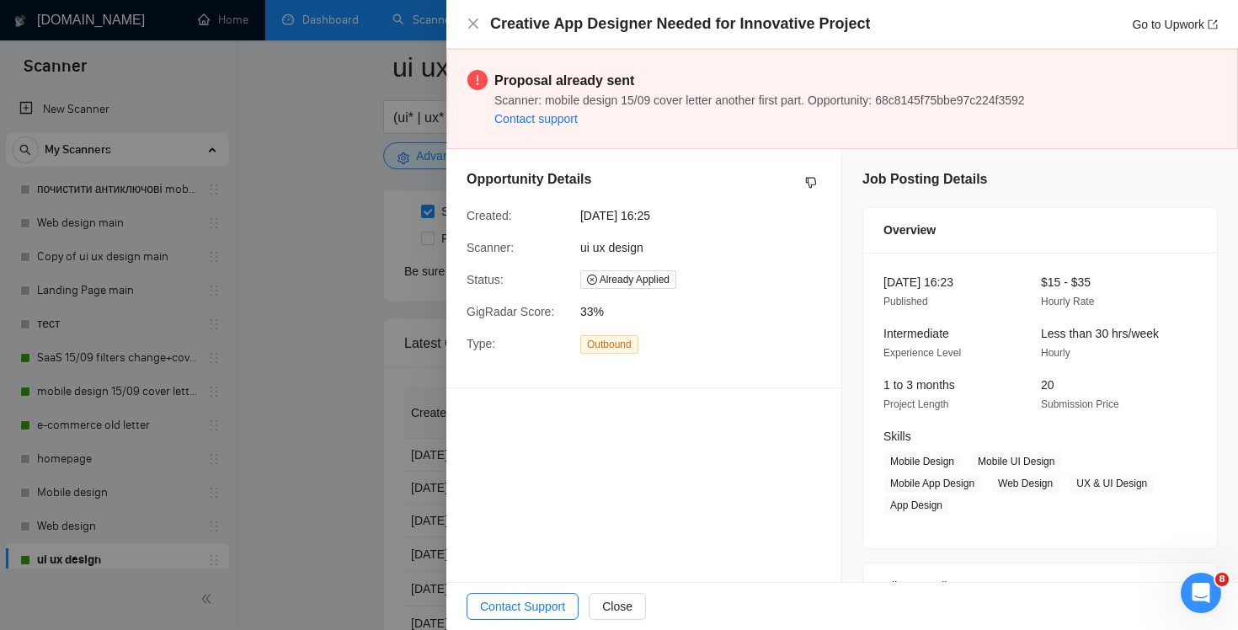
click at [465, 9] on div "Creative App Designer Needed for Innovative Project Go to Upwork" at bounding box center [842, 24] width 792 height 49
click at [477, 33] on div "Creative App Designer Needed for Innovative Project Go to Upwork" at bounding box center [841, 23] width 751 height 21
click at [471, 21] on icon "close" at bounding box center [472, 23] width 13 height 13
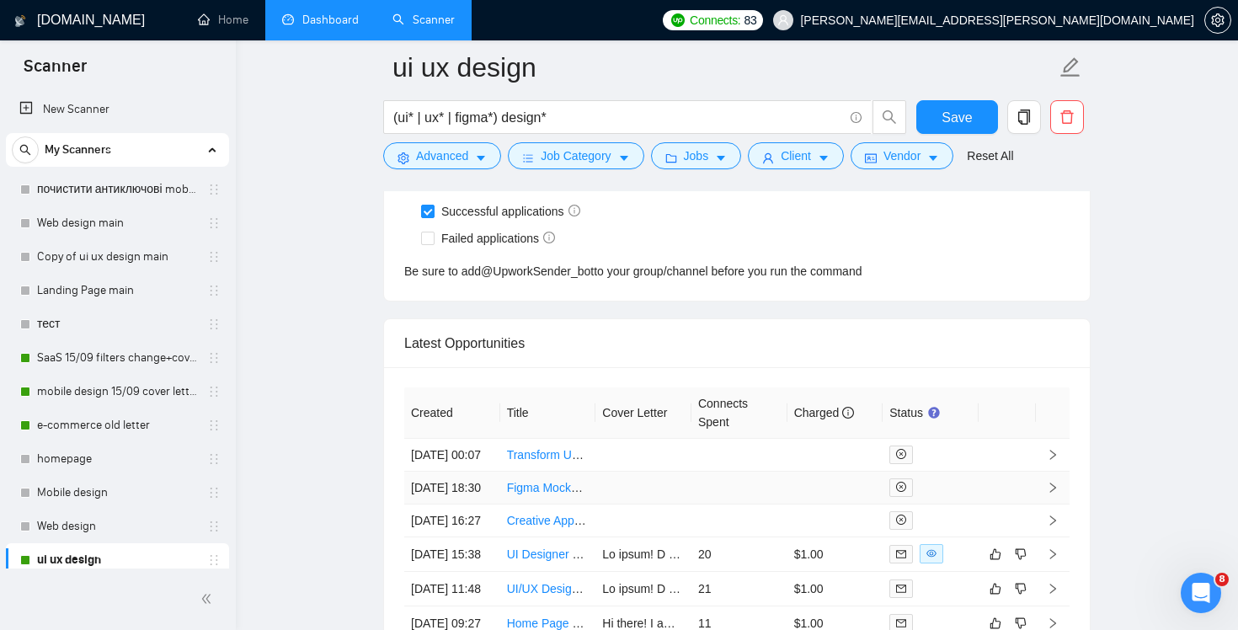
scroll to position [4262, 0]
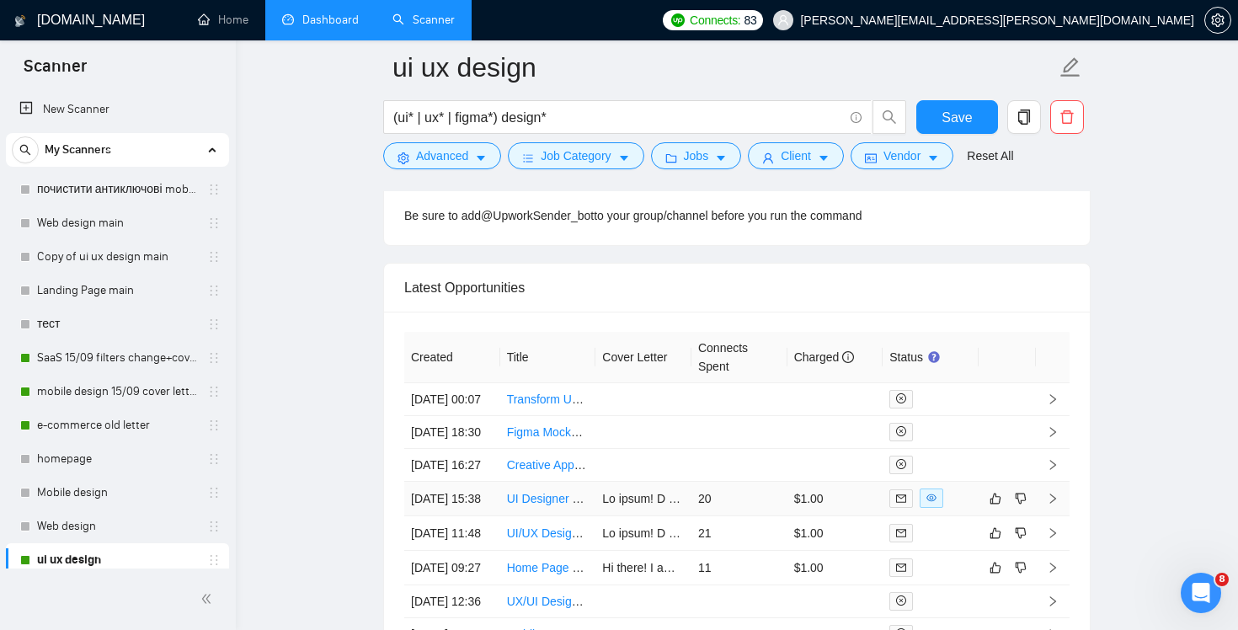
click at [731, 516] on td "20" at bounding box center [739, 499] width 96 height 35
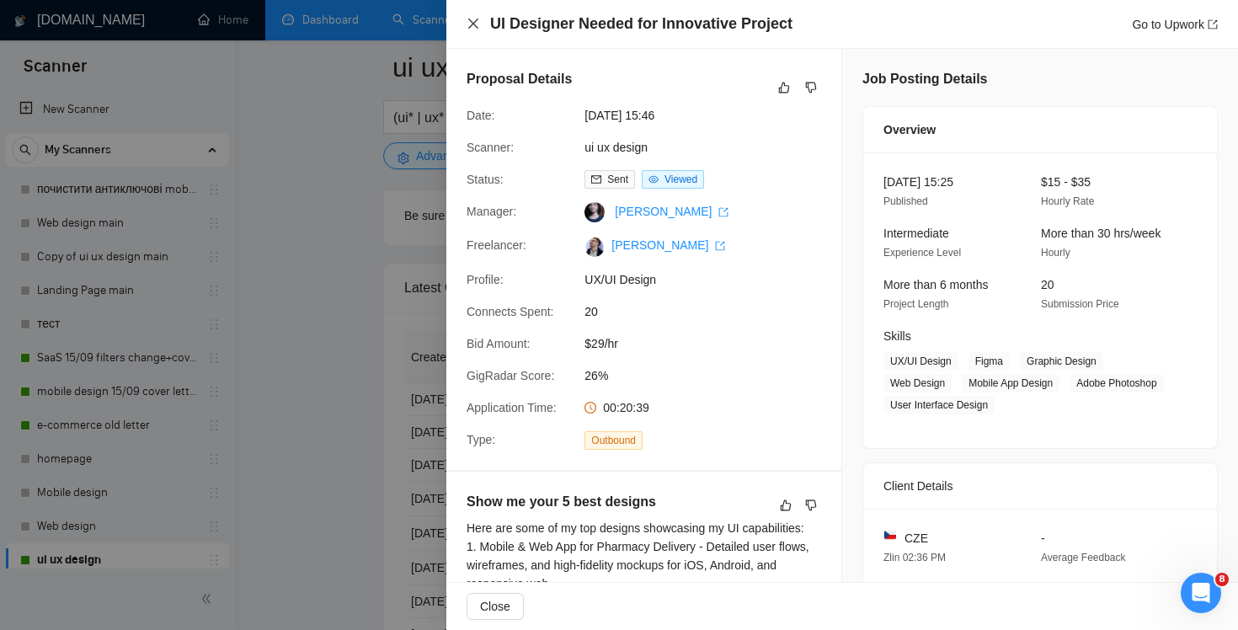
click at [466, 20] on icon "close" at bounding box center [472, 23] width 13 height 13
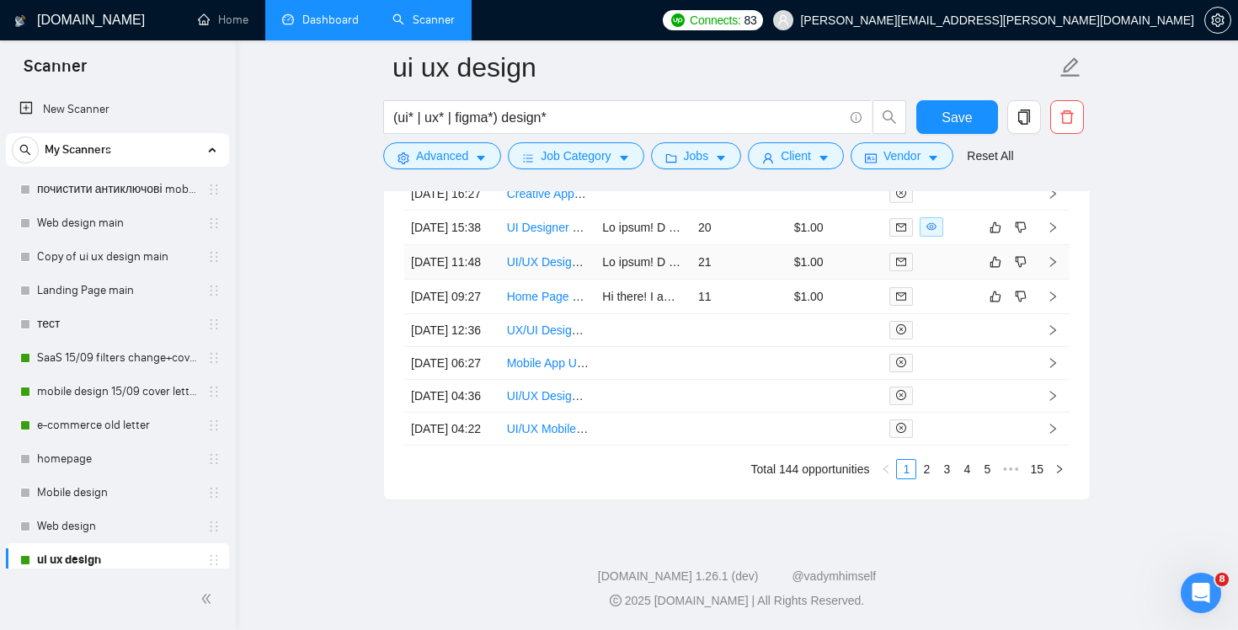
scroll to position [4713, 0]
click at [922, 471] on link "2" at bounding box center [926, 469] width 19 height 19
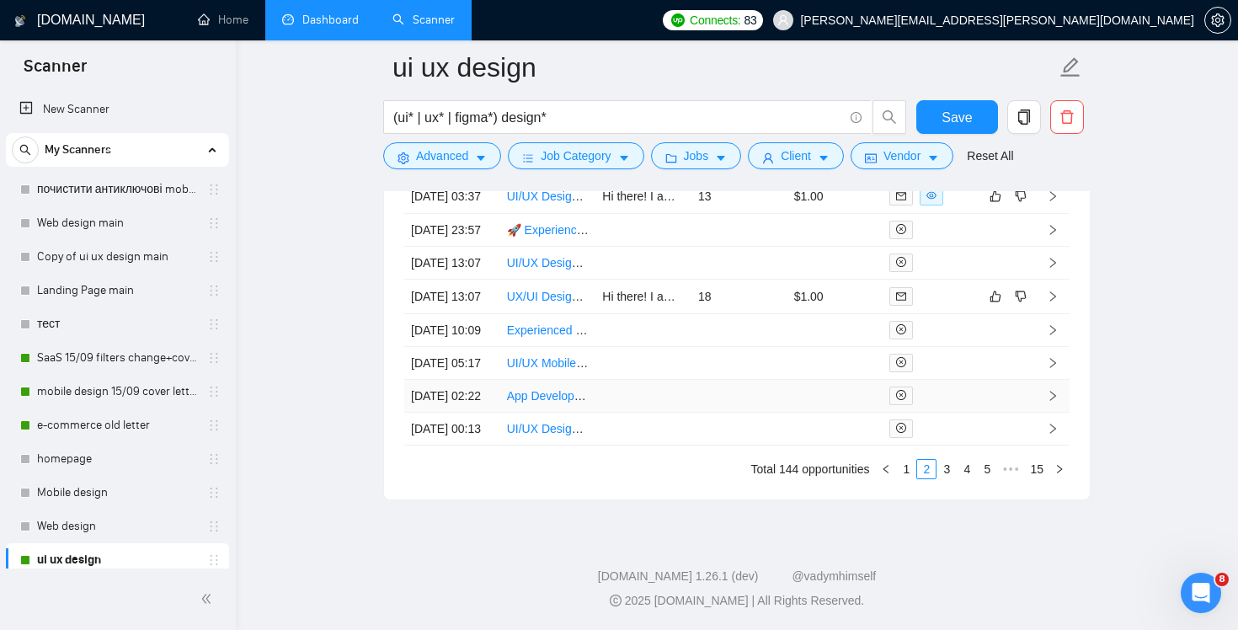
scroll to position [4398, 0]
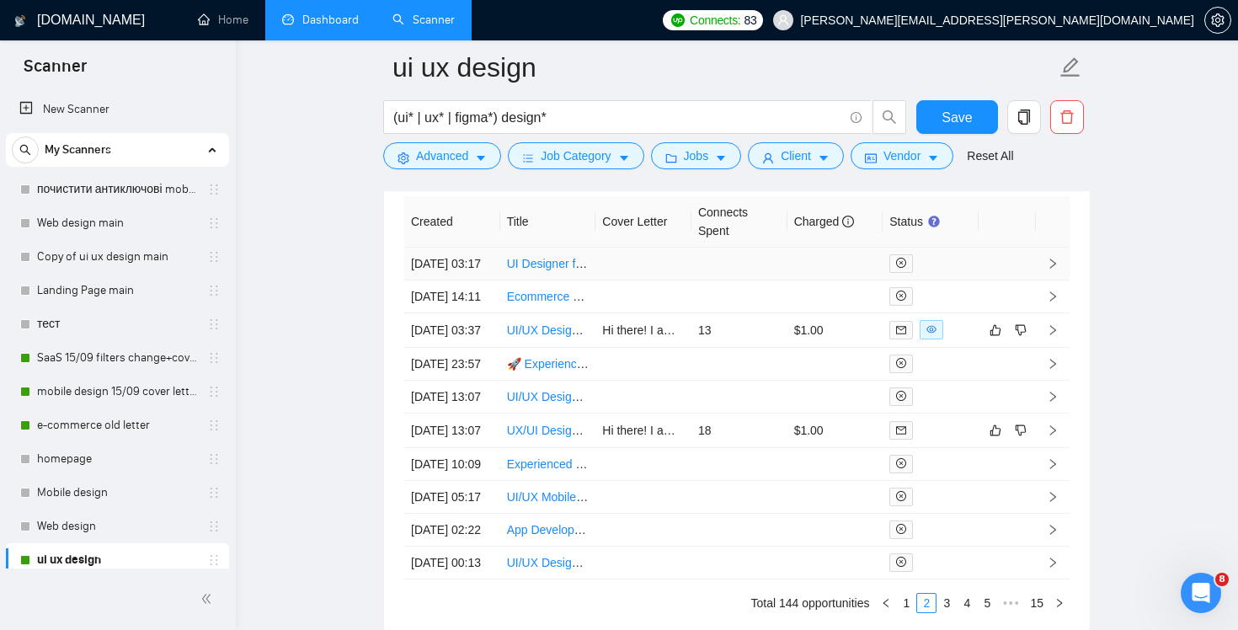
click at [699, 269] on td at bounding box center [739, 264] width 96 height 33
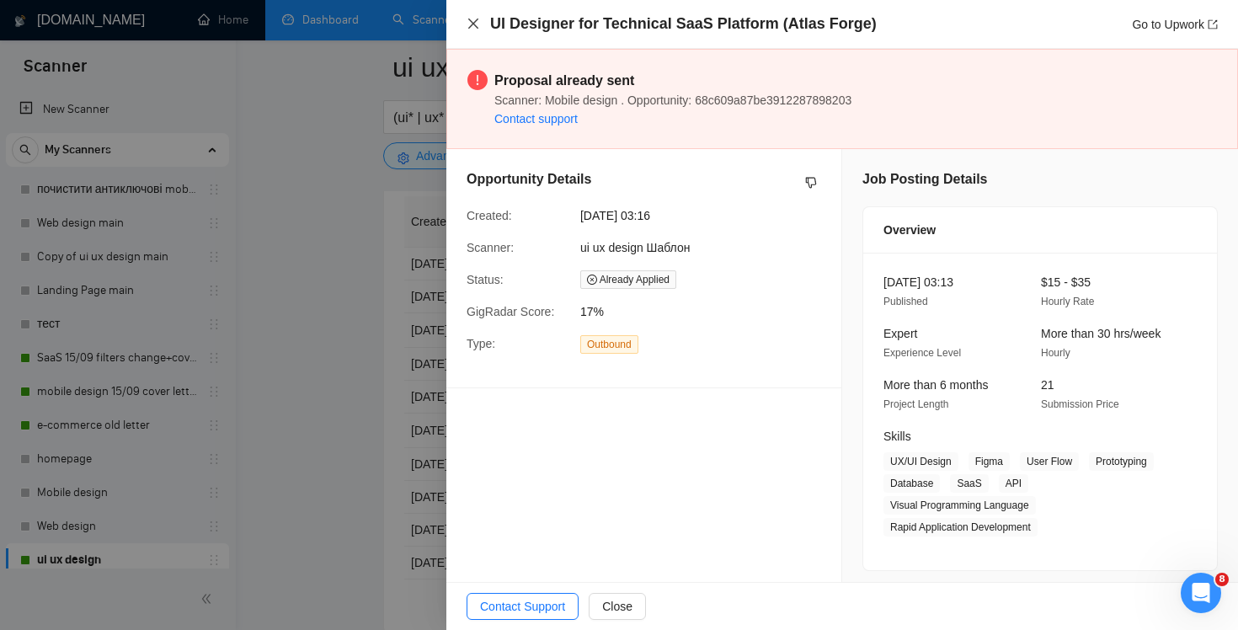
click at [467, 19] on icon "close" at bounding box center [472, 23] width 13 height 13
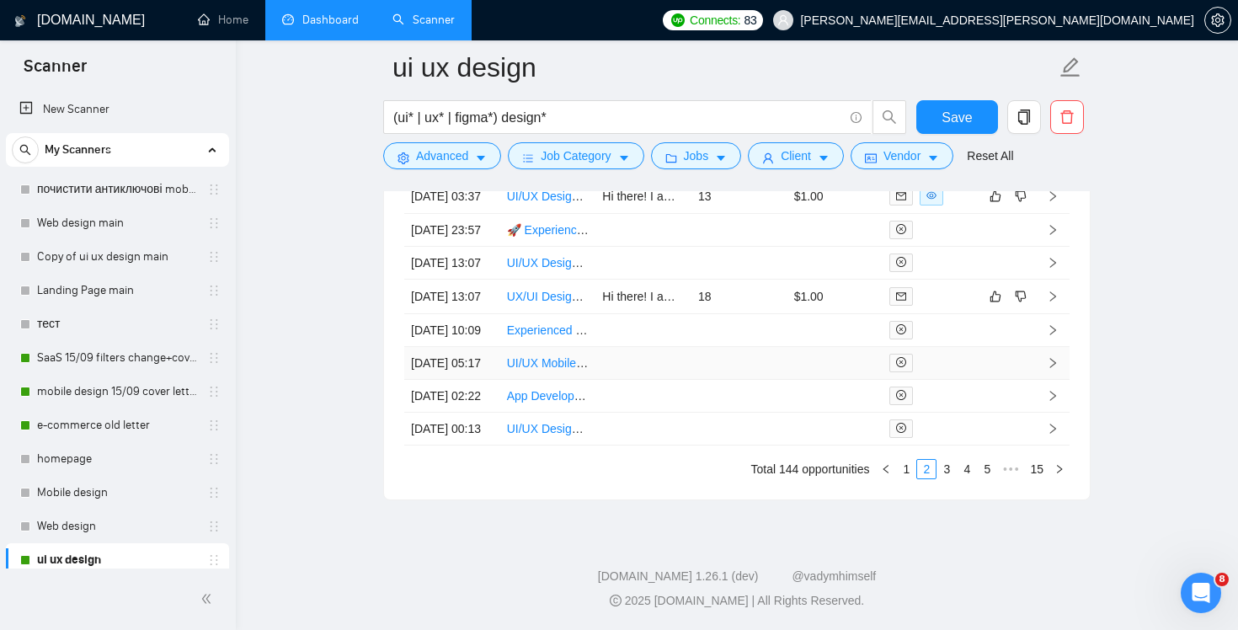
scroll to position [4620, 0]
click at [946, 478] on link "3" at bounding box center [946, 469] width 19 height 19
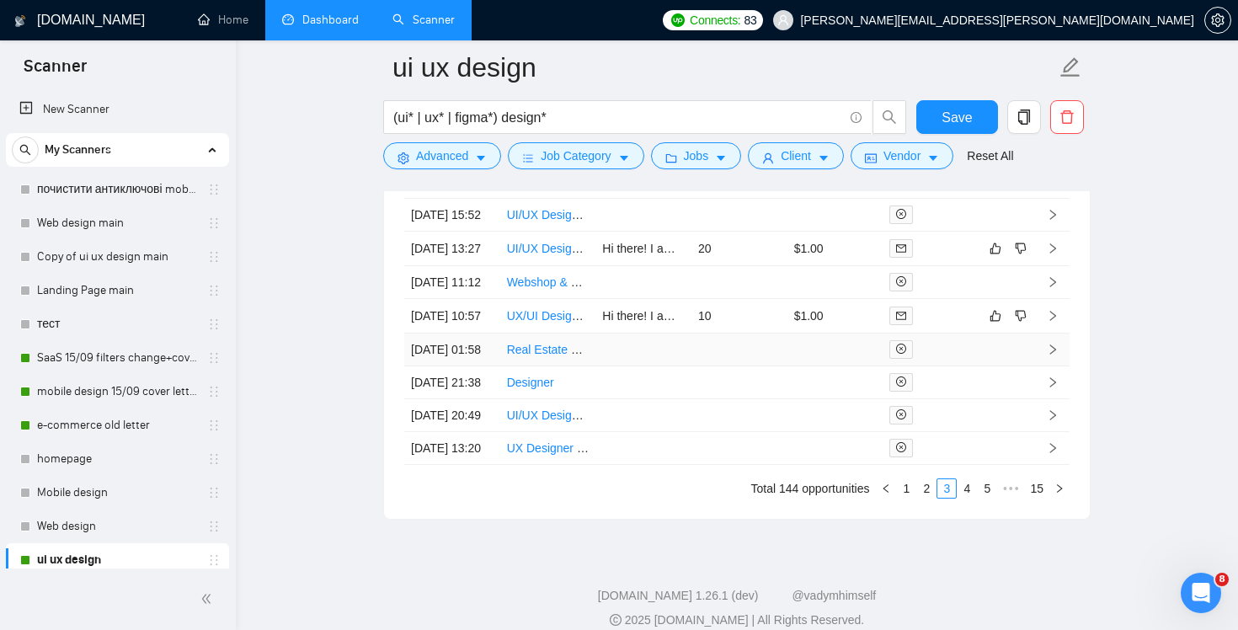
scroll to position [4699, 0]
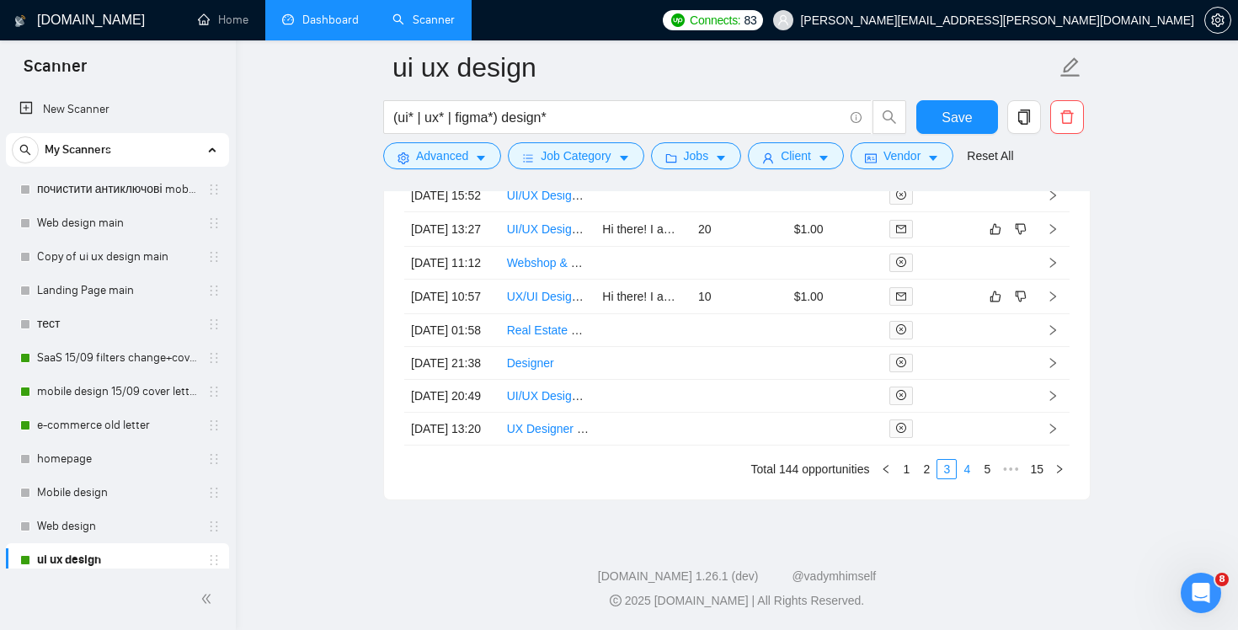
click at [964, 478] on link "4" at bounding box center [966, 469] width 19 height 19
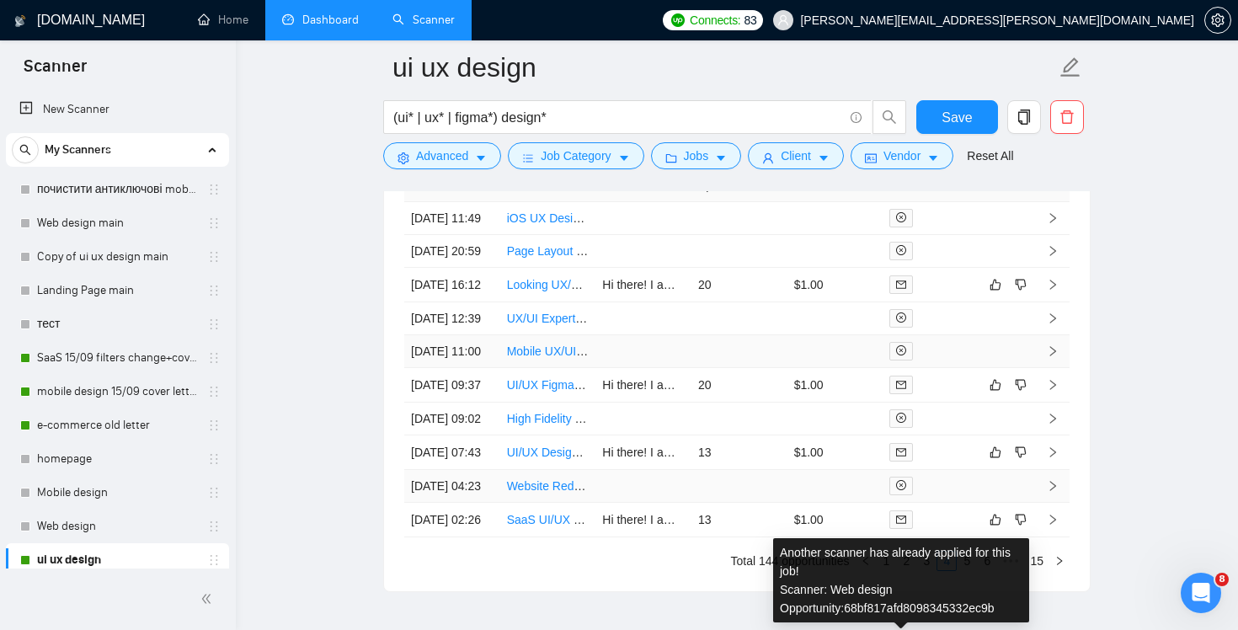
scroll to position [3937, 0]
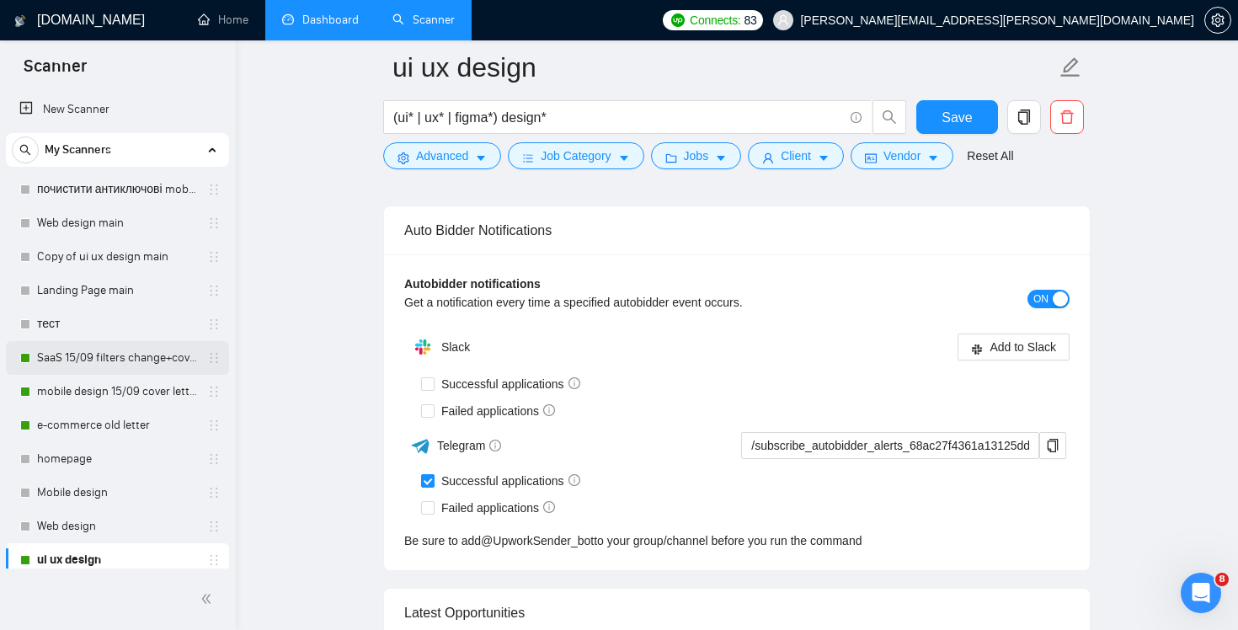
click at [115, 366] on link "SaaS 15/09 filters change+cover letter change" at bounding box center [117, 358] width 160 height 34
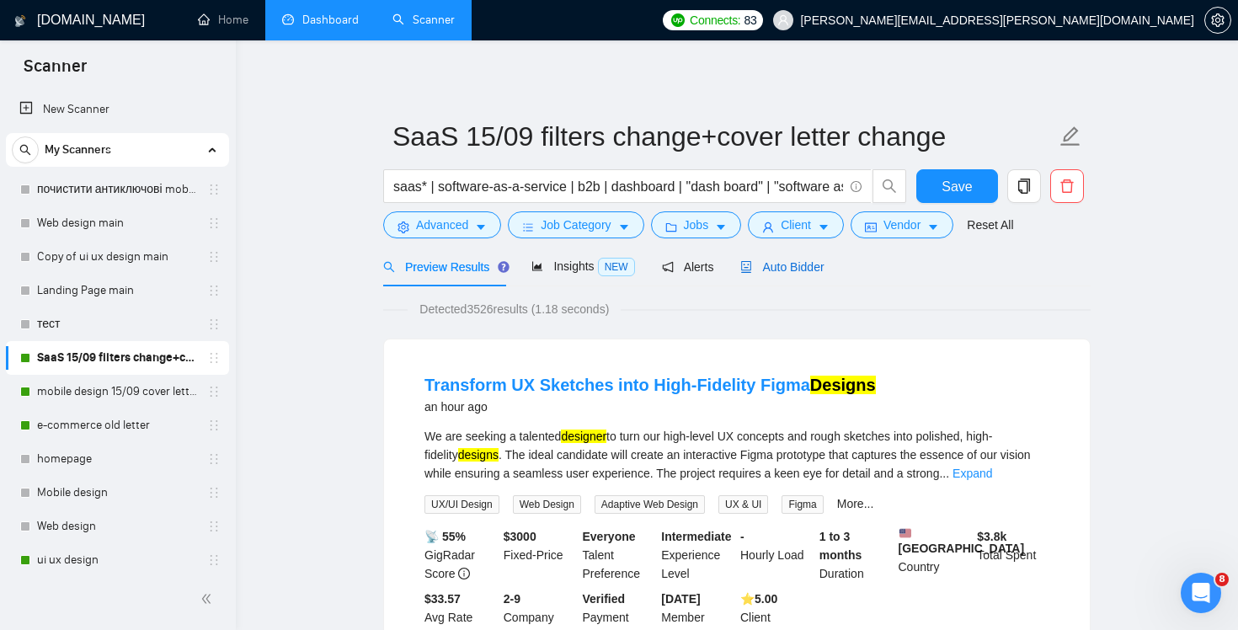
click at [800, 261] on span "Auto Bidder" at bounding box center [781, 266] width 83 height 13
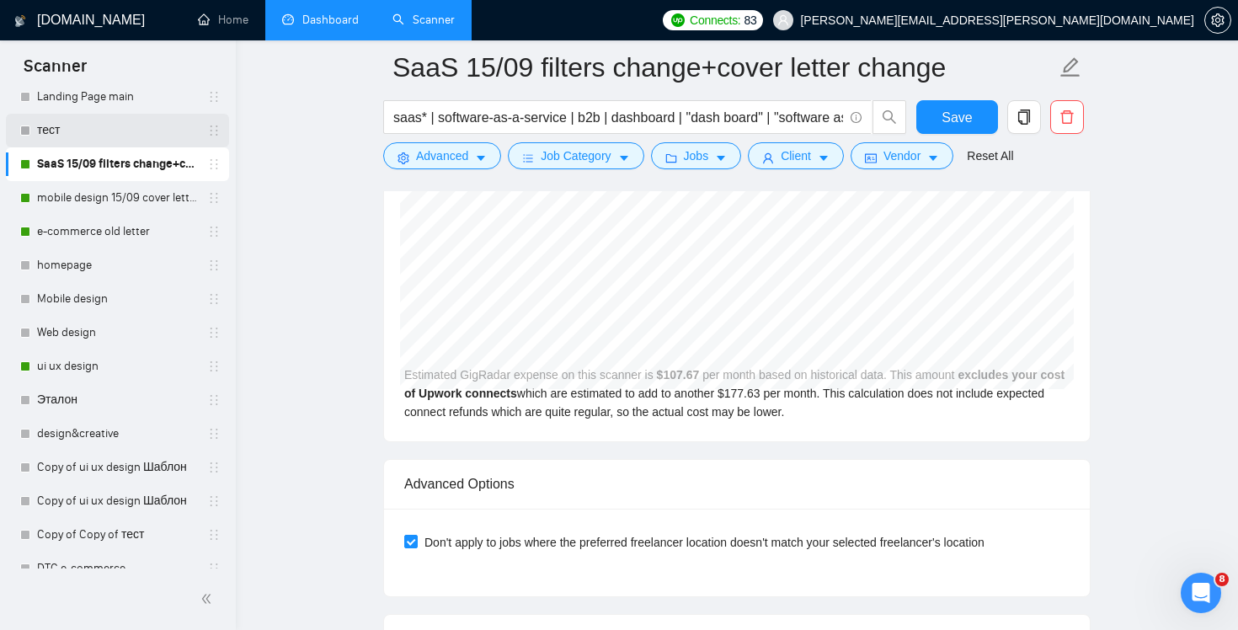
scroll to position [278, 0]
